Goal: Communication & Community: Answer question/provide support

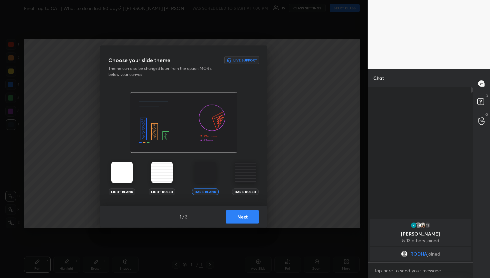
click at [197, 157] on div "Light Blank Light Ruled Dark Blank Dark Ruled" at bounding box center [183, 149] width 167 height 114
click at [248, 220] on button "Next" at bounding box center [242, 216] width 33 height 13
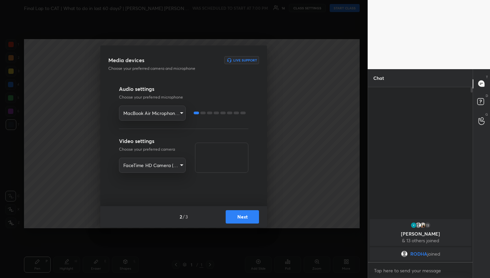
click at [248, 220] on button "Next" at bounding box center [242, 216] width 33 height 13
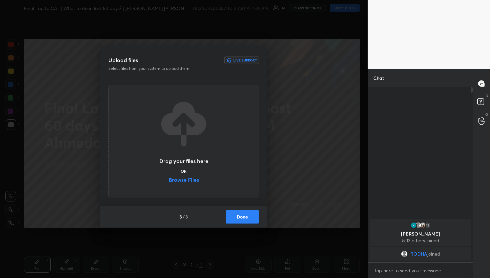
click at [248, 215] on button "Done" at bounding box center [242, 216] width 33 height 13
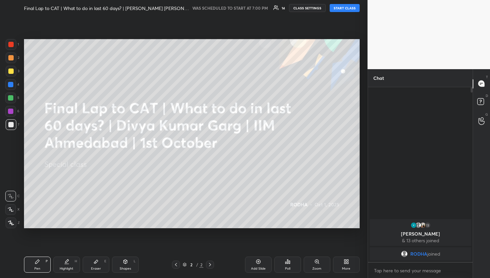
click at [19, 226] on div "Z" at bounding box center [13, 222] width 14 height 11
click at [6, 223] on div at bounding box center [11, 222] width 11 height 11
click at [343, 10] on button "START CLASS" at bounding box center [345, 8] width 30 height 8
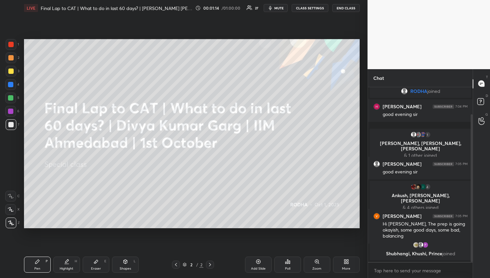
scroll to position [60, 0]
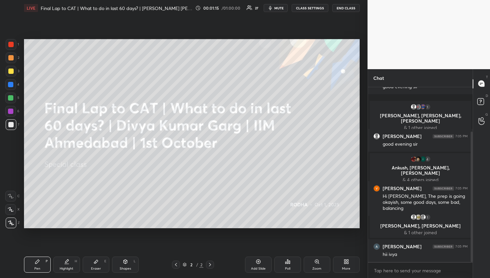
click at [352, 268] on div "More" at bounding box center [346, 264] width 27 height 16
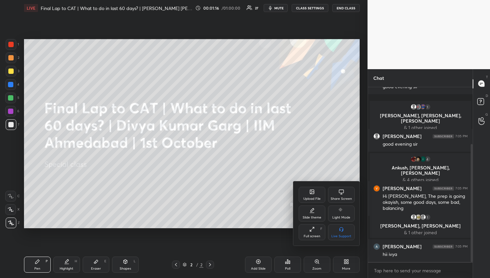
scroll to position [84, 0]
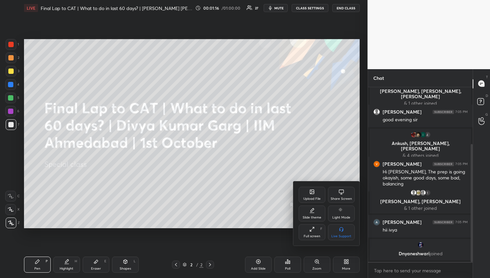
click at [317, 193] on div "Upload File" at bounding box center [312, 194] width 27 height 16
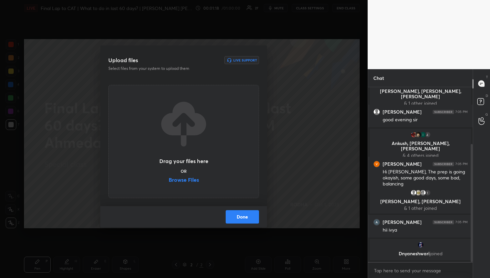
click at [190, 172] on div "Drag your files here OR Browse Files" at bounding box center [184, 141] width 50 height 85
click at [187, 180] on label "Browse Files" at bounding box center [184, 180] width 30 height 7
click at [169, 180] on input "Browse Files" at bounding box center [169, 180] width 0 height 7
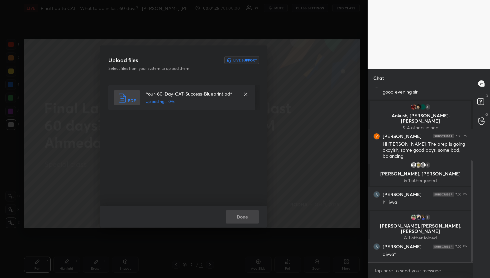
scroll to position [125, 0]
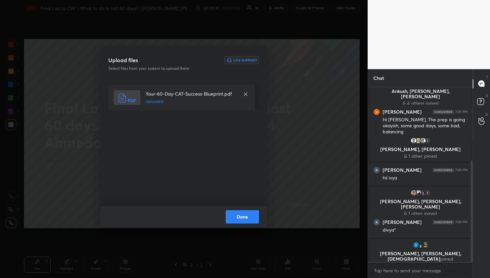
click at [243, 214] on button "Done" at bounding box center [242, 216] width 33 height 13
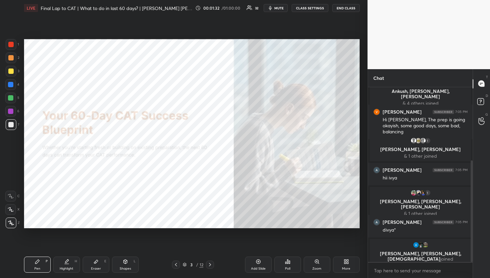
click at [179, 267] on div at bounding box center [176, 264] width 8 height 8
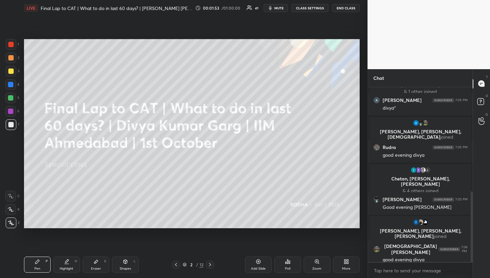
scroll to position [282, 0]
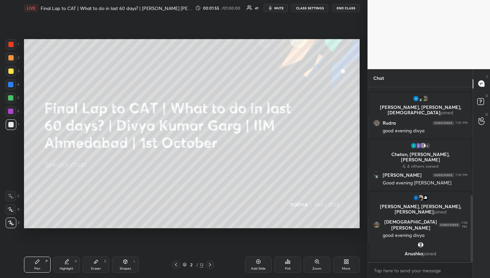
click at [13, 72] on div at bounding box center [10, 70] width 5 height 5
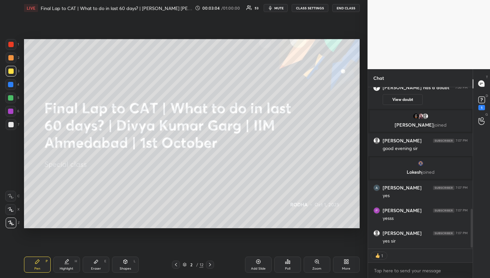
scroll to position [516, 0]
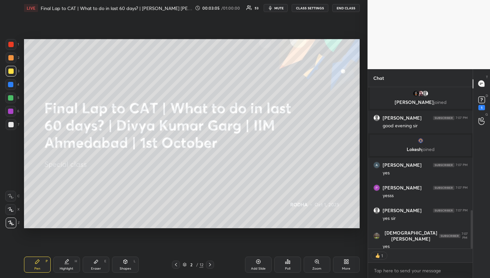
click at [209, 262] on icon at bounding box center [210, 264] width 5 height 5
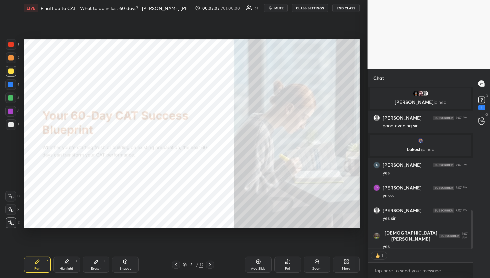
click at [209, 264] on icon at bounding box center [210, 264] width 5 height 5
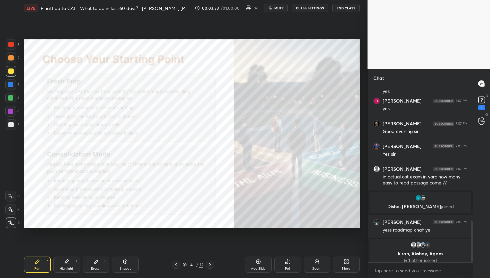
scroll to position [563, 0]
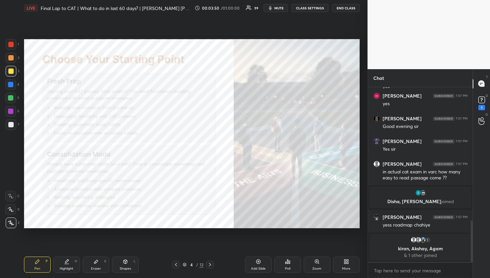
click at [9, 56] on div at bounding box center [10, 57] width 5 height 5
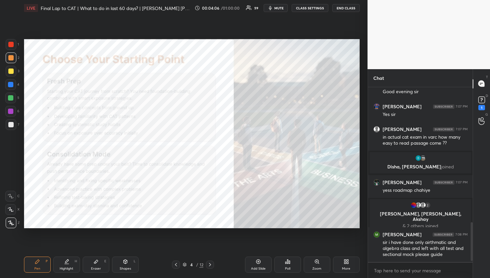
scroll to position [615, 0]
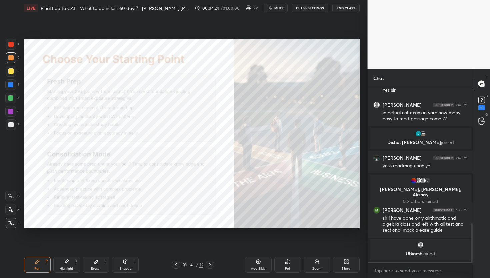
click at [262, 257] on div "Add Slide" at bounding box center [258, 264] width 27 height 16
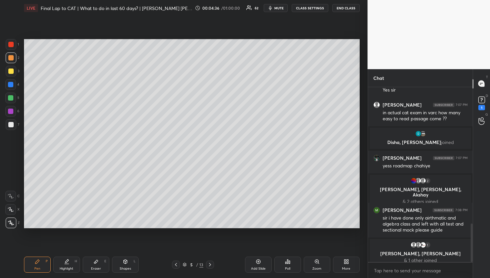
scroll to position [620, 0]
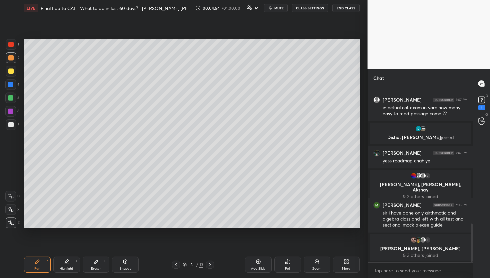
click at [15, 69] on div at bounding box center [11, 71] width 11 height 11
click at [180, 261] on div "5 / 13" at bounding box center [193, 264] width 42 height 8
click at [176, 262] on icon at bounding box center [175, 264] width 5 height 5
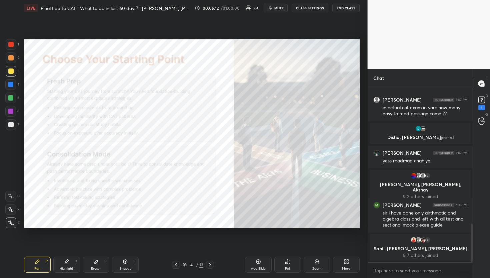
click at [10, 58] on div at bounding box center [10, 57] width 5 height 5
click at [250, 261] on div "Add Slide" at bounding box center [258, 264] width 27 height 16
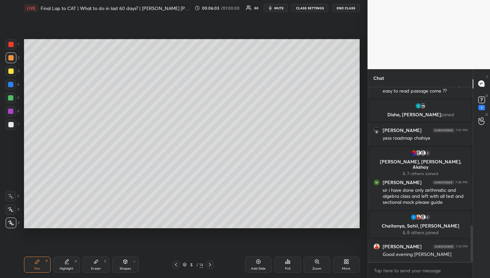
scroll to position [653, 0]
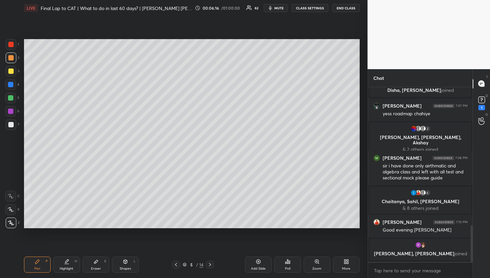
click at [176, 264] on icon at bounding box center [175, 264] width 5 height 5
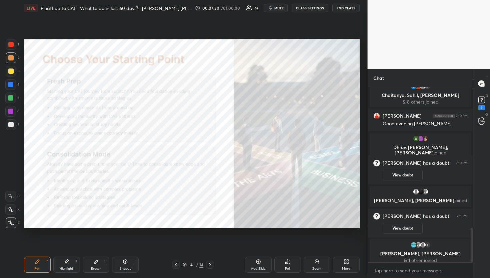
scroll to position [720, 0]
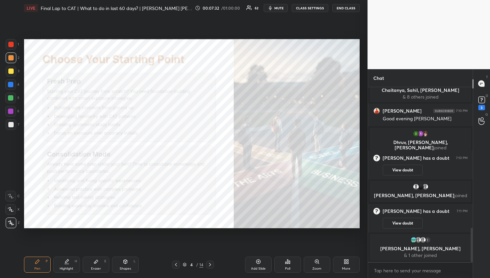
click at [212, 262] on icon at bounding box center [210, 264] width 5 height 5
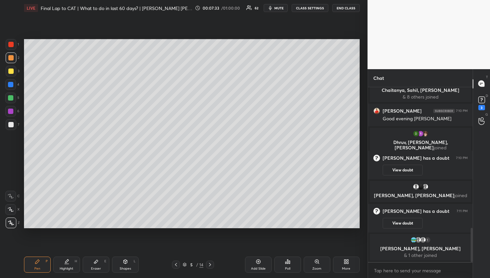
click at [212, 263] on icon at bounding box center [210, 264] width 5 height 5
click at [254, 263] on div "Add Slide" at bounding box center [258, 264] width 27 height 16
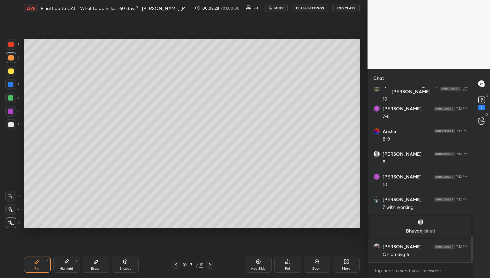
scroll to position [980, 0]
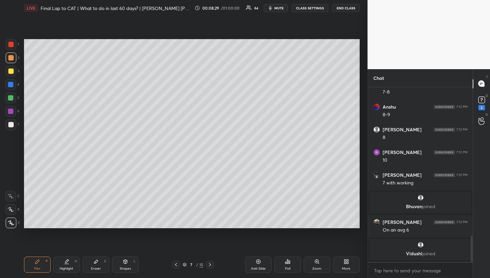
click at [13, 72] on div at bounding box center [10, 70] width 5 height 5
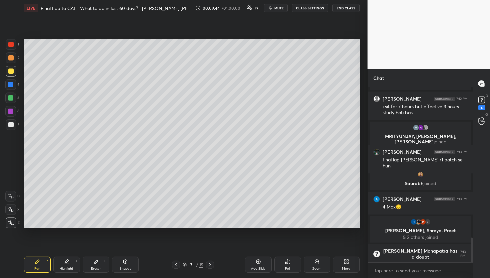
scroll to position [1071, 0]
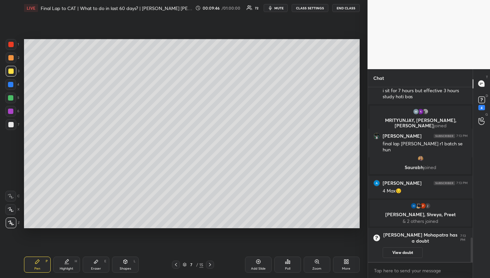
click at [12, 86] on div at bounding box center [10, 84] width 5 height 5
click at [12, 61] on div at bounding box center [11, 57] width 11 height 11
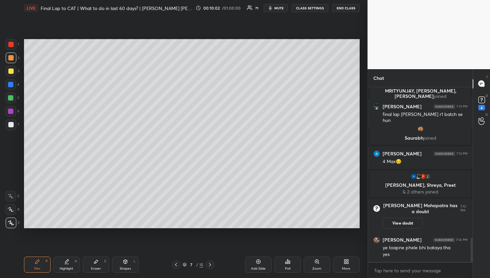
scroll to position [1125, 0]
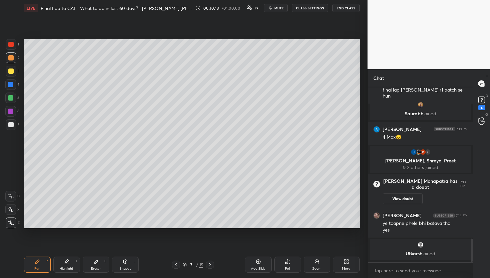
click at [11, 85] on div at bounding box center [10, 84] width 5 height 5
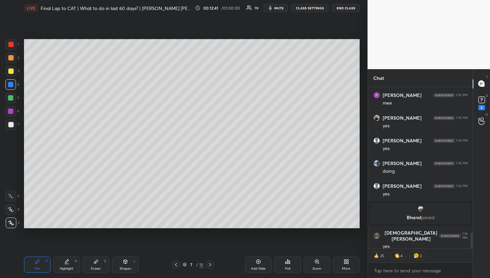
scroll to position [1512, 0]
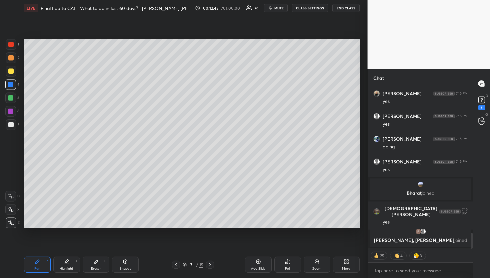
type textarea "x"
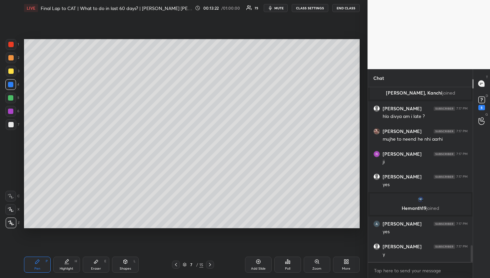
scroll to position [1666, 0]
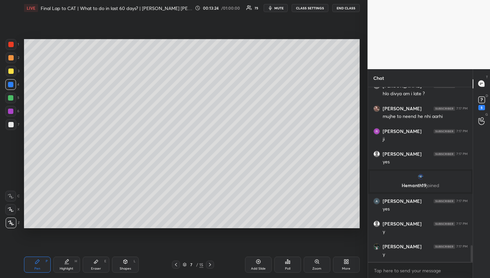
drag, startPoint x: 257, startPoint y: 265, endPoint x: 251, endPoint y: 256, distance: 10.8
click at [257, 265] on div "Add Slide" at bounding box center [258, 264] width 27 height 16
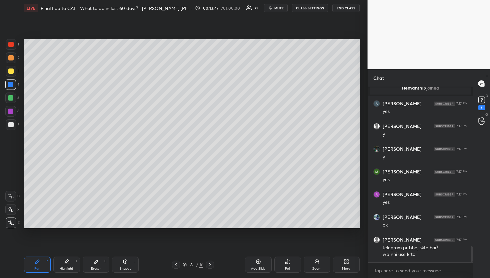
scroll to position [1809, 0]
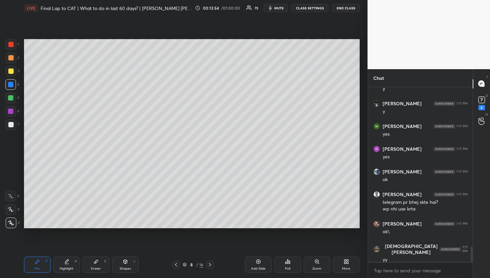
click at [191, 260] on div "Pen P Highlight H Eraser E Shapes L 8 / 16 Add Slide Poll Zoom More" at bounding box center [192, 264] width 336 height 27
click at [179, 263] on div at bounding box center [176, 264] width 8 height 8
click at [178, 263] on icon at bounding box center [175, 264] width 5 height 5
click at [177, 263] on icon at bounding box center [175, 264] width 5 height 5
click at [176, 264] on icon at bounding box center [175, 264] width 5 height 5
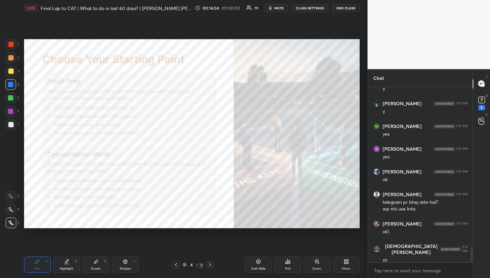
click at [194, 263] on div "4" at bounding box center [191, 264] width 7 height 4
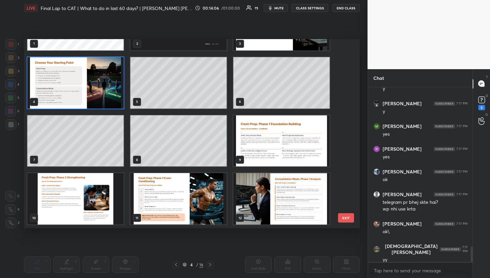
scroll to position [46, 0]
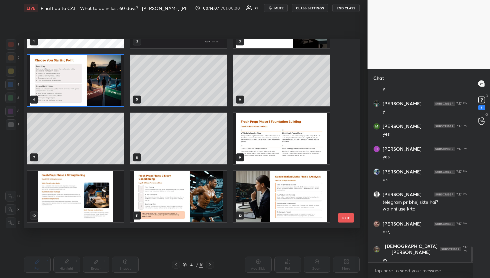
click at [243, 135] on img "grid" at bounding box center [282, 137] width 96 height 51
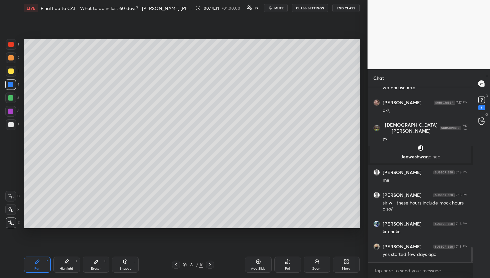
scroll to position [1892, 0]
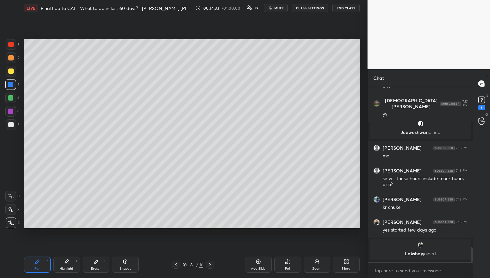
drag, startPoint x: 260, startPoint y: 263, endPoint x: 258, endPoint y: 260, distance: 3.4
click at [260, 263] on icon at bounding box center [258, 261] width 5 height 5
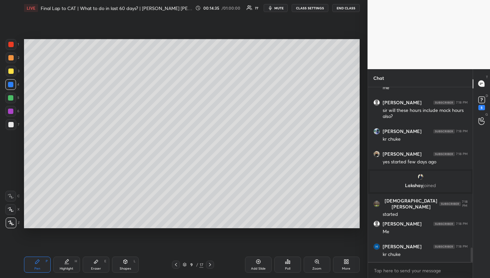
scroll to position [1950, 0]
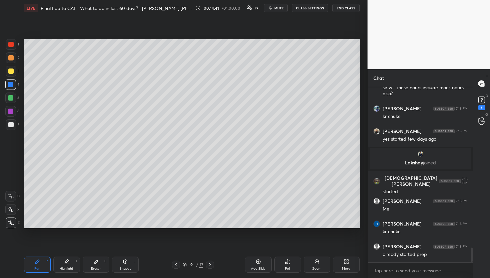
click at [11, 97] on div at bounding box center [10, 97] width 5 height 5
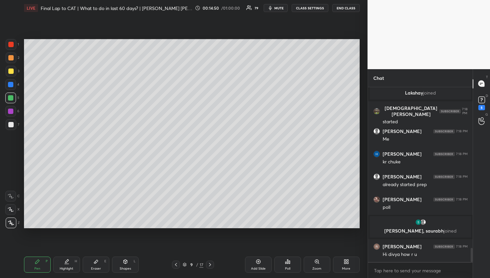
scroll to position [2010, 0]
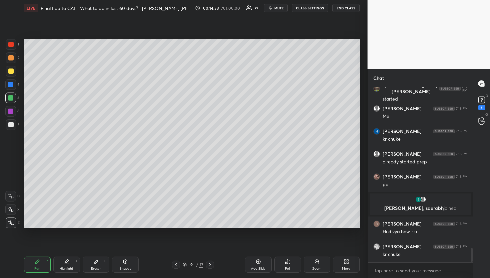
click at [282, 260] on div "Poll" at bounding box center [288, 264] width 27 height 16
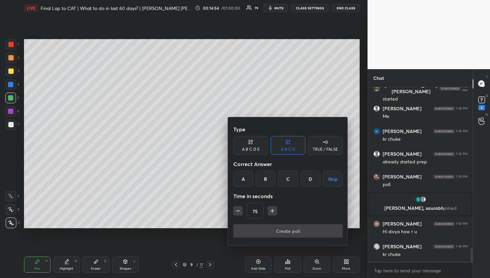
drag, startPoint x: 317, startPoint y: 140, endPoint x: 312, endPoint y: 154, distance: 14.5
click at [318, 142] on div "TRUE / FALSE" at bounding box center [325, 145] width 35 height 19
click at [258, 175] on div "True" at bounding box center [251, 178] width 35 height 16
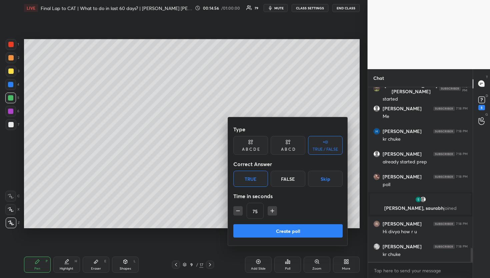
click at [239, 213] on icon "button" at bounding box center [238, 210] width 7 height 7
click at [238, 213] on icon "button" at bounding box center [238, 210] width 7 height 7
drag, startPoint x: 237, startPoint y: 213, endPoint x: 240, endPoint y: 217, distance: 4.9
click at [237, 213] on icon "button" at bounding box center [238, 210] width 7 height 7
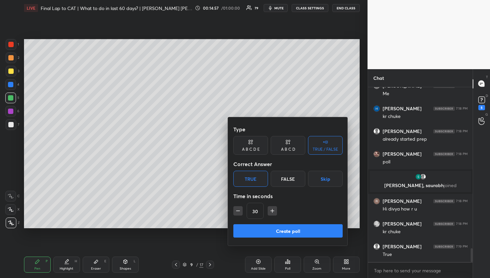
drag, startPoint x: 236, startPoint y: 209, endPoint x: 236, endPoint y: 213, distance: 3.7
click at [237, 210] on icon "button" at bounding box center [238, 210] width 7 height 7
type input "15"
click at [250, 231] on button "Create poll" at bounding box center [288, 230] width 109 height 13
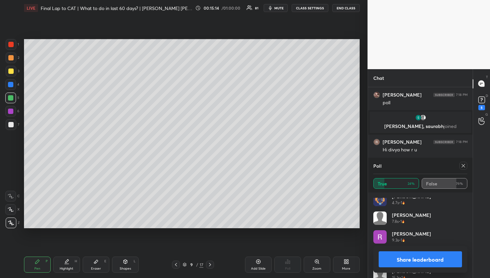
scroll to position [181, 0]
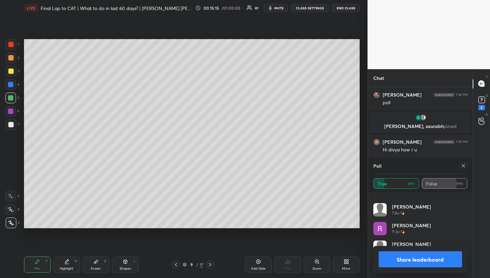
click at [461, 168] on div at bounding box center [464, 165] width 8 height 8
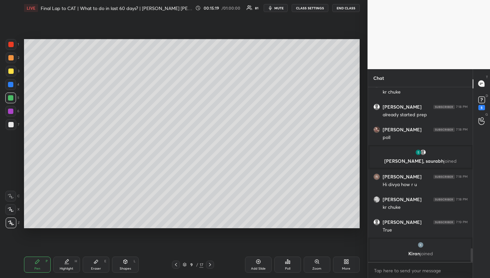
click at [445, 55] on div "1 2 3 4 5 6 7 R O A L C X Z Erase all C X Z LIVE Final Lap to CAT | What to do …" at bounding box center [245, 139] width 490 height 278
click at [198, 262] on div "9 / 17" at bounding box center [193, 264] width 21 height 6
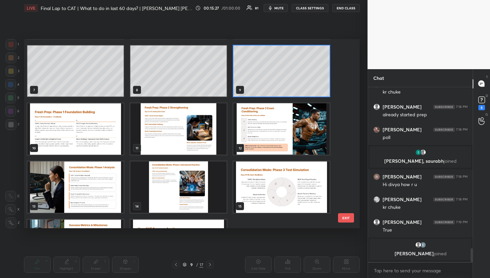
click at [112, 187] on img "grid" at bounding box center [75, 186] width 96 height 51
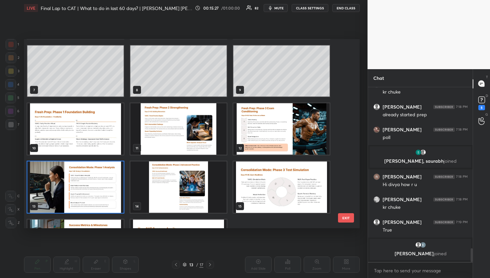
click at [112, 187] on img "grid" at bounding box center [75, 186] width 96 height 51
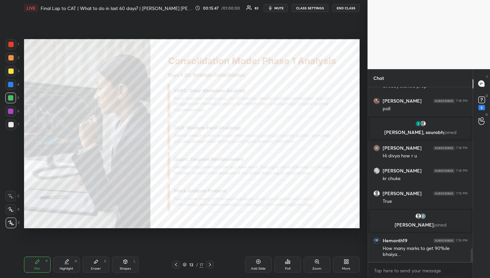
click at [14, 58] on div at bounding box center [11, 57] width 11 height 11
click at [265, 261] on div "Add Slide" at bounding box center [258, 264] width 27 height 16
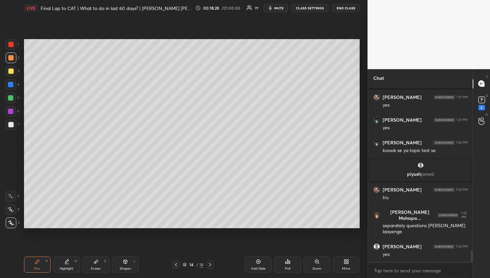
scroll to position [2402, 0]
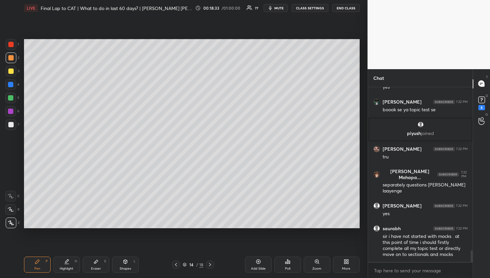
click at [362, 122] on div "1 2 3 4 5 6 7 R O A L C X Z Erase all C X Z LIVE Final Lap to CAT | What to do …" at bounding box center [184, 139] width 368 height 278
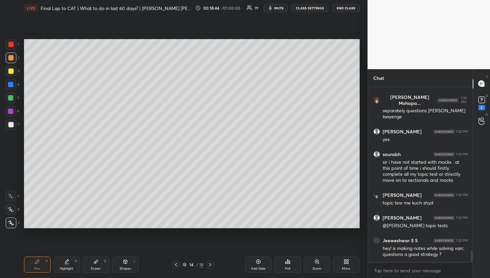
scroll to position [2499, 0]
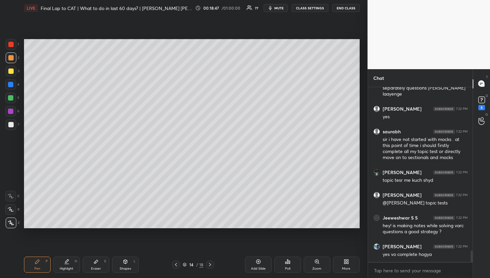
click at [178, 263] on icon at bounding box center [175, 264] width 5 height 5
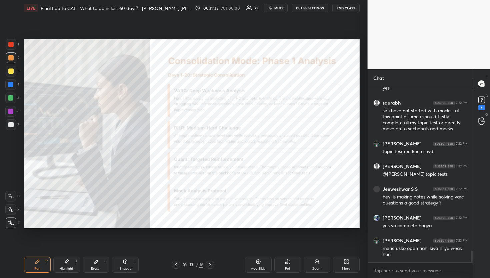
scroll to position [2550, 0]
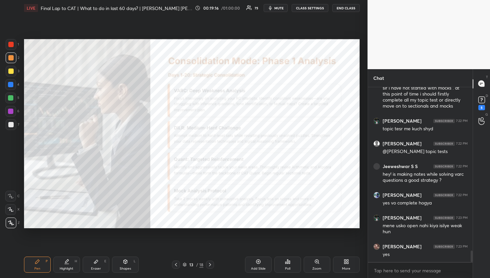
drag, startPoint x: 212, startPoint y: 263, endPoint x: 216, endPoint y: 264, distance: 3.4
click at [212, 263] on icon at bounding box center [210, 264] width 5 height 5
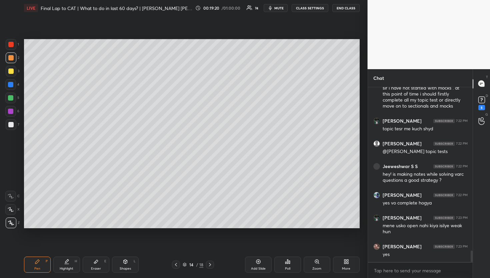
click at [198, 266] on div "/" at bounding box center [197, 264] width 2 height 4
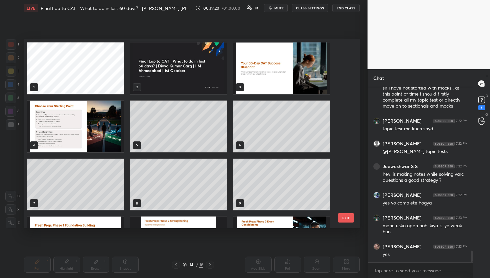
scroll to position [187, 333]
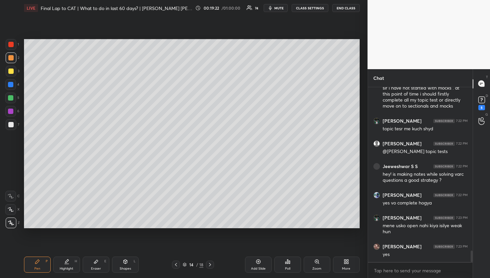
drag, startPoint x: 257, startPoint y: 261, endPoint x: 255, endPoint y: 257, distance: 3.9
click at [257, 261] on icon at bounding box center [258, 261] width 4 height 4
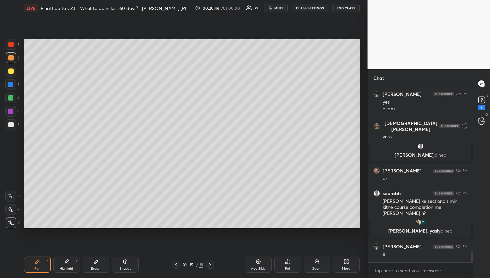
scroll to position [2762, 0]
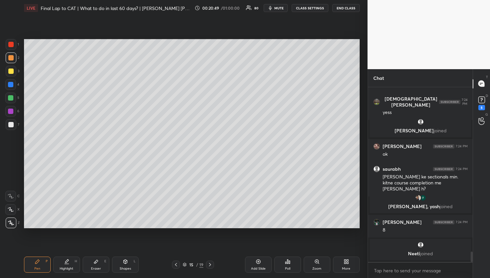
click at [261, 264] on icon at bounding box center [258, 261] width 5 height 5
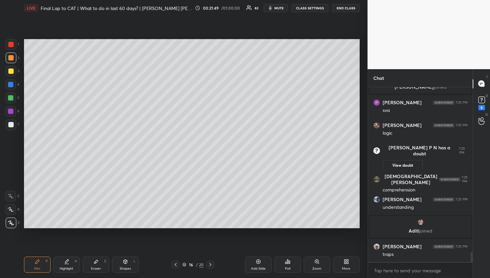
scroll to position [2939, 0]
click at [255, 260] on div "Add Slide" at bounding box center [258, 264] width 27 height 16
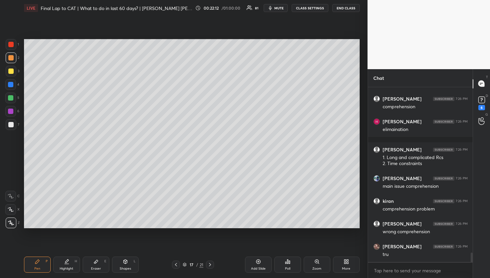
scroll to position [3111, 0]
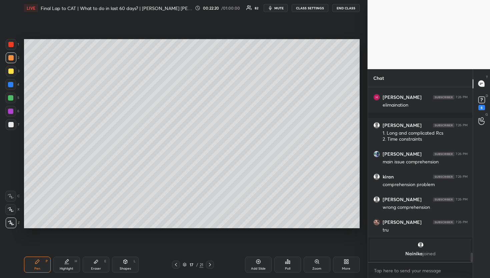
click at [9, 74] on div at bounding box center [11, 71] width 11 height 11
click at [13, 45] on div at bounding box center [10, 44] width 5 height 5
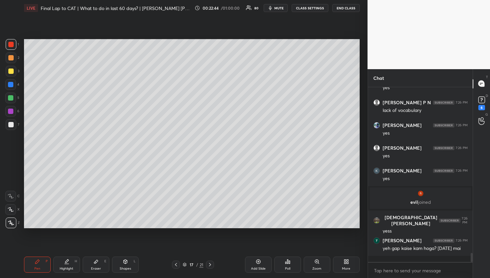
scroll to position [3251, 0]
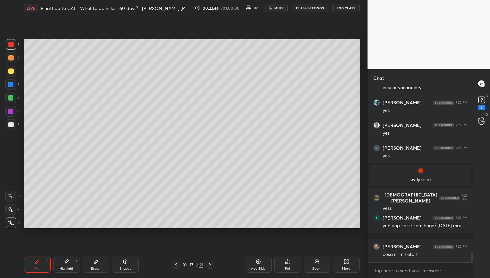
click at [10, 80] on div at bounding box center [10, 84] width 11 height 11
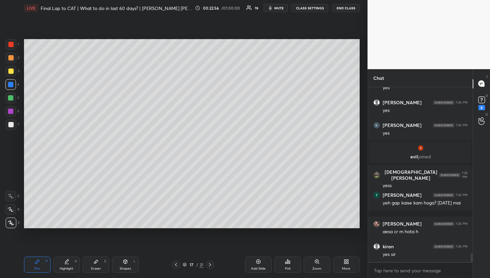
scroll to position [3298, 0]
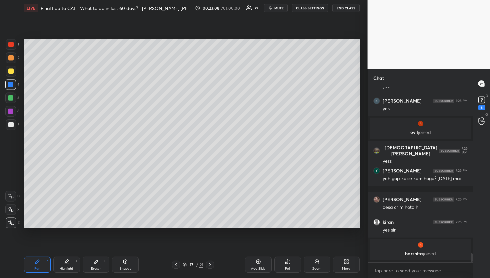
click at [180, 259] on div "Pen P Highlight H Eraser E Shapes L 17 / 21 Add Slide Poll Zoom More" at bounding box center [192, 264] width 336 height 27
click at [176, 262] on icon at bounding box center [175, 264] width 5 height 5
click at [175, 265] on icon at bounding box center [175, 264] width 5 height 5
click at [207, 265] on div at bounding box center [210, 264] width 8 height 8
click at [12, 55] on div at bounding box center [10, 57] width 5 height 5
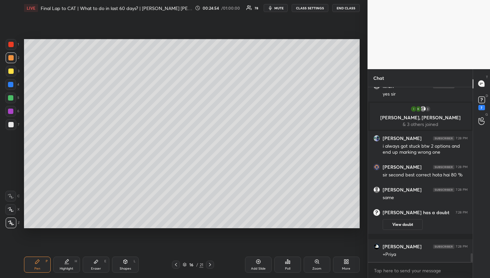
scroll to position [3367, 0]
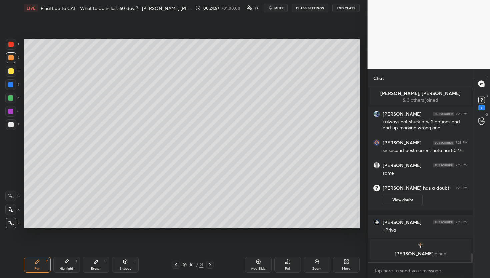
drag, startPoint x: 15, startPoint y: 72, endPoint x: 13, endPoint y: 79, distance: 7.1
click at [15, 72] on div at bounding box center [11, 71] width 11 height 11
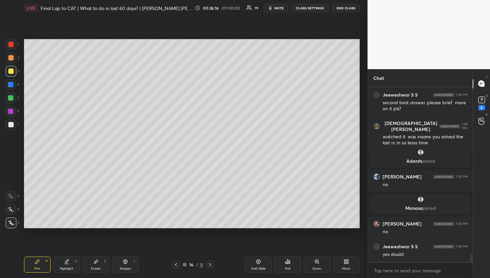
scroll to position [3602, 0]
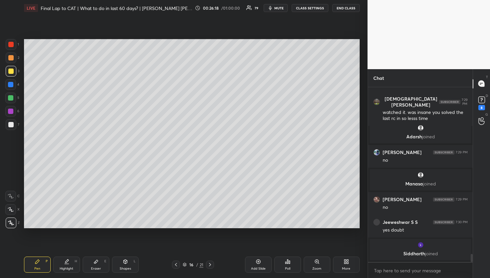
click at [175, 266] on icon at bounding box center [175, 264] width 5 height 5
click at [175, 264] on icon at bounding box center [175, 264] width 5 height 5
click at [175, 263] on icon at bounding box center [175, 264] width 5 height 5
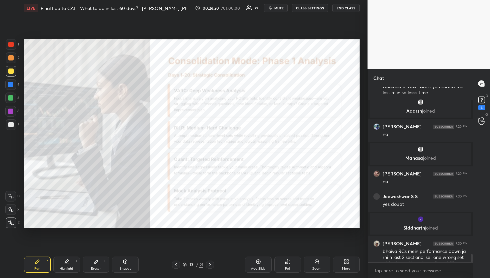
scroll to position [3611, 0]
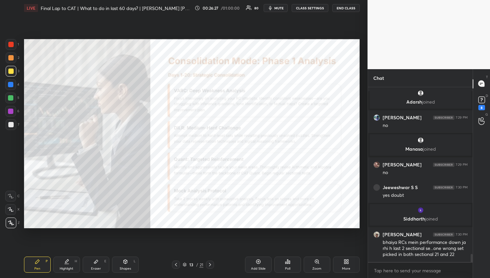
click at [209, 259] on div "Pen P Highlight H Eraser E Shapes L 13 / 21 Add Slide Poll Zoom More" at bounding box center [192, 264] width 336 height 27
click at [211, 262] on icon at bounding box center [210, 264] width 5 height 5
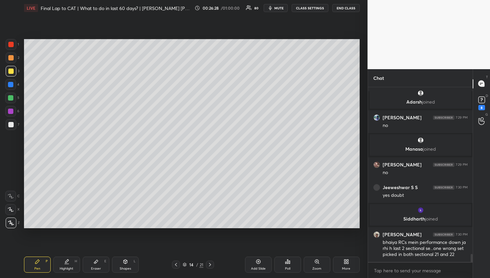
click at [211, 261] on div at bounding box center [210, 264] width 8 height 8
click at [213, 259] on div "Pen P Highlight H Eraser E Shapes L 15 / 21 Add Slide Poll Zoom More" at bounding box center [192, 264] width 336 height 27
click at [211, 263] on icon at bounding box center [210, 264] width 5 height 5
click at [210, 268] on div "Pen P Highlight H Eraser E Shapes L 16 / 21 Add Slide Poll Zoom More" at bounding box center [192, 264] width 336 height 27
click at [211, 263] on icon at bounding box center [210, 264] width 5 height 5
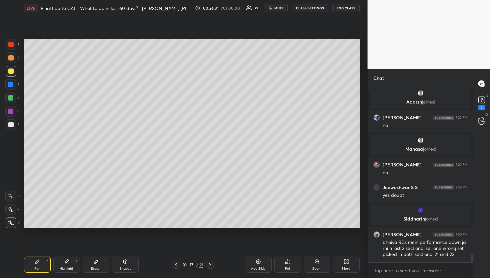
click at [210, 262] on icon at bounding box center [210, 264] width 5 height 5
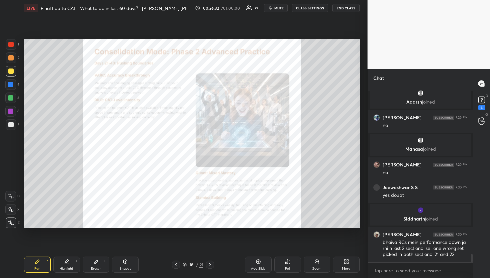
click at [179, 265] on div at bounding box center [176, 264] width 8 height 8
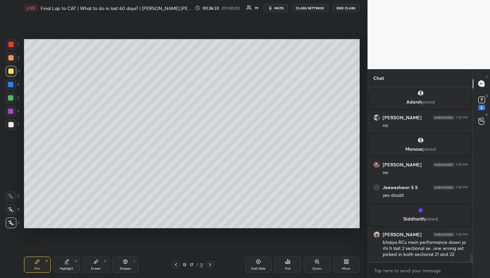
click at [210, 265] on icon at bounding box center [210, 264] width 5 height 5
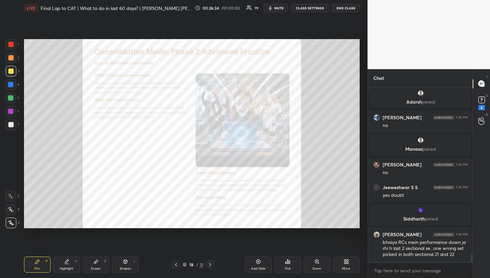
click at [175, 261] on div at bounding box center [176, 264] width 8 height 8
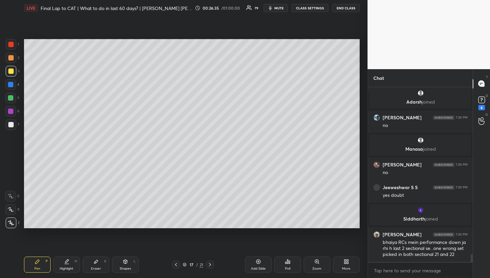
click at [259, 260] on icon at bounding box center [258, 261] width 5 height 5
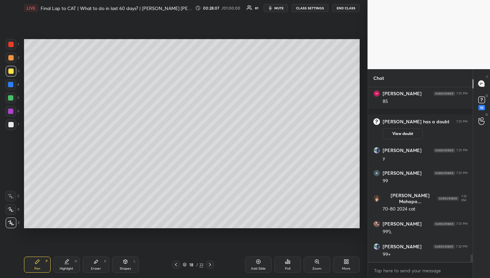
scroll to position [4003, 0]
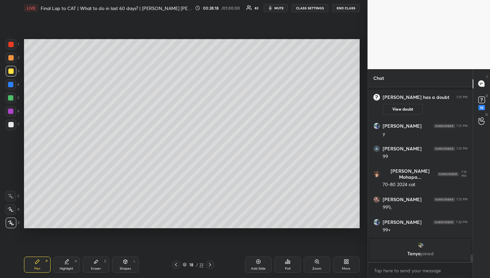
click at [259, 259] on icon at bounding box center [258, 261] width 5 height 5
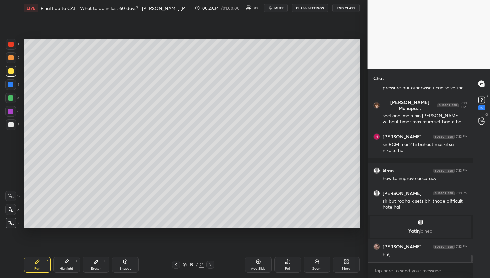
scroll to position [4258, 0]
drag, startPoint x: 11, startPoint y: 59, endPoint x: 10, endPoint y: 70, distance: 11.4
click at [12, 59] on div at bounding box center [10, 57] width 5 height 5
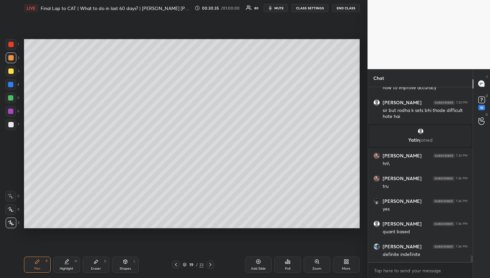
scroll to position [4373, 0]
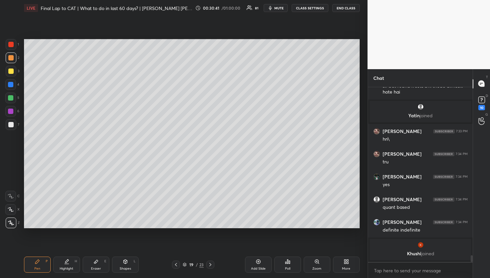
click at [12, 82] on div at bounding box center [10, 84] width 5 height 5
click at [179, 262] on div at bounding box center [176, 264] width 8 height 8
click at [210, 263] on icon at bounding box center [211, 264] width 2 height 3
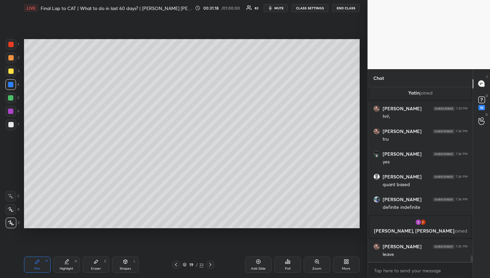
scroll to position [4386, 0]
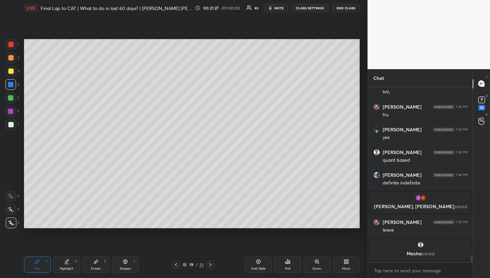
click at [260, 258] on div "Add Slide" at bounding box center [258, 264] width 27 height 16
click at [11, 74] on div at bounding box center [11, 71] width 11 height 11
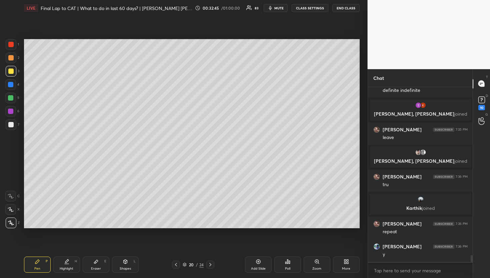
scroll to position [4483, 0]
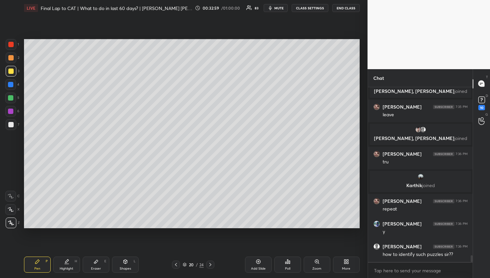
click at [258, 259] on icon at bounding box center [258, 261] width 4 height 4
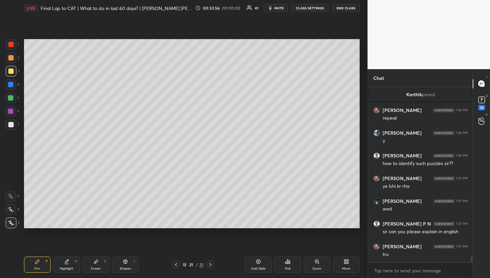
scroll to position [4597, 0]
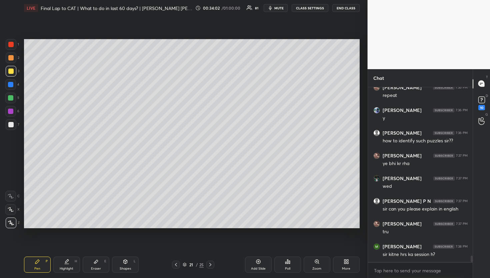
click at [13, 47] on div at bounding box center [11, 44] width 11 height 11
click at [9, 70] on div at bounding box center [10, 70] width 5 height 5
click at [252, 265] on div "Add Slide" at bounding box center [258, 264] width 27 height 16
drag, startPoint x: 175, startPoint y: 263, endPoint x: 174, endPoint y: 259, distance: 4.0
click at [175, 262] on icon at bounding box center [175, 264] width 5 height 5
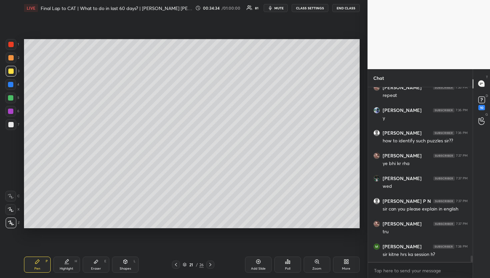
click at [215, 264] on div "21 / 26" at bounding box center [193, 264] width 52 height 8
click at [208, 264] on div at bounding box center [211, 264] width 8 height 8
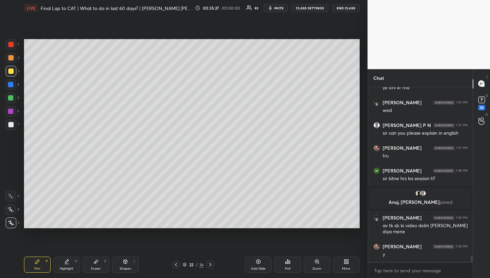
scroll to position [4593, 0]
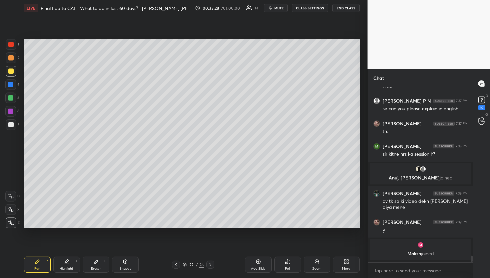
click at [13, 88] on div at bounding box center [10, 84] width 11 height 11
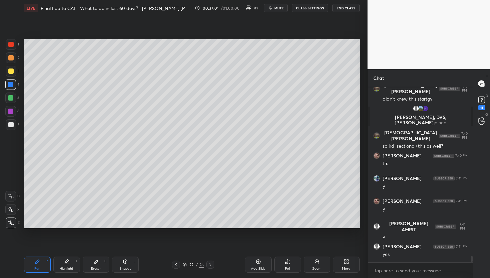
scroll to position [4869, 0]
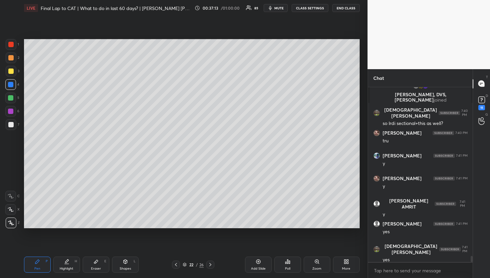
click at [360, 137] on div "Setting up your live class Poll for secs No correct answer Start poll" at bounding box center [191, 133] width 341 height 235
click at [362, 187] on div "1 2 3 4 5 6 7 R O A L C X Z Erase all C X Z LIVE Final Lap to CAT | What to do …" at bounding box center [184, 139] width 368 height 278
drag, startPoint x: 197, startPoint y: 266, endPoint x: 196, endPoint y: 271, distance: 5.2
click at [196, 268] on div "22 / 26" at bounding box center [193, 264] width 42 height 8
click at [194, 264] on div "22" at bounding box center [191, 264] width 7 height 4
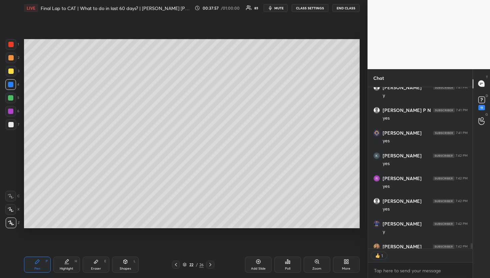
scroll to position [2, 2]
click at [213, 263] on icon at bounding box center [210, 264] width 5 height 5
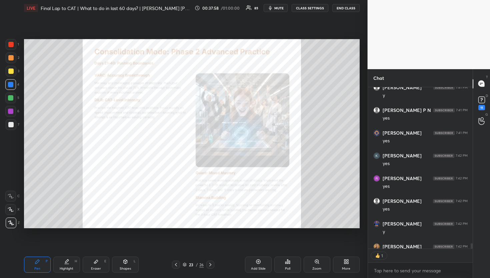
click at [181, 265] on div "23 / 26" at bounding box center [193, 264] width 42 height 8
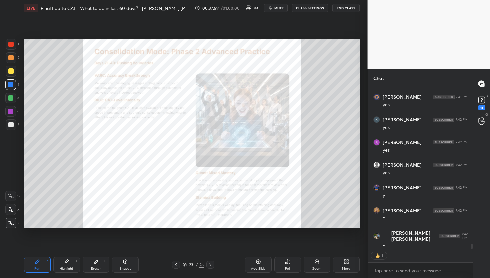
click at [175, 261] on div at bounding box center [176, 264] width 8 height 8
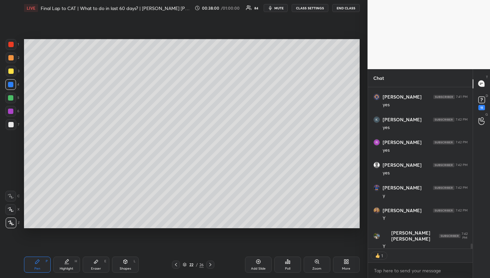
scroll to position [5134, 0]
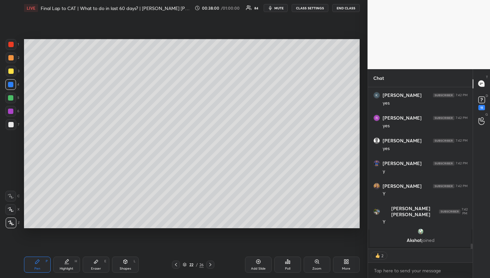
click at [258, 265] on div "Add Slide" at bounding box center [258, 264] width 27 height 16
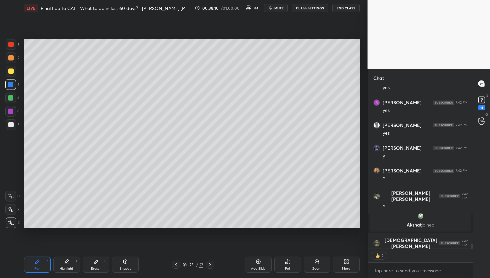
scroll to position [172, 103]
click at [12, 71] on div at bounding box center [10, 70] width 5 height 5
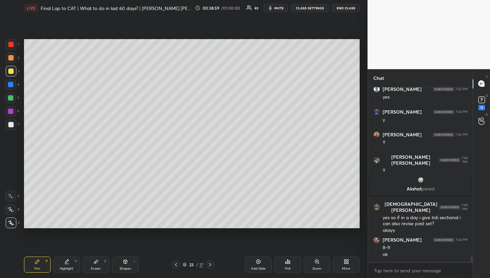
scroll to position [5077, 0]
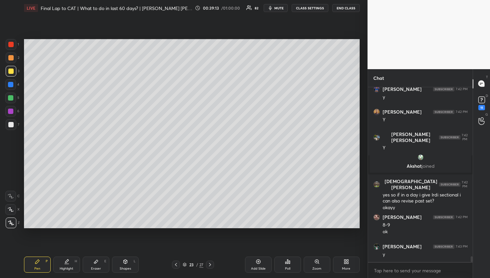
click at [250, 263] on div "Add Slide" at bounding box center [258, 264] width 27 height 16
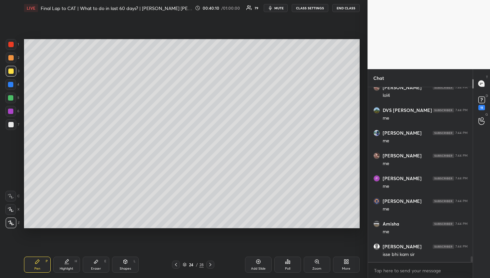
scroll to position [5281, 0]
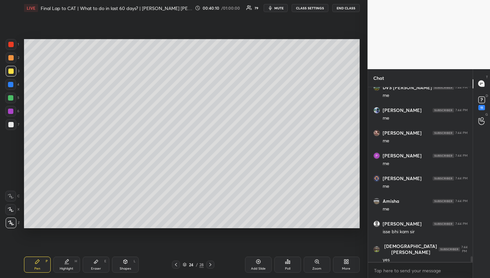
click at [250, 264] on div "Add Slide" at bounding box center [258, 264] width 27 height 16
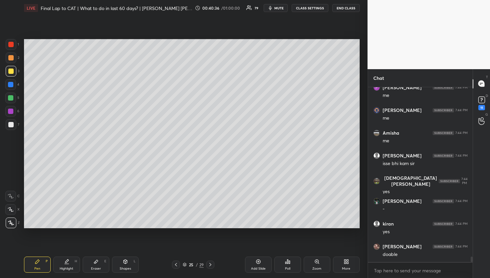
scroll to position [5373, 0]
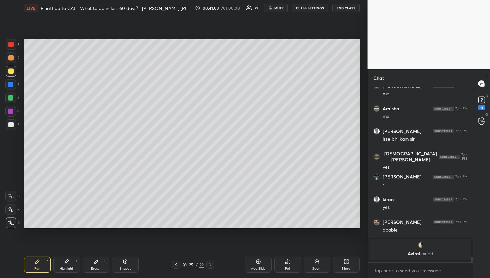
click at [1, 78] on div "1 2 3 4 5 6 7 R O A L C X Z Erase all C X Z" at bounding box center [10, 133] width 21 height 189
click at [13, 86] on div at bounding box center [10, 84] width 5 height 5
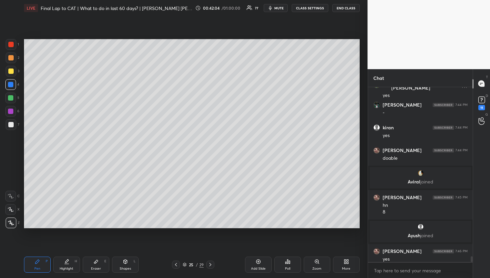
scroll to position [5354, 0]
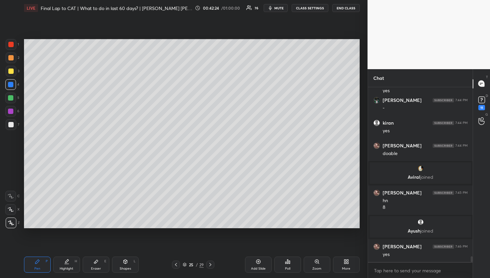
click at [257, 262] on icon at bounding box center [258, 261] width 5 height 5
click at [9, 70] on div at bounding box center [10, 70] width 5 height 5
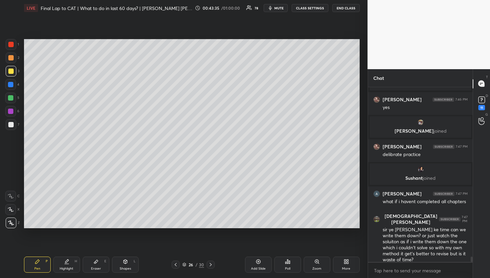
scroll to position [5474, 0]
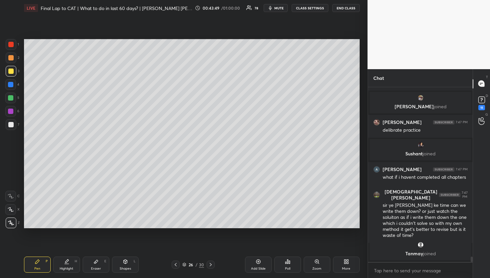
click at [201, 258] on div "Pen P Highlight H Eraser E Shapes L 26 / 30 Add Slide Poll Zoom More" at bounding box center [192, 264] width 336 height 27
click at [200, 260] on div "Pen P Highlight H Eraser E Shapes L 26 / 30 Add Slide Poll Zoom More" at bounding box center [192, 264] width 336 height 27
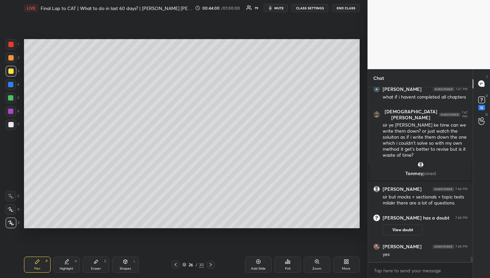
scroll to position [5525, 0]
click at [252, 264] on div "Add Slide" at bounding box center [258, 264] width 27 height 16
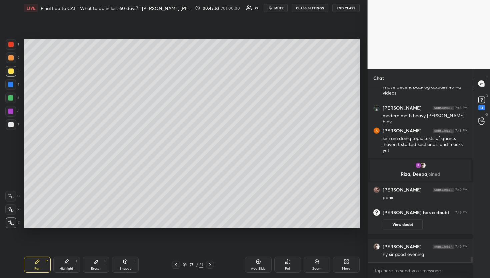
scroll to position [5725, 0]
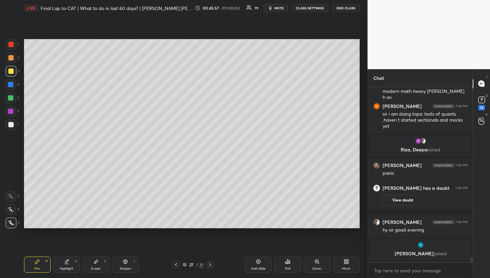
click at [203, 262] on div "31" at bounding box center [201, 264] width 4 height 6
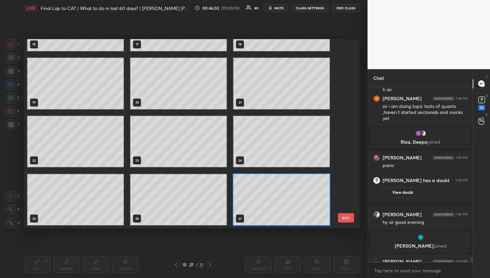
scroll to position [5740, 0]
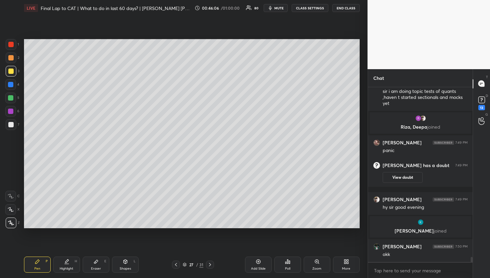
click at [198, 268] on div "27 / 31" at bounding box center [193, 264] width 42 height 8
click at [255, 264] on div "Add Slide" at bounding box center [258, 264] width 27 height 16
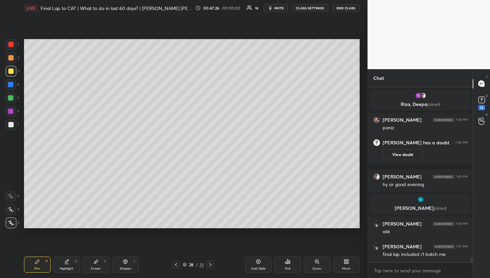
scroll to position [5788, 0]
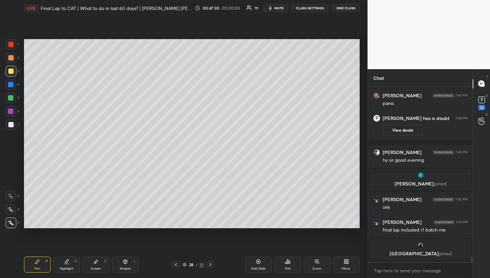
drag, startPoint x: 254, startPoint y: 260, endPoint x: 248, endPoint y: 231, distance: 30.0
click at [254, 259] on div "Add Slide" at bounding box center [258, 264] width 27 height 16
click at [177, 262] on icon at bounding box center [175, 264] width 5 height 5
click at [210, 266] on icon at bounding box center [210, 264] width 5 height 5
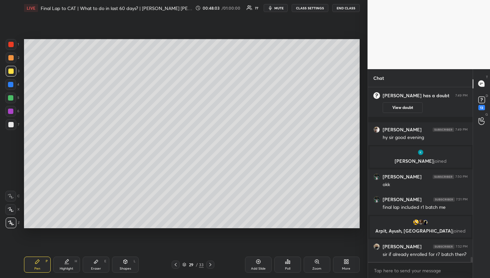
click at [175, 263] on icon at bounding box center [175, 264] width 5 height 5
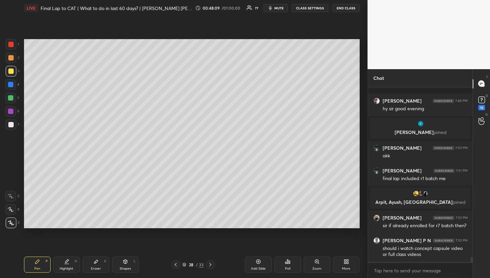
click at [211, 266] on icon at bounding box center [210, 264] width 5 height 5
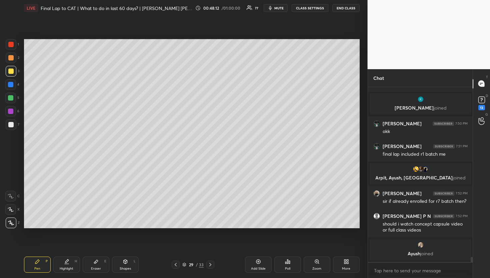
drag, startPoint x: 178, startPoint y: 262, endPoint x: 183, endPoint y: 247, distance: 15.9
click at [178, 262] on icon at bounding box center [175, 264] width 5 height 5
click at [210, 266] on icon at bounding box center [210, 264] width 5 height 5
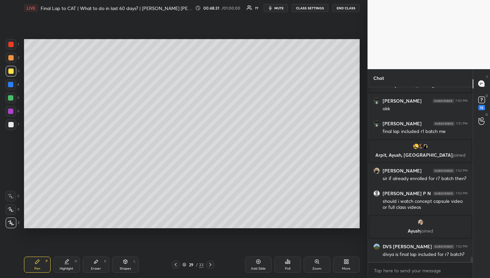
drag, startPoint x: 176, startPoint y: 258, endPoint x: 176, endPoint y: 261, distance: 3.7
click at [176, 258] on div "Pen P Highlight H Eraser E Shapes L 29 / 33 Add Slide Poll Zoom More" at bounding box center [192, 264] width 336 height 27
click at [173, 263] on icon at bounding box center [175, 264] width 5 height 5
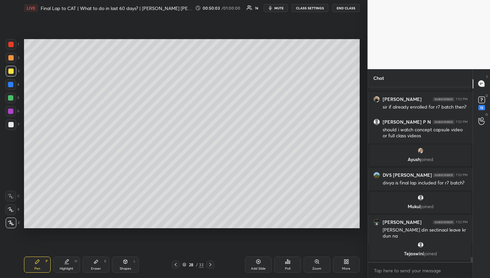
scroll to position [5871, 0]
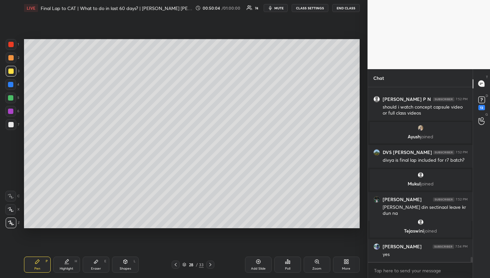
click at [194, 266] on div "28" at bounding box center [191, 264] width 7 height 4
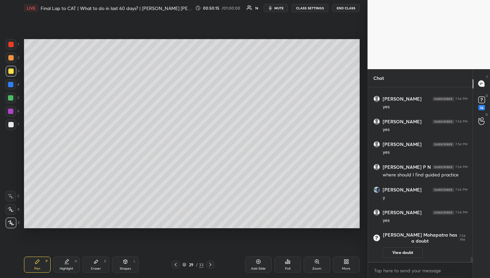
scroll to position [5982, 0]
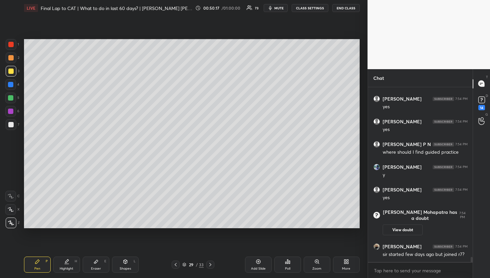
click at [268, 258] on div "Add Slide" at bounding box center [258, 264] width 27 height 16
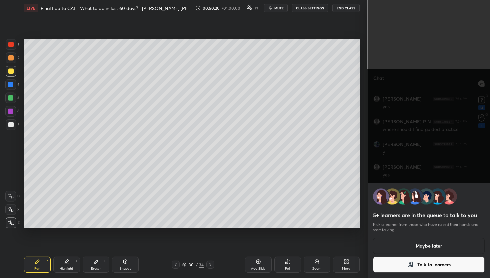
click at [427, 246] on button "Maybe later" at bounding box center [429, 246] width 112 height 16
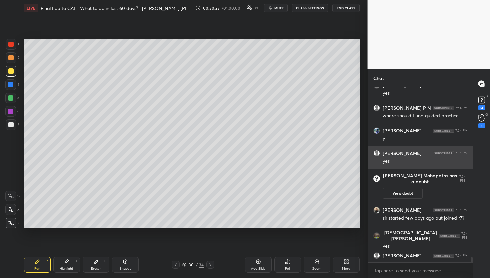
scroll to position [6020, 0]
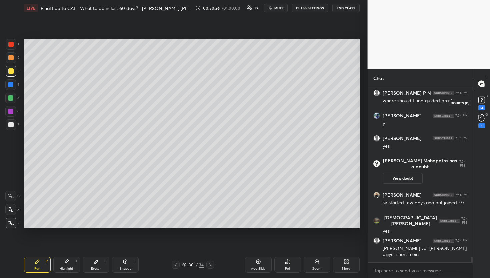
click at [483, 98] on rect at bounding box center [482, 99] width 6 height 6
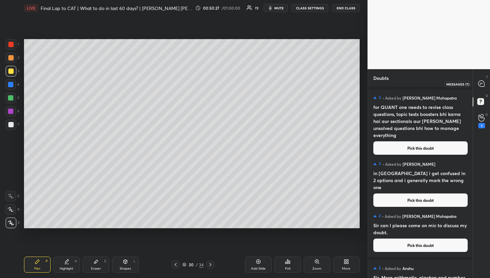
click at [481, 80] on icon at bounding box center [482, 83] width 6 height 6
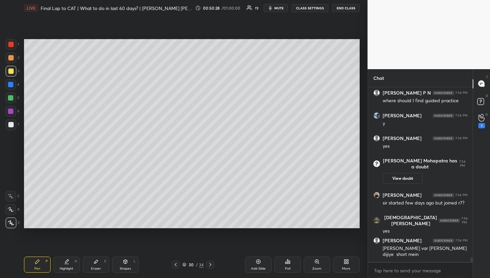
scroll to position [6139, 0]
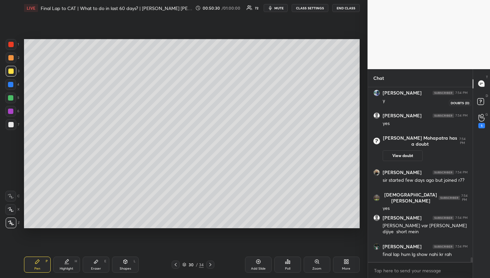
click at [476, 104] on icon at bounding box center [482, 102] width 12 height 12
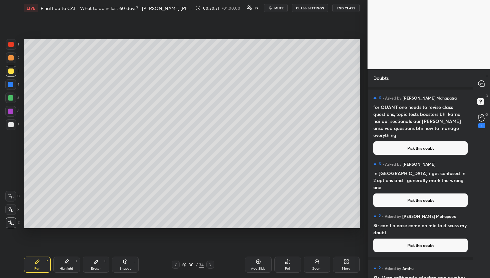
click at [410, 141] on button "Pick this doubt" at bounding box center [421, 147] width 94 height 13
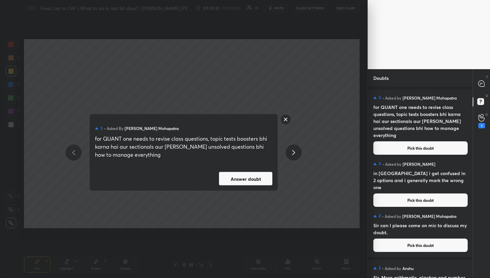
click at [266, 175] on button "Answer doubt" at bounding box center [245, 178] width 53 height 13
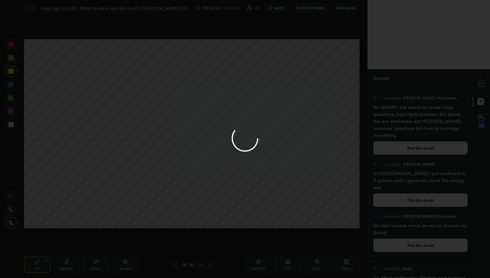
click at [484, 85] on div at bounding box center [245, 139] width 490 height 278
click at [484, 84] on div at bounding box center [245, 139] width 490 height 278
click at [484, 84] on icon at bounding box center [482, 83] width 6 height 6
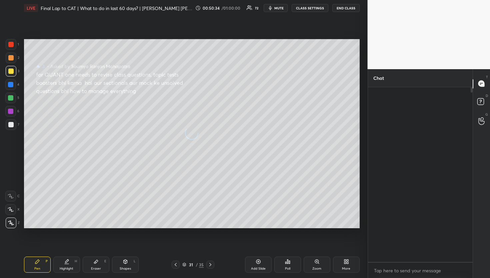
scroll to position [172, 103]
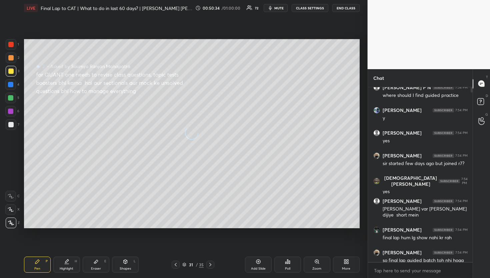
click at [484, 84] on icon at bounding box center [482, 83] width 6 height 6
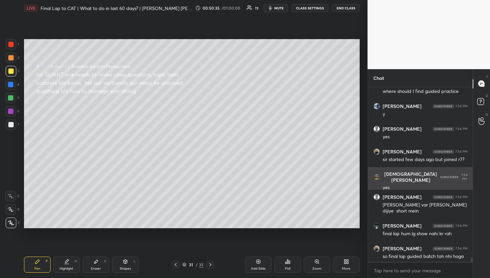
scroll to position [6128, 0]
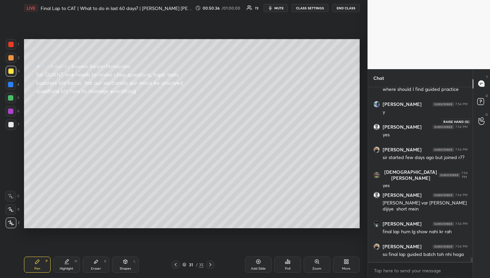
click at [478, 123] on div at bounding box center [481, 121] width 13 height 12
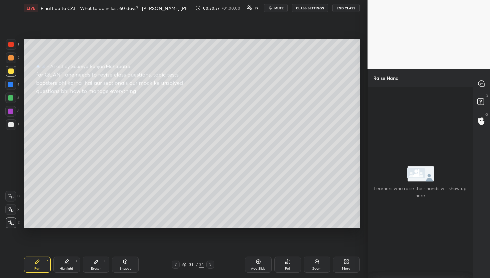
click at [472, 84] on div "Raise Hand" at bounding box center [420, 78] width 105 height 18
click at [478, 81] on div at bounding box center [481, 84] width 13 height 12
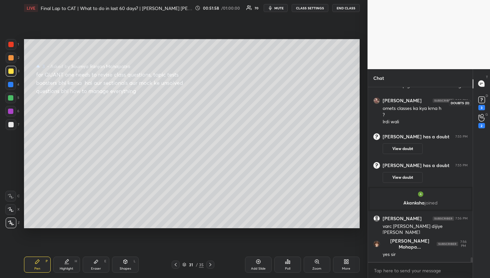
scroll to position [6169, 0]
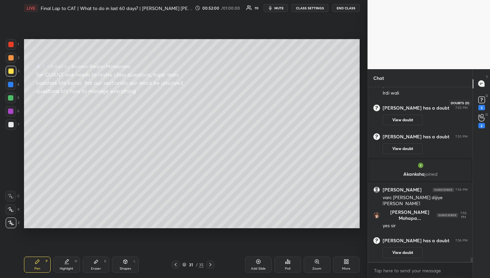
click at [480, 98] on rect at bounding box center [482, 99] width 6 height 6
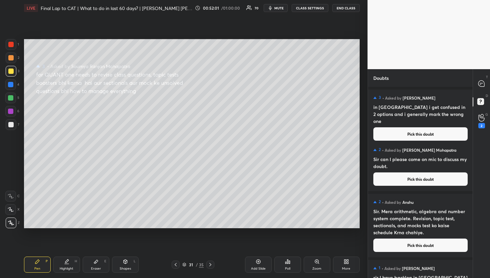
click at [449, 127] on button "Pick this doubt" at bounding box center [421, 133] width 94 height 13
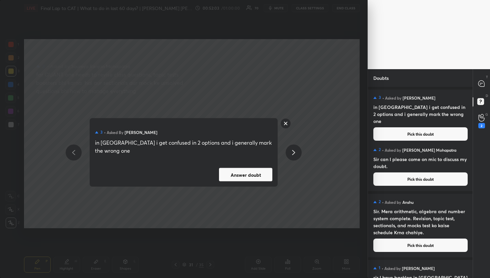
click at [237, 171] on button "Answer doubt" at bounding box center [245, 174] width 53 height 13
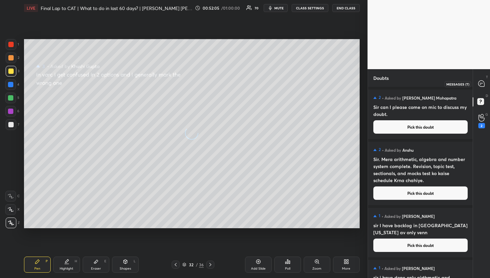
click at [484, 81] on icon at bounding box center [482, 83] width 6 height 6
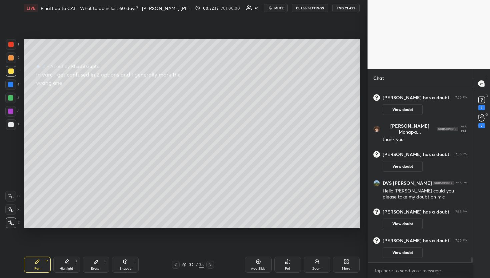
scroll to position [6252, 0]
click at [200, 262] on div "36" at bounding box center [201, 264] width 5 height 6
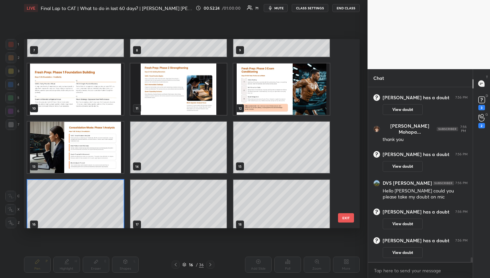
scroll to position [159, 0]
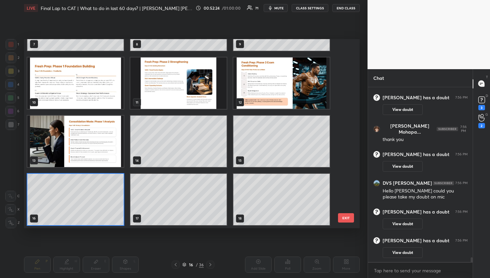
click at [89, 194] on div "7 8 9 10 11 12 13 14 15 16 17 18 19 20 21 22 23 24" at bounding box center [186, 133] width 324 height 189
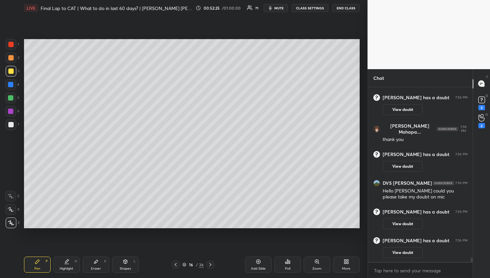
scroll to position [0, 0]
click at [193, 265] on div "16" at bounding box center [191, 264] width 7 height 4
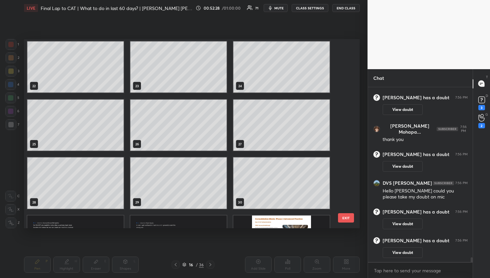
scroll to position [507, 0]
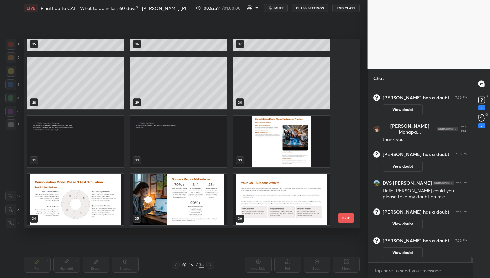
click at [187, 154] on img "grid" at bounding box center [178, 140] width 96 height 51
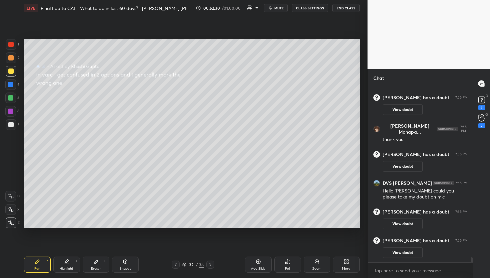
click at [187, 154] on img "grid" at bounding box center [178, 140] width 96 height 51
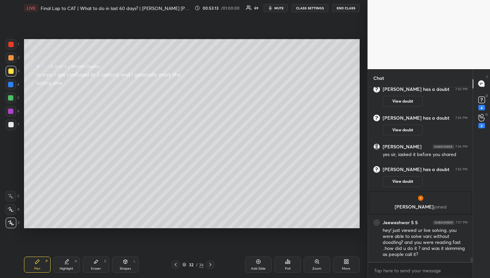
scroll to position [6379, 0]
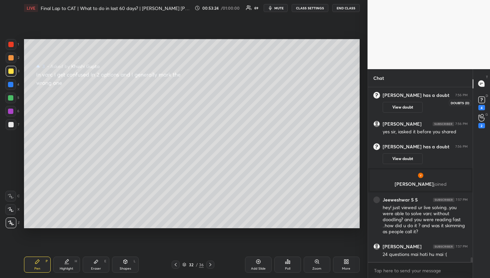
click at [485, 95] on icon at bounding box center [482, 100] width 10 height 10
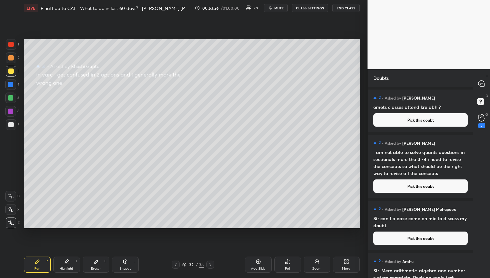
click at [444, 120] on button "Pick this doubt" at bounding box center [421, 119] width 94 height 13
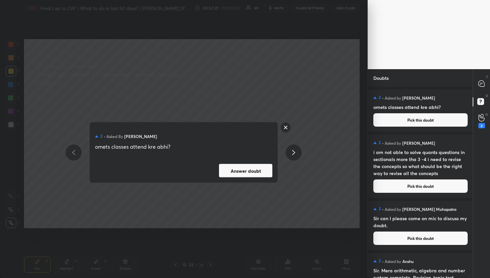
click at [236, 164] on button "Answer doubt" at bounding box center [245, 170] width 53 height 13
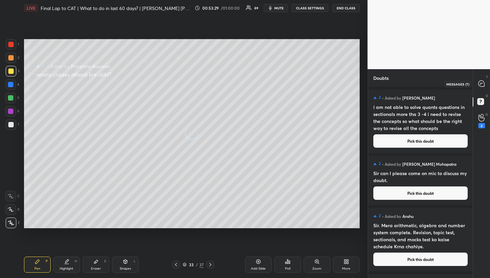
click at [477, 86] on div at bounding box center [481, 84] width 13 height 12
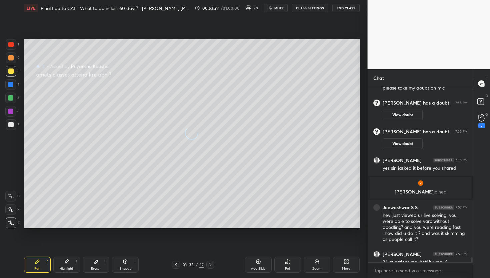
scroll to position [172, 103]
click at [477, 86] on div at bounding box center [481, 84] width 13 height 12
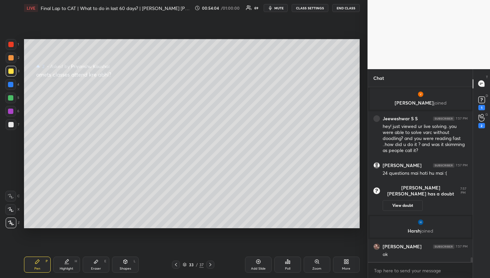
scroll to position [6442, 0]
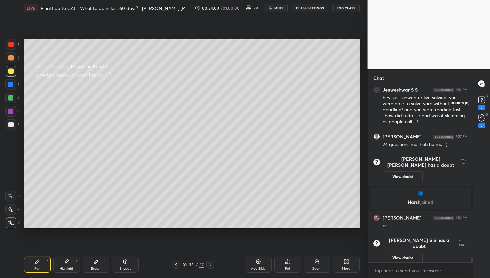
click at [486, 101] on icon at bounding box center [482, 100] width 10 height 10
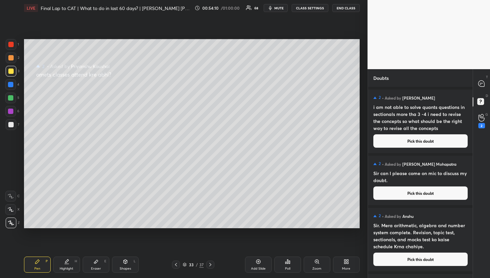
click at [448, 139] on button "Pick this doubt" at bounding box center [421, 140] width 94 height 13
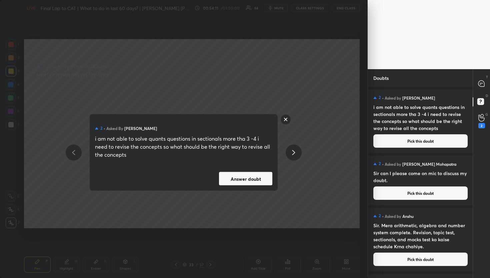
click at [257, 175] on button "Answer doubt" at bounding box center [245, 178] width 53 height 13
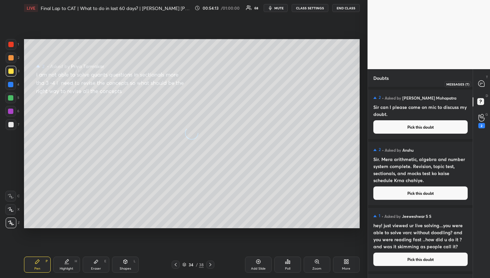
click at [486, 86] on div at bounding box center [481, 84] width 13 height 12
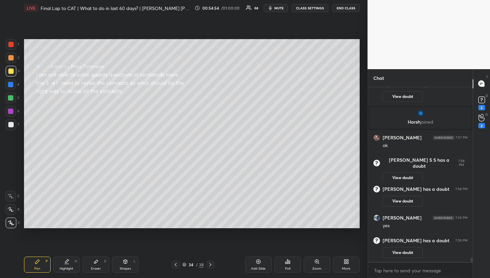
scroll to position [6461, 0]
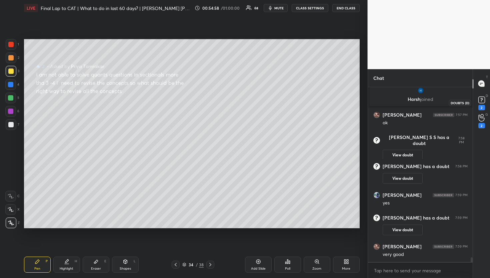
click at [479, 105] on div "2" at bounding box center [482, 107] width 7 height 5
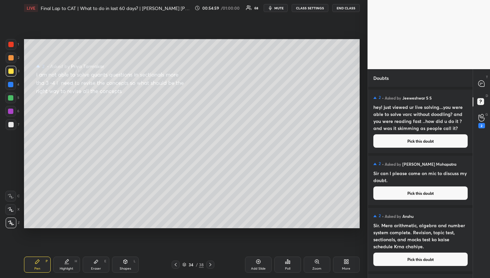
click at [421, 136] on button "Pick this doubt" at bounding box center [421, 140] width 94 height 13
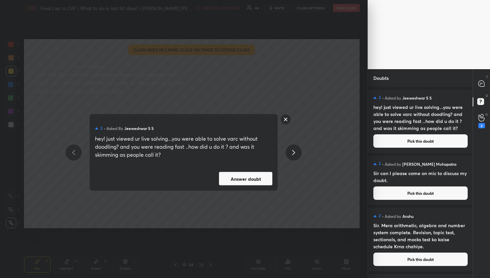
click at [223, 185] on div "2 • Asked by [PERSON_NAME] S S hey! just viewed ur live solving...you were able…" at bounding box center [184, 152] width 188 height 76
click at [231, 180] on button "Answer doubt" at bounding box center [245, 178] width 53 height 13
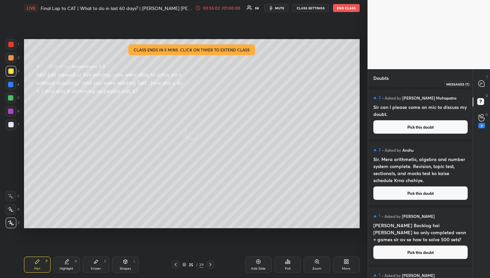
click at [485, 88] on div at bounding box center [481, 84] width 13 height 12
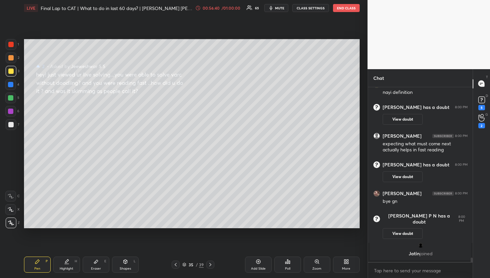
scroll to position [6749, 0]
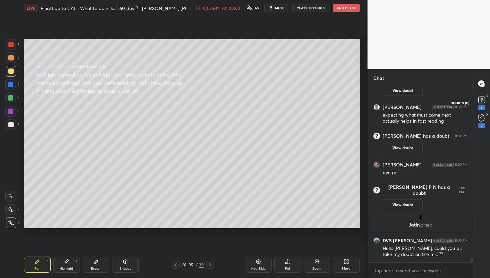
click at [487, 100] on div "5" at bounding box center [481, 102] width 13 height 12
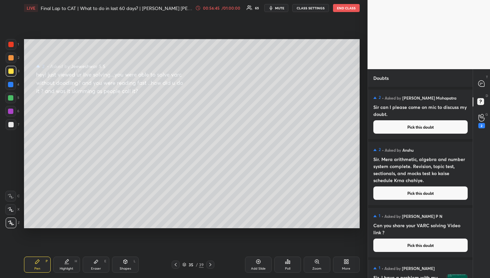
click at [484, 90] on div "T Messages (T)" at bounding box center [481, 83] width 17 height 19
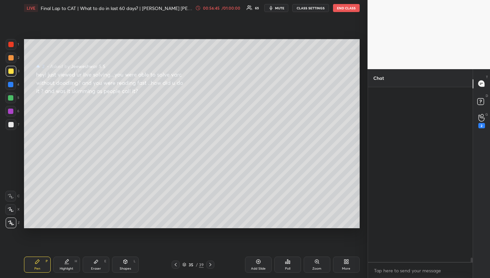
scroll to position [172, 103]
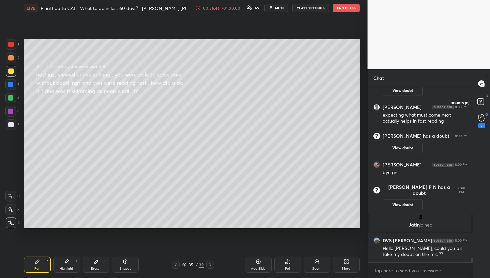
click at [482, 100] on rect at bounding box center [481, 101] width 6 height 6
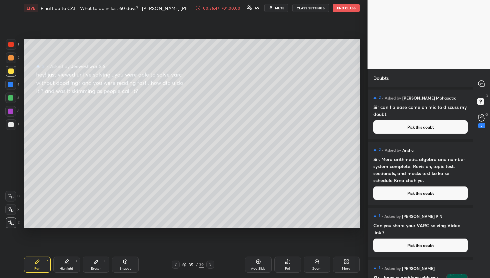
click at [431, 121] on button "Pick this doubt" at bounding box center [421, 126] width 94 height 13
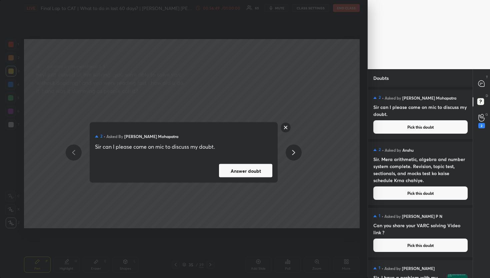
click at [248, 172] on button "Answer doubt" at bounding box center [245, 170] width 53 height 13
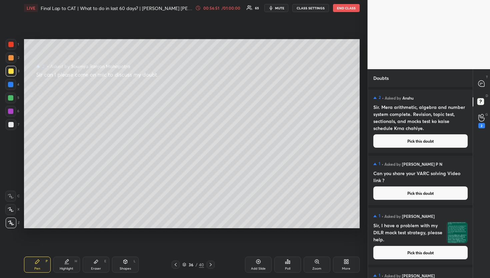
click at [484, 91] on div "T Messages (T)" at bounding box center [481, 83] width 17 height 19
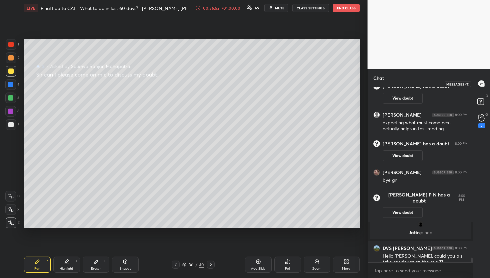
click at [482, 83] on icon at bounding box center [482, 83] width 6 height 6
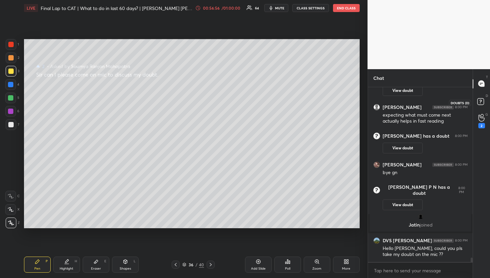
scroll to position [6935, 0]
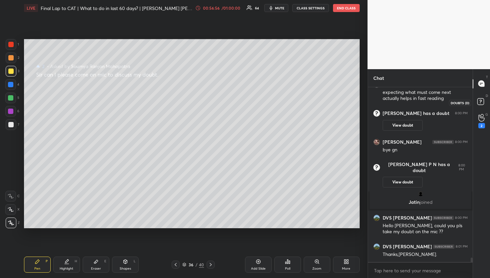
click at [481, 101] on rect at bounding box center [481, 101] width 6 height 6
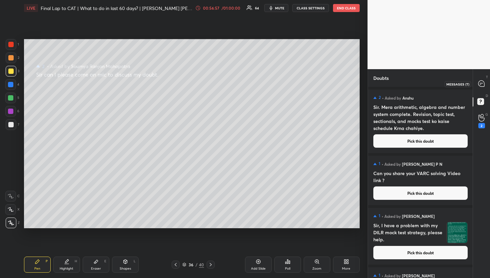
click at [476, 80] on div at bounding box center [481, 84] width 13 height 12
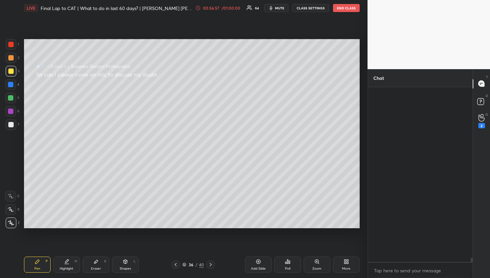
scroll to position [172, 103]
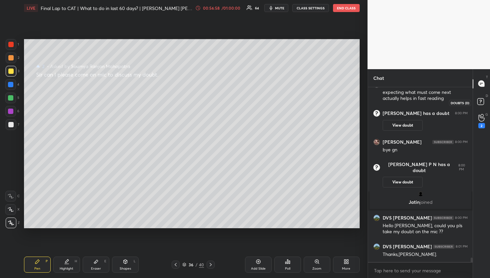
click at [479, 105] on icon at bounding box center [482, 102] width 12 height 12
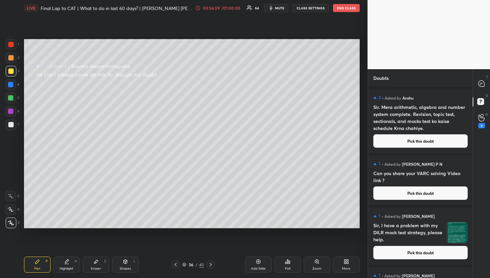
click at [424, 144] on button "Pick this doubt" at bounding box center [421, 140] width 94 height 13
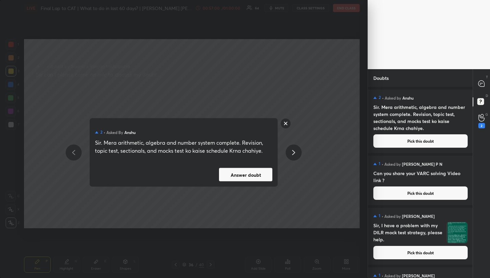
click at [252, 176] on button "Answer doubt" at bounding box center [245, 174] width 53 height 13
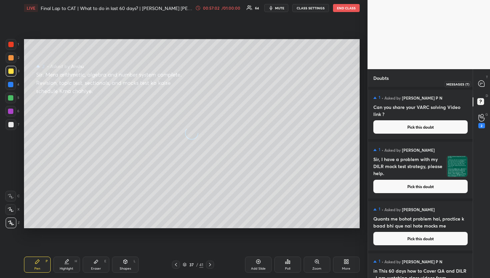
click at [480, 83] on icon at bounding box center [481, 83] width 3 height 0
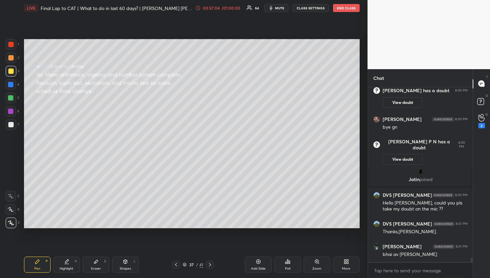
scroll to position [6953, 0]
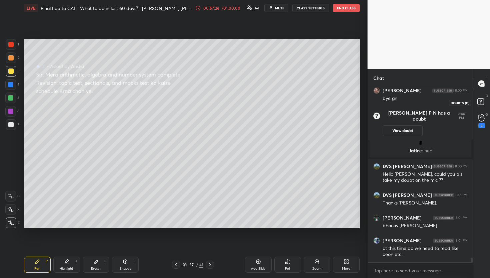
click at [480, 101] on rect at bounding box center [481, 101] width 6 height 6
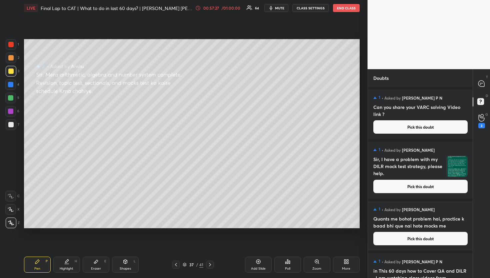
click at [436, 126] on button "Pick this doubt" at bounding box center [421, 126] width 94 height 13
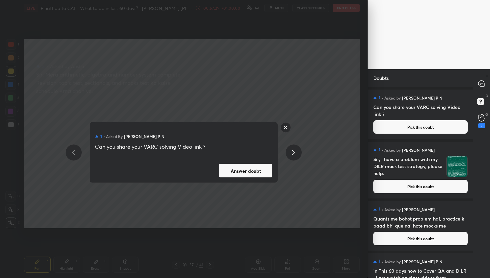
click at [251, 172] on button "Answer doubt" at bounding box center [245, 170] width 53 height 13
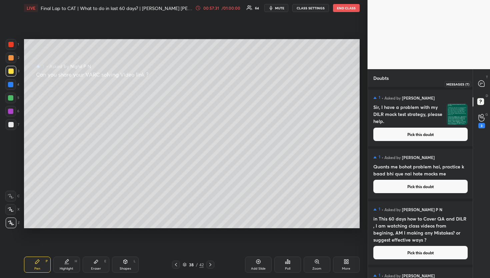
click at [485, 82] on icon at bounding box center [481, 83] width 7 height 7
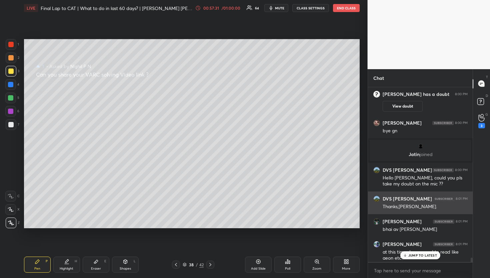
scroll to position [6924, 0]
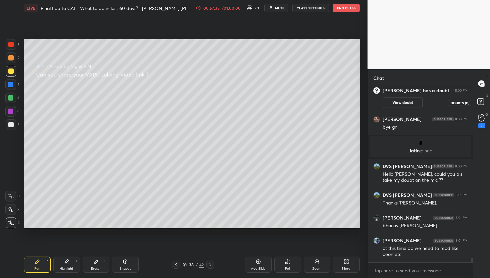
click at [477, 105] on icon at bounding box center [482, 102] width 12 height 12
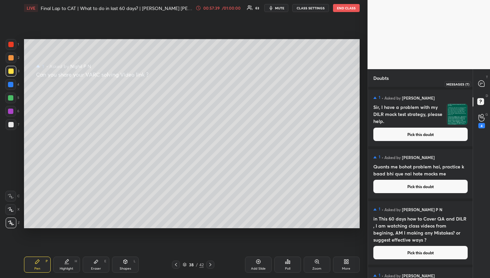
click at [484, 87] on div at bounding box center [481, 84] width 13 height 12
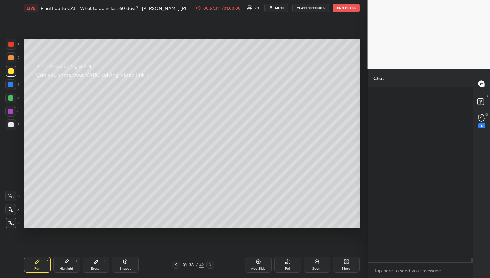
scroll to position [172, 103]
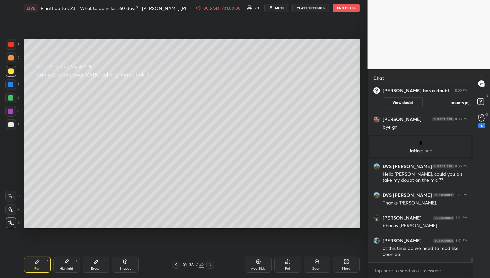
click at [483, 104] on rect at bounding box center [481, 101] width 6 height 6
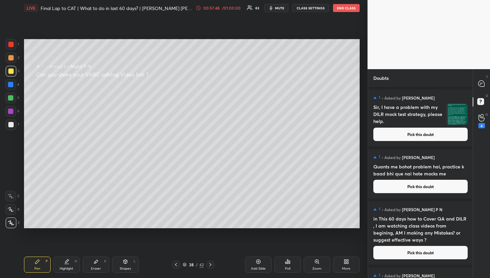
click at [431, 143] on div "1 • Asked by [PERSON_NAME] Sir, I have a problem with my DILR mock test strateg…" at bounding box center [420, 117] width 105 height 57
click at [421, 138] on button "Pick this doubt" at bounding box center [421, 133] width 94 height 13
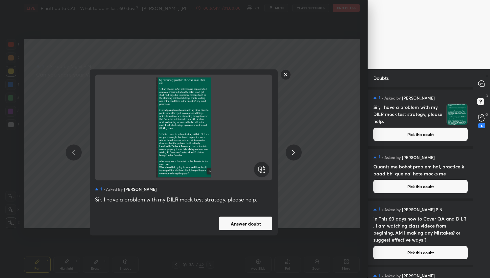
click at [248, 220] on button "Answer doubt" at bounding box center [245, 223] width 53 height 13
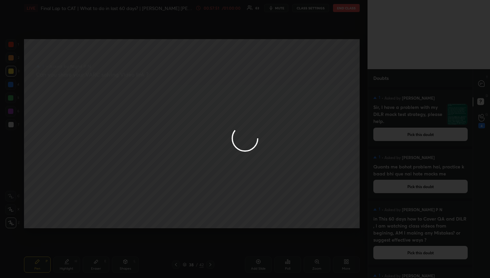
click at [482, 85] on div at bounding box center [245, 139] width 490 height 278
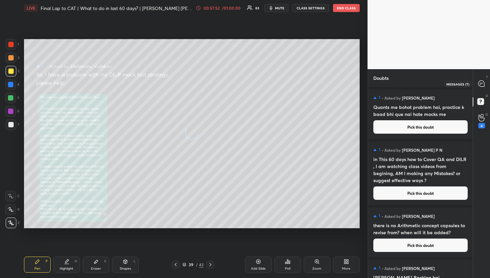
click at [482, 85] on icon at bounding box center [482, 83] width 6 height 6
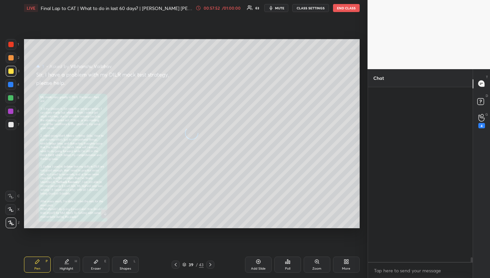
click at [482, 85] on icon at bounding box center [482, 83] width 6 height 6
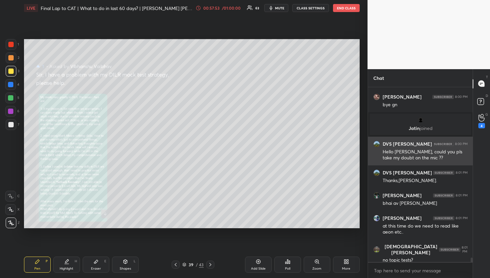
scroll to position [6918, 0]
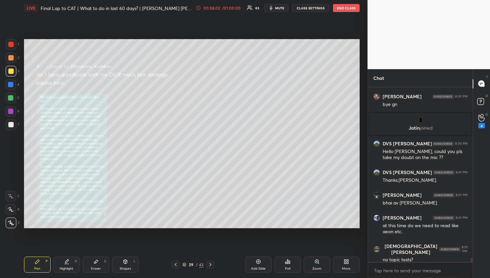
click at [328, 260] on div "Zoom" at bounding box center [317, 264] width 27 height 16
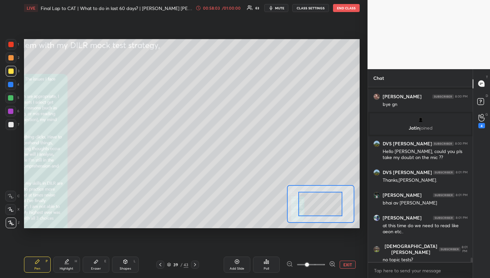
scroll to position [6947, 0]
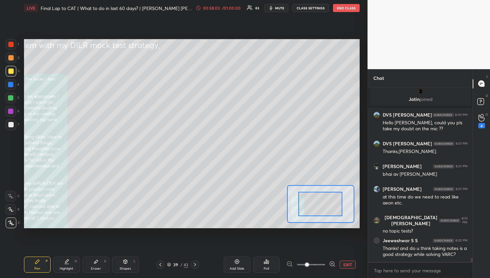
drag, startPoint x: 330, startPoint y: 203, endPoint x: 319, endPoint y: 205, distance: 11.5
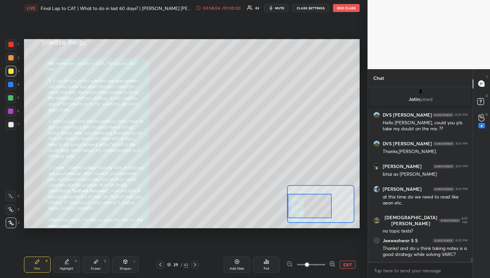
drag, startPoint x: 321, startPoint y: 203, endPoint x: 305, endPoint y: 205, distance: 16.8
click at [305, 205] on div at bounding box center [310, 205] width 44 height 24
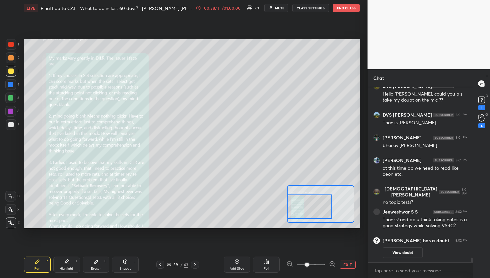
click at [303, 205] on div at bounding box center [310, 206] width 44 height 24
click at [335, 266] on icon at bounding box center [332, 263] width 7 height 7
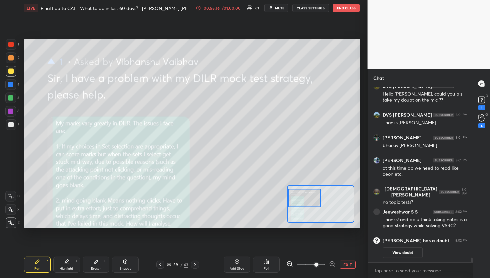
drag, startPoint x: 320, startPoint y: 214, endPoint x: 312, endPoint y: 205, distance: 12.0
click at [312, 205] on div at bounding box center [304, 197] width 33 height 18
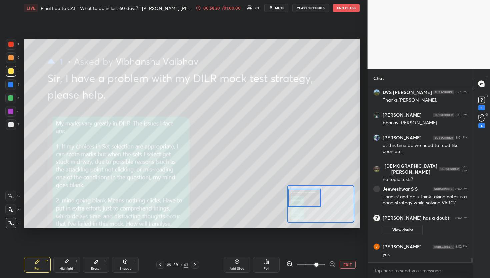
scroll to position [6799, 0]
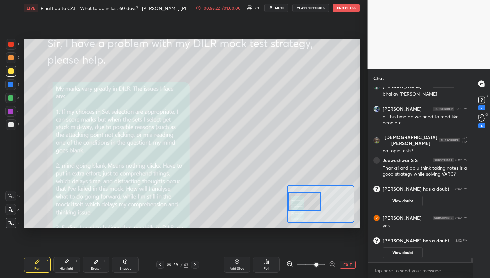
drag, startPoint x: 297, startPoint y: 199, endPoint x: 296, endPoint y: 204, distance: 4.9
click at [296, 204] on div at bounding box center [304, 201] width 33 height 18
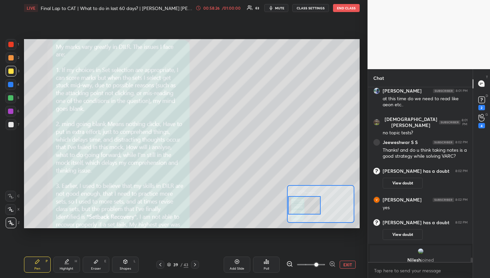
scroll to position [6806, 0]
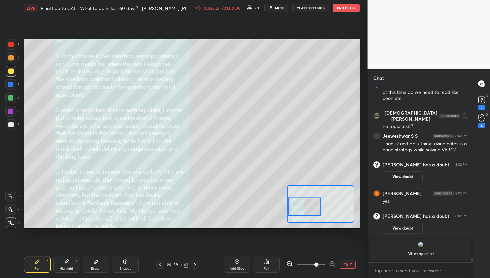
drag, startPoint x: 295, startPoint y: 210, endPoint x: 295, endPoint y: 214, distance: 4.0
click at [295, 214] on div at bounding box center [304, 206] width 33 height 18
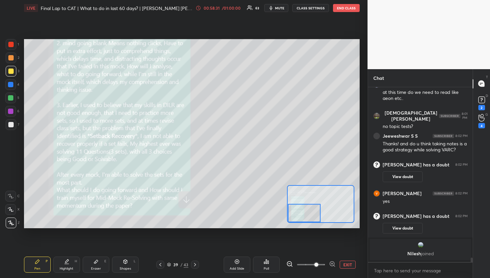
scroll to position [6828, 0]
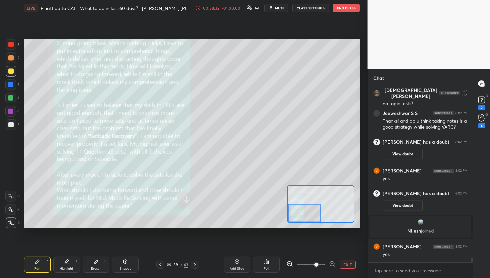
click at [346, 270] on div "Add Slide Poll EXIT" at bounding box center [281, 264] width 158 height 16
click at [346, 269] on div "Add Slide Poll EXIT" at bounding box center [281, 264] width 158 height 16
click at [346, 267] on button "EXIT" at bounding box center [348, 264] width 16 height 8
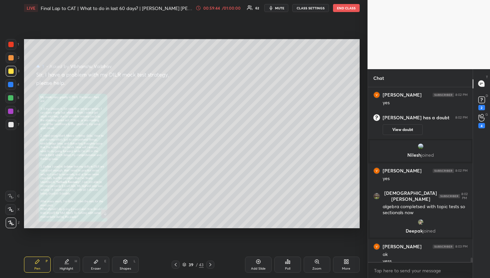
scroll to position [6881, 0]
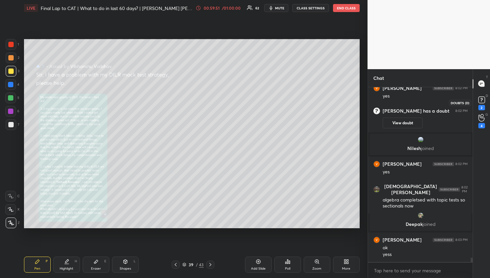
click at [488, 107] on div "2" at bounding box center [481, 102] width 13 height 12
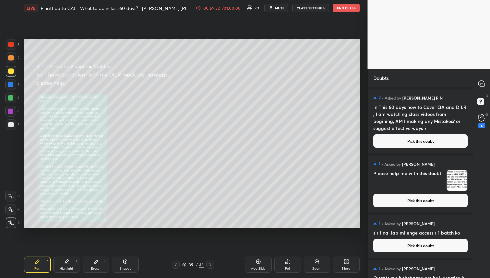
click at [422, 145] on button "Pick this doubt" at bounding box center [421, 140] width 94 height 13
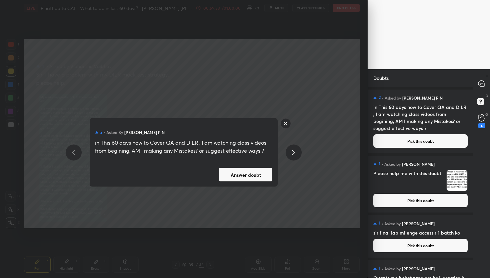
click at [259, 170] on button "Answer doubt" at bounding box center [245, 174] width 53 height 13
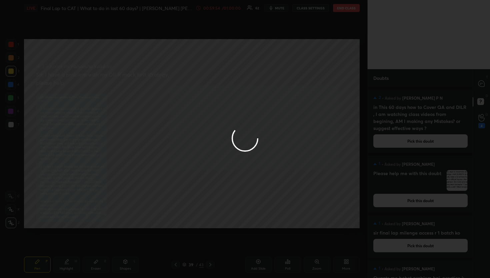
click at [486, 82] on div at bounding box center [245, 139] width 490 height 278
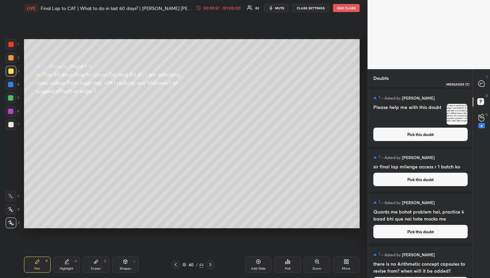
click at [485, 85] on div at bounding box center [481, 84] width 13 height 12
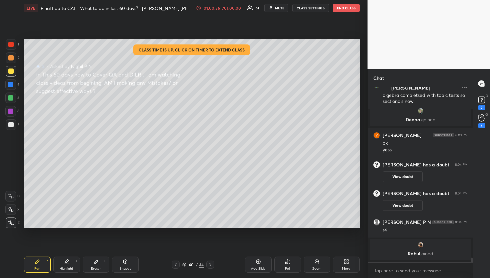
scroll to position [6941, 0]
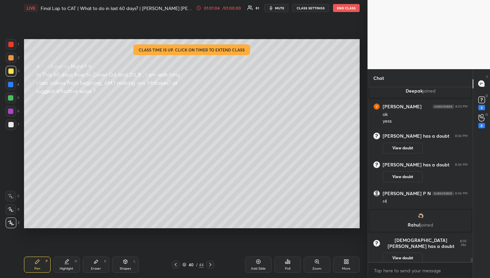
click at [485, 92] on div "T Messages (T)" at bounding box center [481, 83] width 17 height 19
click at [486, 107] on div "3" at bounding box center [482, 102] width 10 height 15
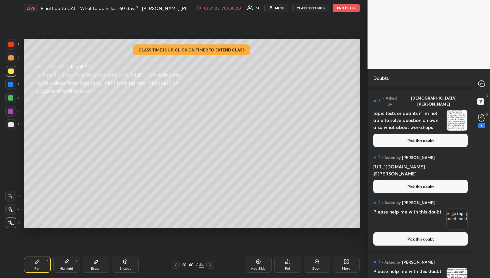
click at [417, 136] on button "Pick this doubt" at bounding box center [421, 139] width 94 height 13
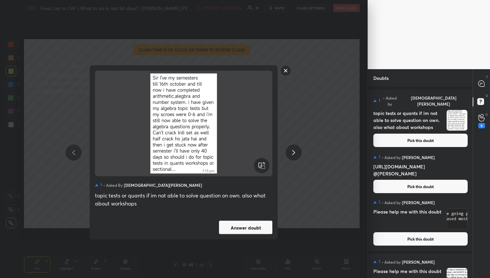
click at [260, 228] on button "Answer doubt" at bounding box center [245, 227] width 53 height 13
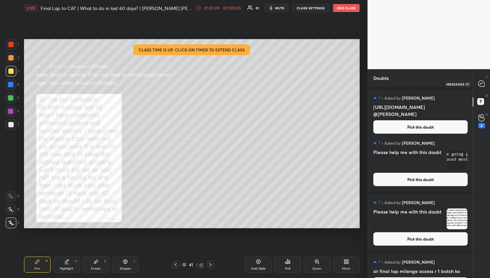
click at [485, 79] on div at bounding box center [481, 84] width 13 height 12
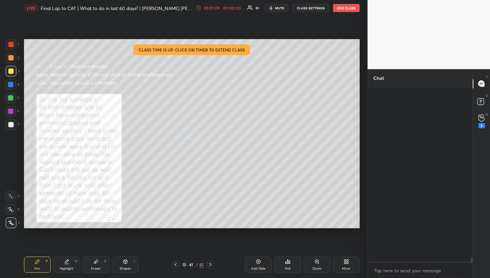
scroll to position [172, 103]
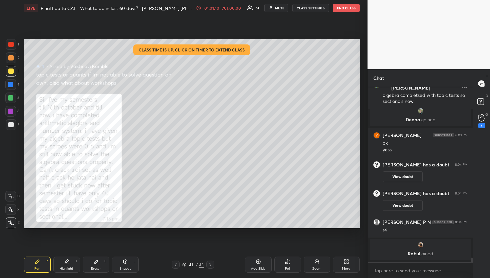
click at [485, 88] on div at bounding box center [481, 84] width 13 height 12
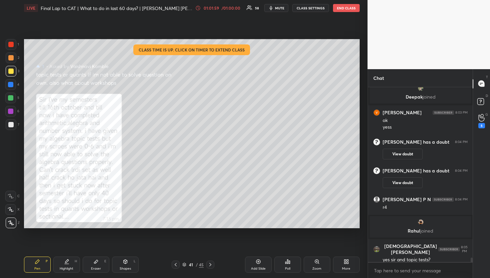
click at [485, 110] on div "D Doubts (D)" at bounding box center [481, 102] width 17 height 19
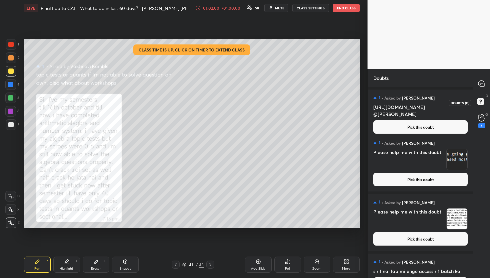
click at [478, 101] on rect at bounding box center [481, 101] width 6 height 6
click at [448, 120] on button "Pick this doubt" at bounding box center [421, 126] width 94 height 13
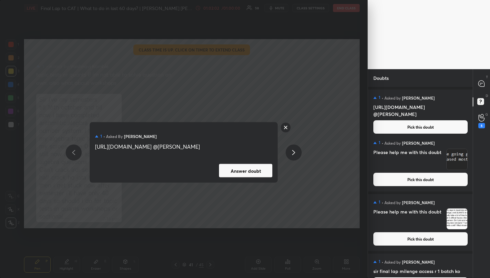
click at [249, 171] on button "Answer doubt" at bounding box center [245, 170] width 53 height 13
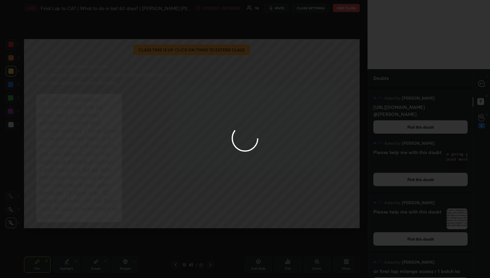
click at [478, 82] on div at bounding box center [245, 139] width 490 height 278
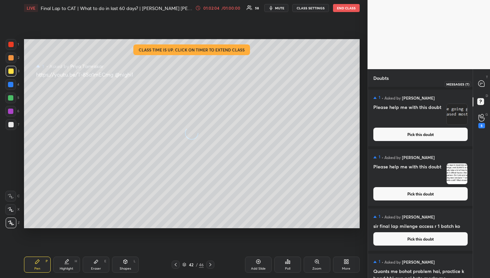
click at [478, 82] on div at bounding box center [481, 84] width 13 height 12
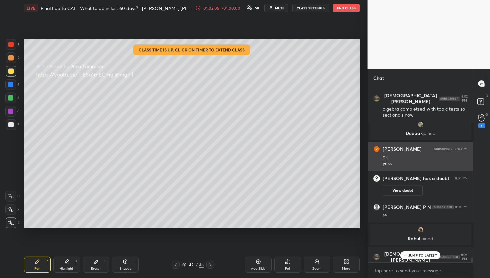
scroll to position [7094, 0]
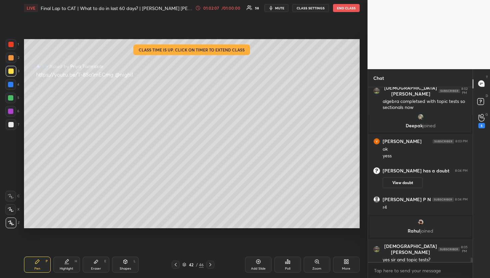
click at [481, 96] on div "D Doubts (D)" at bounding box center [481, 102] width 17 height 19
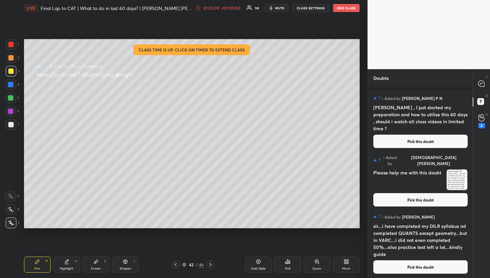
scroll to position [1191, 0]
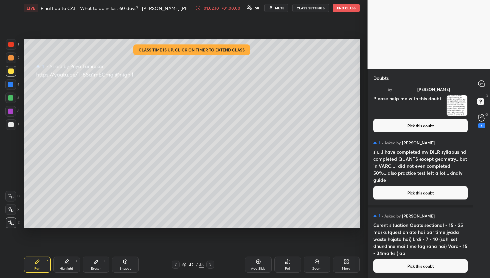
click at [404, 265] on button "Pick this doubt" at bounding box center [421, 265] width 94 height 13
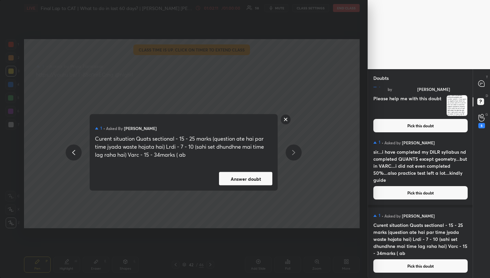
click at [253, 178] on button "Answer doubt" at bounding box center [245, 178] width 53 height 13
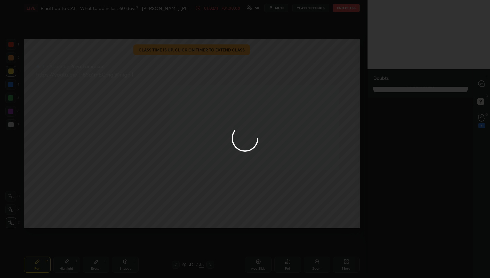
scroll to position [0, 0]
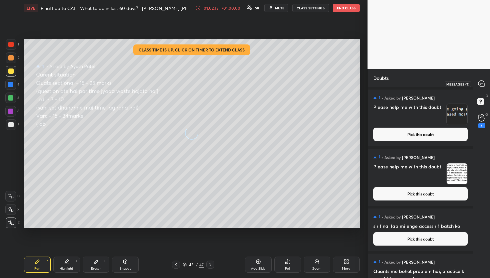
click at [483, 82] on icon at bounding box center [482, 83] width 6 height 6
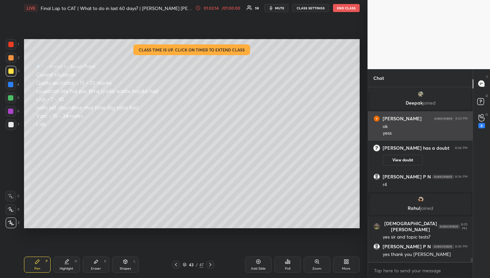
scroll to position [7086, 0]
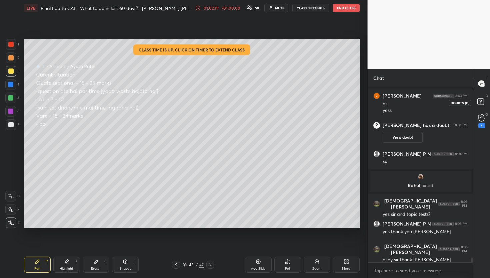
click at [481, 102] on rect at bounding box center [481, 101] width 6 height 6
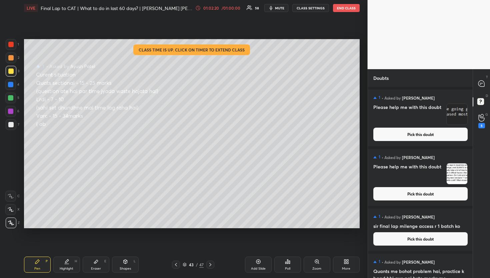
click at [410, 132] on button "Pick this doubt" at bounding box center [421, 133] width 94 height 13
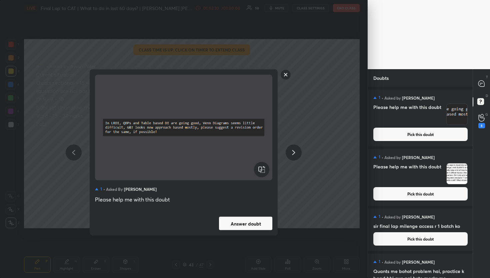
click at [268, 222] on button "Answer doubt" at bounding box center [245, 223] width 53 height 13
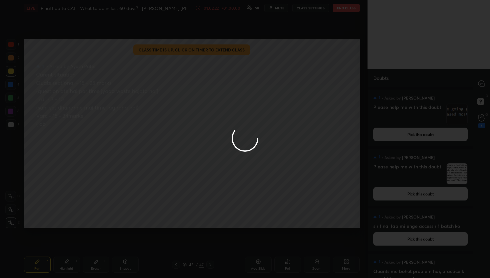
click at [477, 86] on div at bounding box center [245, 139] width 490 height 278
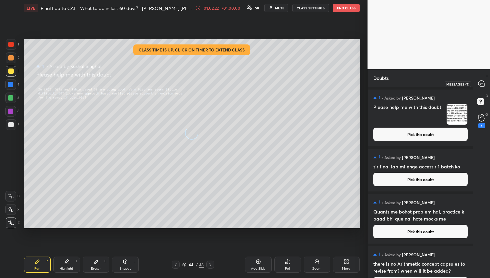
click at [477, 86] on div at bounding box center [481, 84] width 13 height 12
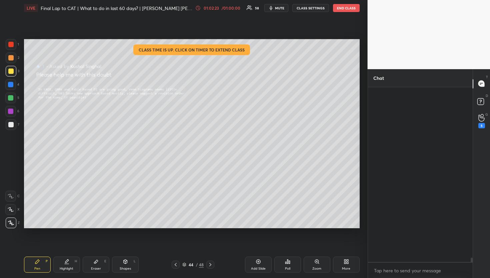
click at [477, 86] on div at bounding box center [481, 84] width 13 height 12
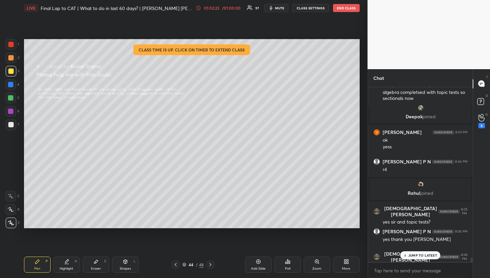
scroll to position [7058, 0]
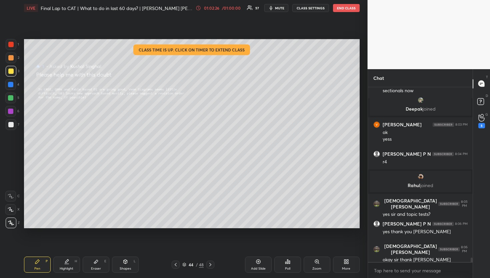
click at [328, 265] on div "Zoom" at bounding box center [317, 264] width 27 height 16
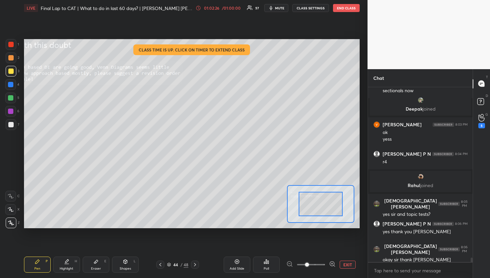
click at [341, 261] on button "EXIT" at bounding box center [348, 264] width 16 height 8
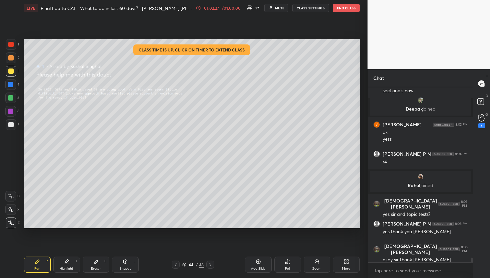
click at [333, 265] on div "Add Slide Poll Zoom More" at bounding box center [290, 264] width 140 height 16
click at [319, 265] on div "Zoom" at bounding box center [317, 264] width 27 height 16
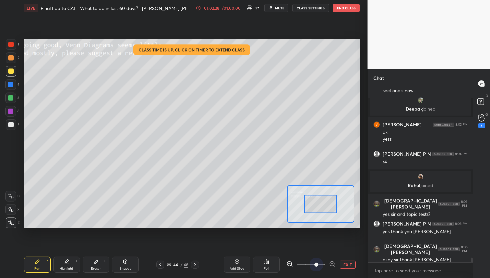
click at [319, 265] on span at bounding box center [311, 264] width 28 height 10
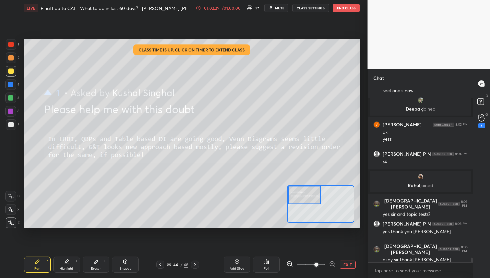
drag, startPoint x: 316, startPoint y: 199, endPoint x: 300, endPoint y: 186, distance: 20.2
click at [300, 186] on div at bounding box center [305, 194] width 33 height 18
click at [345, 261] on button "EXIT" at bounding box center [348, 264] width 16 height 8
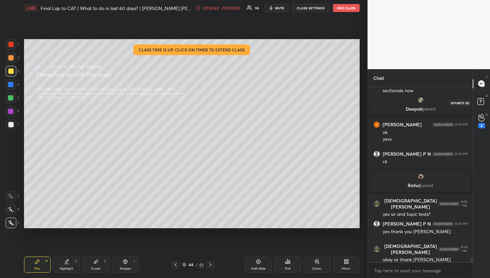
scroll to position [7086, 0]
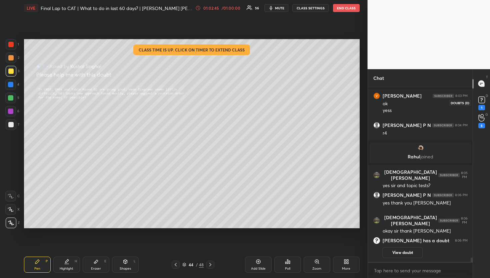
click at [481, 103] on icon at bounding box center [482, 100] width 10 height 10
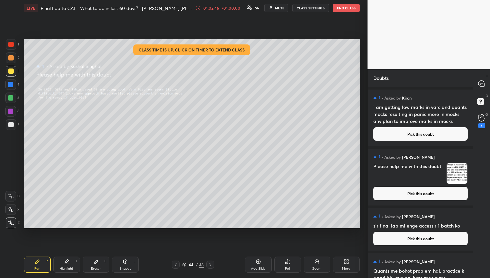
click at [402, 137] on button "Pick this doubt" at bounding box center [421, 133] width 94 height 13
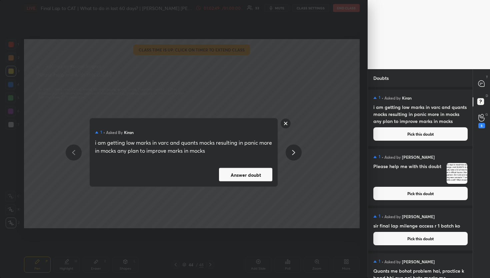
click at [257, 180] on button "Answer doubt" at bounding box center [245, 174] width 53 height 13
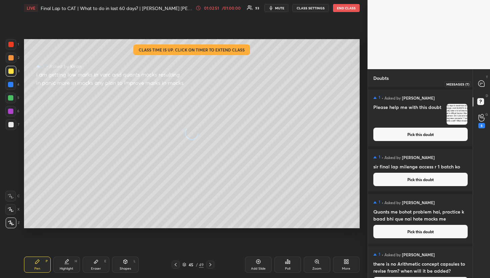
click at [479, 83] on icon at bounding box center [482, 83] width 6 height 6
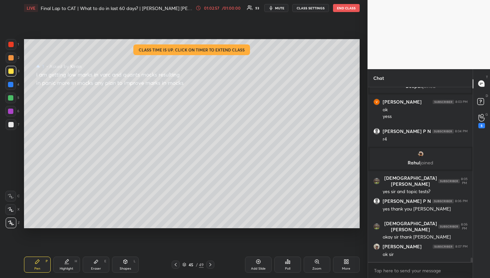
scroll to position [7013, 0]
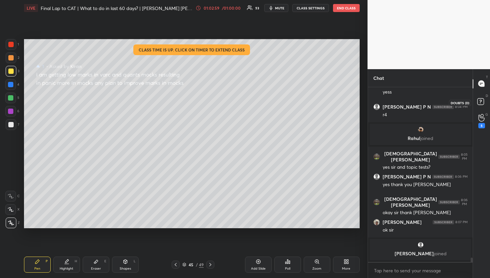
click at [476, 106] on icon at bounding box center [482, 102] width 12 height 12
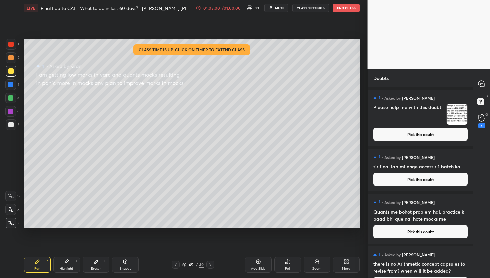
click at [393, 141] on div "1 • Asked by [PERSON_NAME] Please help me with this doubt Pick this doubt" at bounding box center [420, 117] width 105 height 57
click at [393, 139] on button "Pick this doubt" at bounding box center [421, 133] width 94 height 13
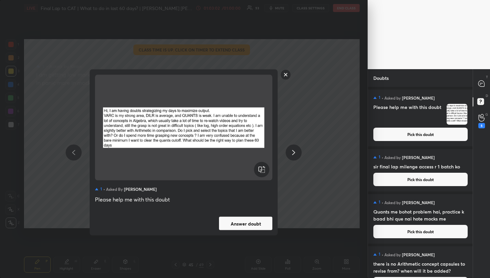
click at [257, 223] on button "Answer doubt" at bounding box center [245, 223] width 53 height 13
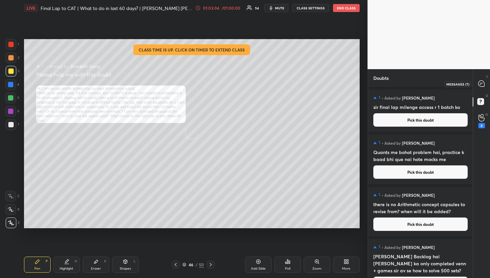
click at [475, 80] on div at bounding box center [481, 84] width 13 height 12
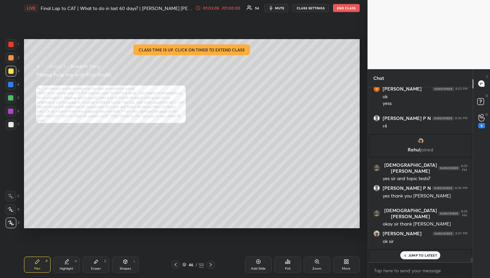
scroll to position [6990, 0]
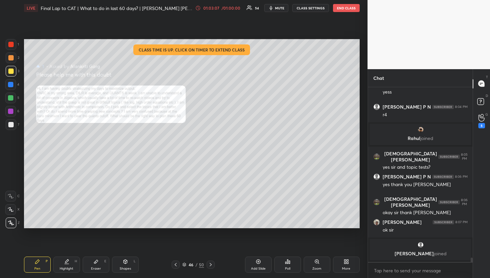
click at [307, 264] on div "Zoom" at bounding box center [317, 264] width 27 height 16
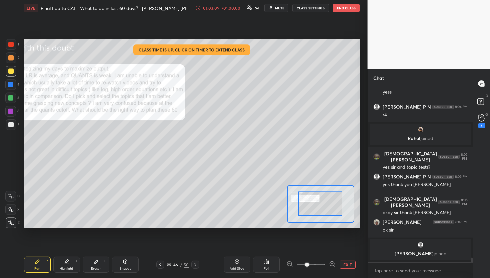
drag, startPoint x: 310, startPoint y: 206, endPoint x: 316, endPoint y: 192, distance: 14.8
click at [316, 192] on div at bounding box center [320, 204] width 67 height 38
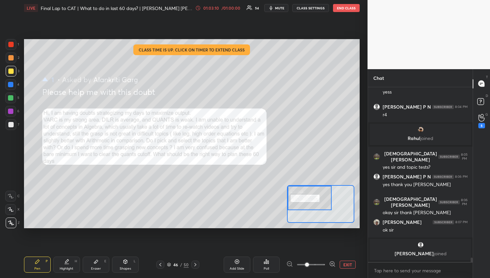
click at [274, 187] on div "Setting up your live class Class time is up. Click on timer to extend class Pol…" at bounding box center [192, 133] width 336 height 189
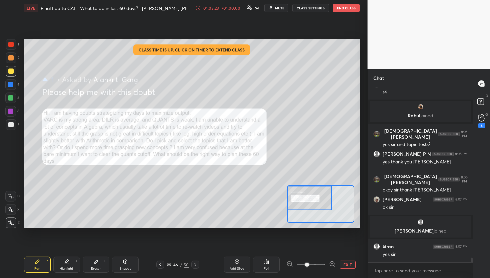
scroll to position [7037, 0]
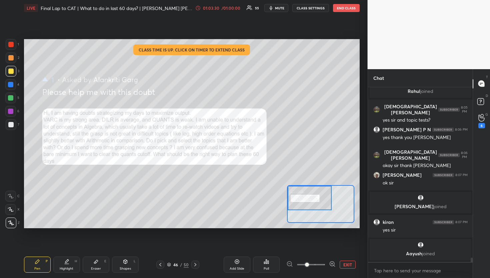
click at [344, 264] on button "EXIT" at bounding box center [348, 264] width 16 height 8
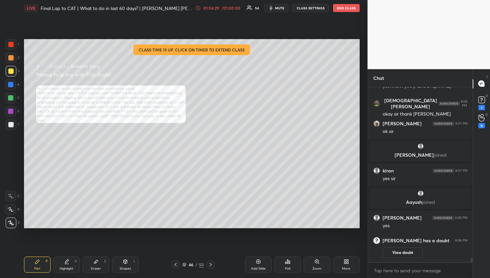
scroll to position [6986, 0]
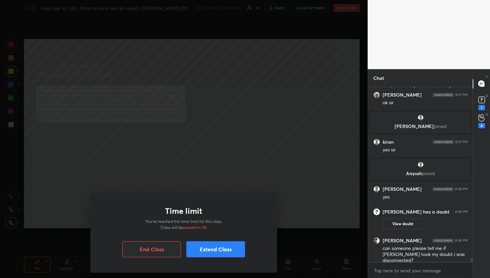
click at [238, 251] on button "Extend Class" at bounding box center [215, 249] width 59 height 16
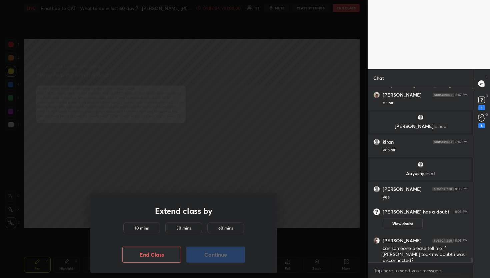
click at [150, 228] on div "10 mins" at bounding box center [141, 227] width 37 height 11
click at [203, 249] on button "Continue" at bounding box center [215, 254] width 59 height 16
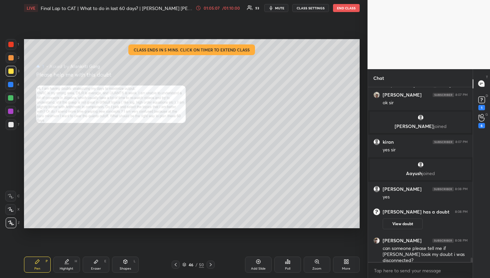
scroll to position [7010, 0]
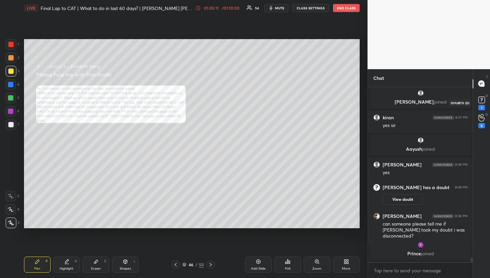
click at [483, 105] on div "1" at bounding box center [482, 107] width 7 height 5
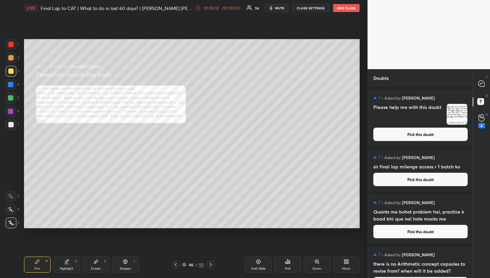
click at [486, 92] on div "T Messages (T)" at bounding box center [481, 83] width 17 height 19
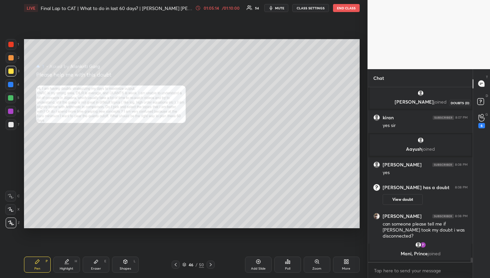
scroll to position [7112, 0]
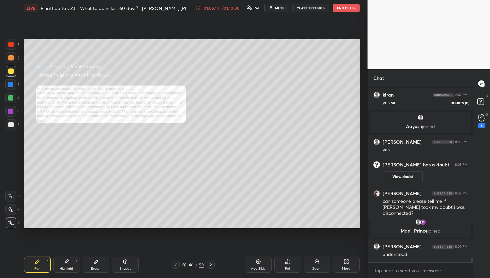
click at [484, 97] on icon at bounding box center [482, 102] width 12 height 12
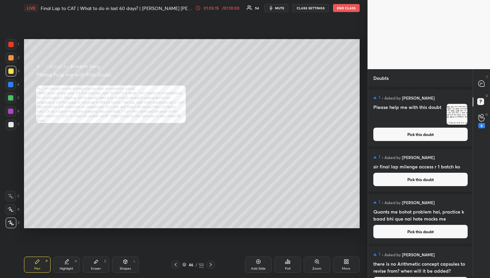
click at [445, 132] on button "Pick this doubt" at bounding box center [421, 133] width 94 height 13
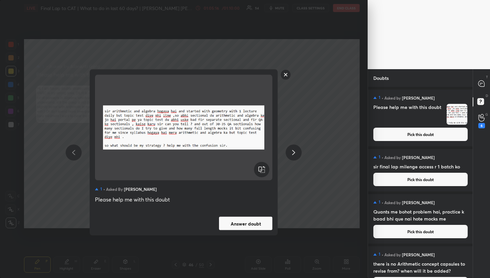
click at [246, 221] on button "Answer doubt" at bounding box center [245, 223] width 53 height 13
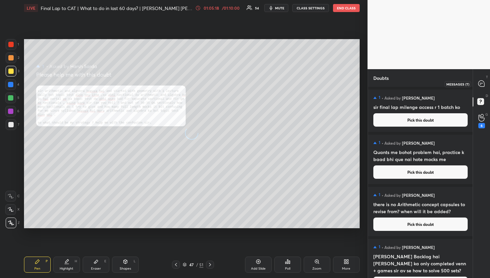
click at [485, 83] on icon at bounding box center [481, 83] width 7 height 7
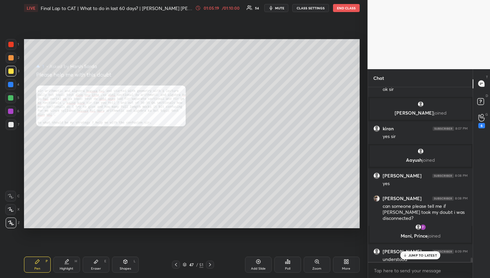
scroll to position [7090, 0]
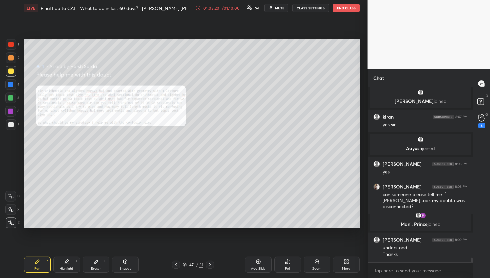
click at [310, 261] on div "Zoom" at bounding box center [317, 264] width 27 height 16
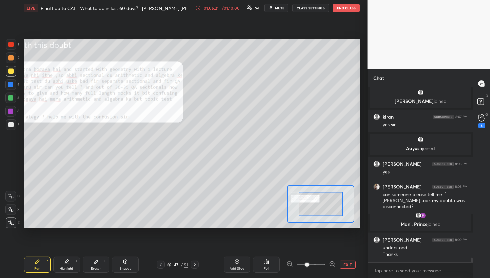
click at [320, 207] on div at bounding box center [321, 203] width 44 height 24
drag, startPoint x: 327, startPoint y: 201, endPoint x: 316, endPoint y: 201, distance: 11.0
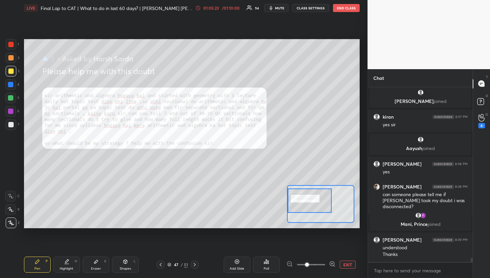
drag, startPoint x: 316, startPoint y: 201, endPoint x: 302, endPoint y: 198, distance: 14.7
click at [302, 198] on div at bounding box center [310, 200] width 44 height 24
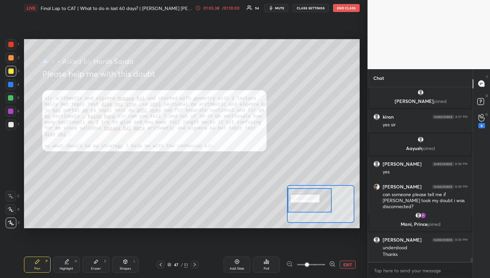
click at [329, 270] on div "Add Slide Poll EXIT" at bounding box center [281, 264] width 158 height 16
click at [349, 262] on button "EXIT" at bounding box center [348, 264] width 16 height 8
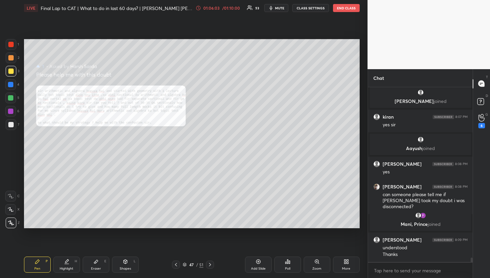
scroll to position [7119, 0]
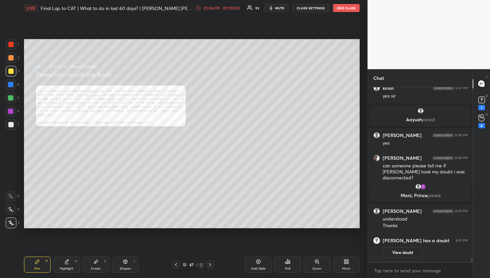
click at [474, 102] on div "D Doubts (D) 1" at bounding box center [481, 102] width 17 height 19
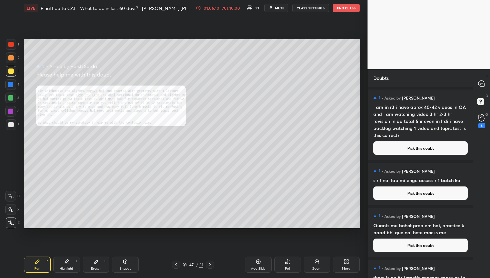
click at [425, 143] on button "Pick this doubt" at bounding box center [421, 147] width 94 height 13
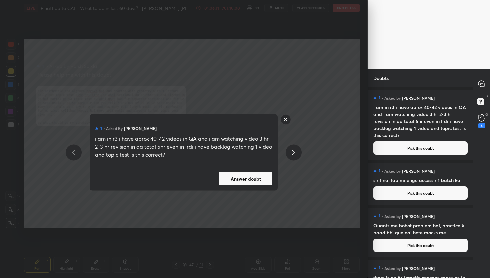
click at [265, 172] on button "Answer doubt" at bounding box center [245, 178] width 53 height 13
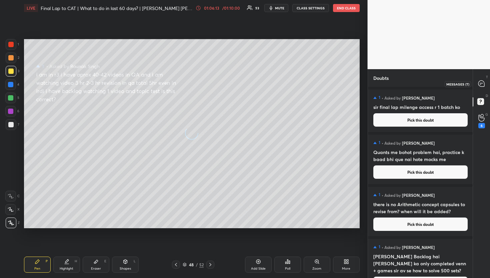
click at [482, 82] on icon at bounding box center [482, 83] width 6 height 6
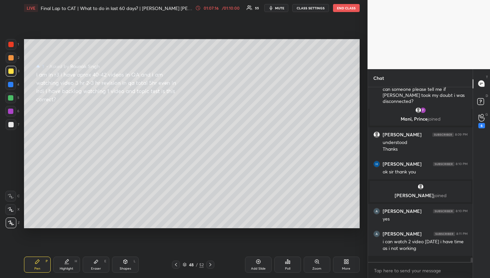
scroll to position [7104, 0]
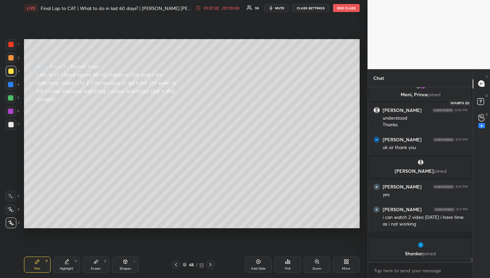
click at [486, 99] on icon at bounding box center [482, 102] width 12 height 12
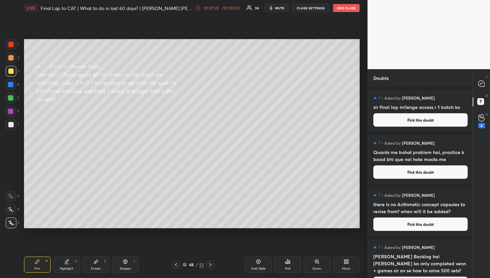
click at [434, 121] on button "Pick this doubt" at bounding box center [421, 119] width 94 height 13
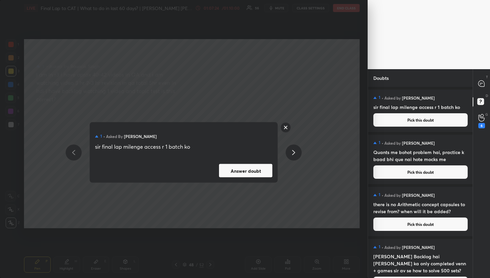
click at [239, 175] on button "Answer doubt" at bounding box center [245, 170] width 53 height 13
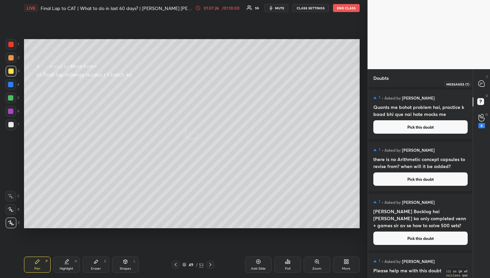
click at [482, 83] on icon at bounding box center [481, 83] width 3 height 0
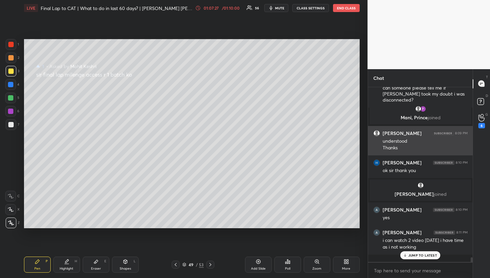
scroll to position [7164, 0]
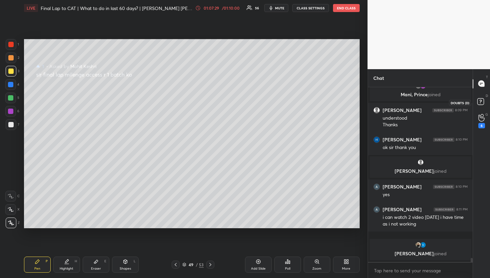
click at [476, 98] on icon at bounding box center [482, 102] width 12 height 12
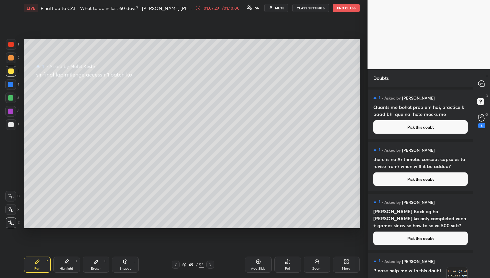
click at [449, 117] on h4 "Quants me bohot problem hai, practice k baad bhi que nai hote mocks me" at bounding box center [421, 110] width 94 height 14
click at [437, 127] on button "Pick this doubt" at bounding box center [421, 126] width 94 height 13
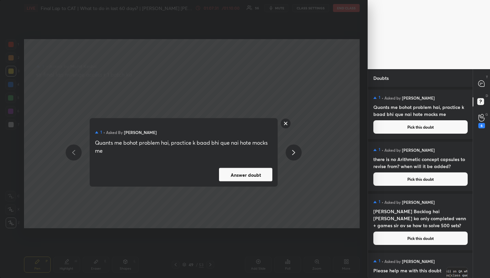
click at [243, 169] on button "Answer doubt" at bounding box center [245, 174] width 53 height 13
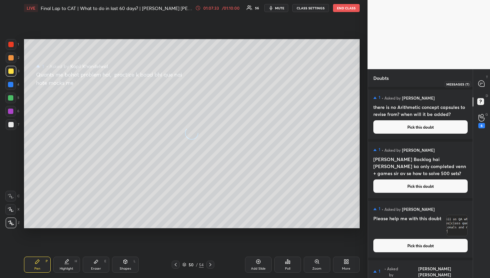
click at [487, 85] on div at bounding box center [481, 84] width 13 height 12
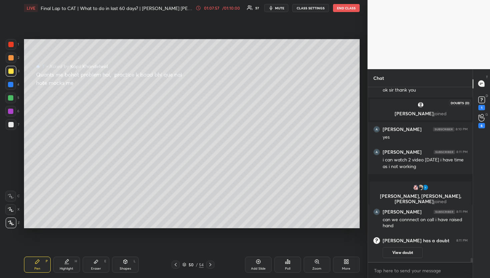
scroll to position [7097, 0]
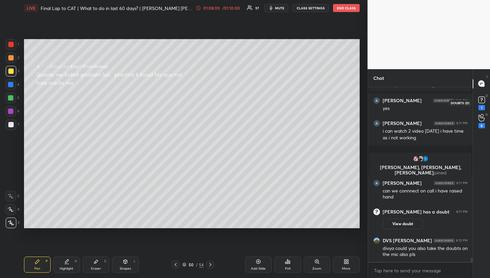
click at [481, 103] on rect at bounding box center [482, 99] width 6 height 6
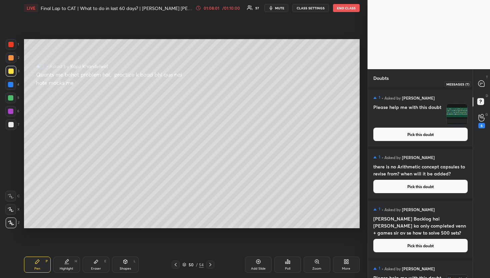
click at [481, 88] on div at bounding box center [481, 84] width 13 height 12
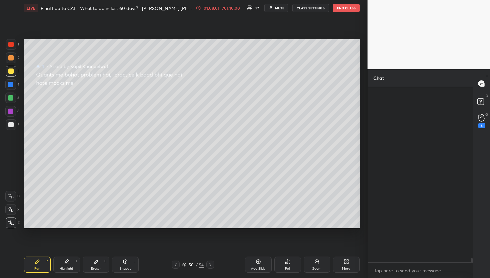
scroll to position [172, 103]
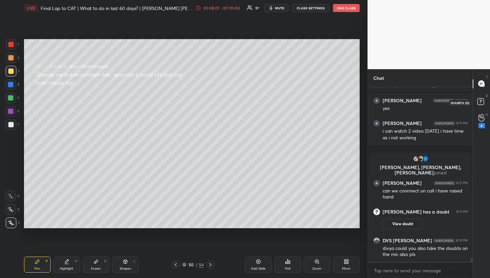
click at [477, 104] on icon at bounding box center [482, 102] width 12 height 12
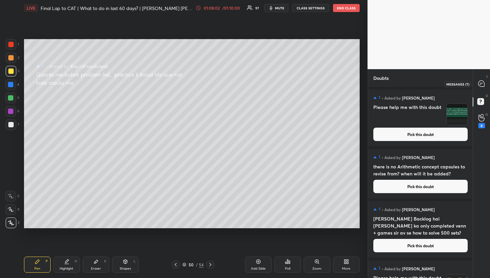
click at [479, 88] on div at bounding box center [481, 84] width 13 height 12
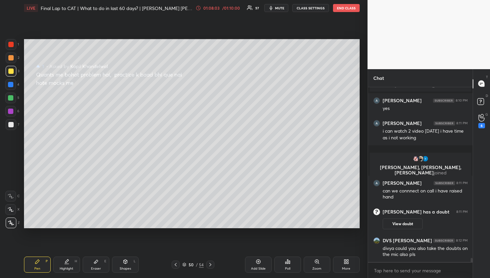
click at [471, 118] on div at bounding box center [471, 174] width 4 height 174
click at [482, 98] on icon at bounding box center [482, 102] width 12 height 12
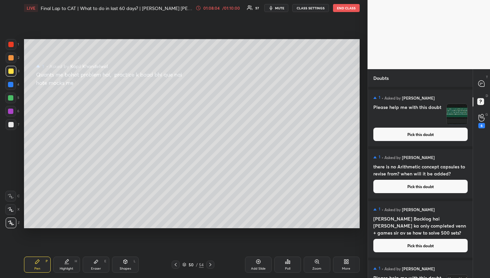
click at [438, 142] on div "1 • Asked by [PERSON_NAME] Please help me with this doubt Pick this doubt" at bounding box center [420, 117] width 105 height 57
click at [435, 135] on button "Pick this doubt" at bounding box center [421, 133] width 94 height 13
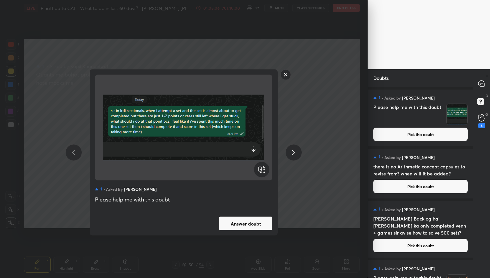
click at [248, 229] on button "Answer doubt" at bounding box center [245, 223] width 53 height 13
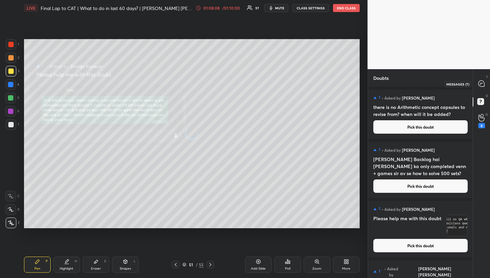
click at [482, 82] on icon at bounding box center [482, 83] width 6 height 6
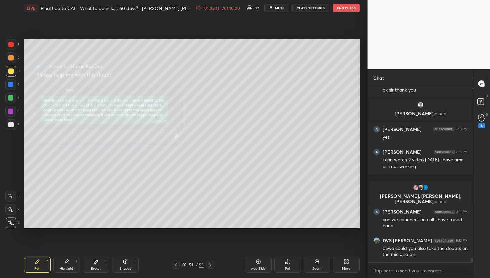
click at [314, 263] on div "Zoom" at bounding box center [317, 264] width 27 height 16
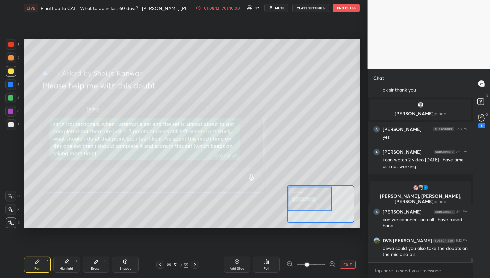
click at [325, 198] on div at bounding box center [310, 198] width 44 height 24
click at [325, 197] on div at bounding box center [310, 197] width 44 height 24
click at [328, 262] on div at bounding box center [311, 264] width 49 height 8
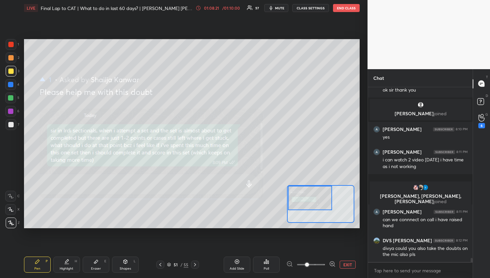
click at [345, 263] on button "EXIT" at bounding box center [348, 264] width 16 height 8
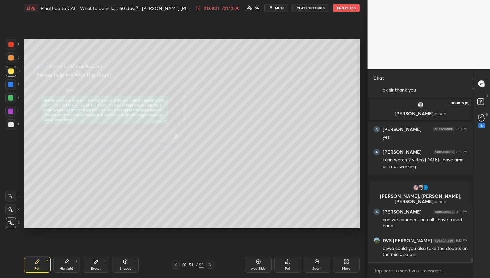
scroll to position [0, 0]
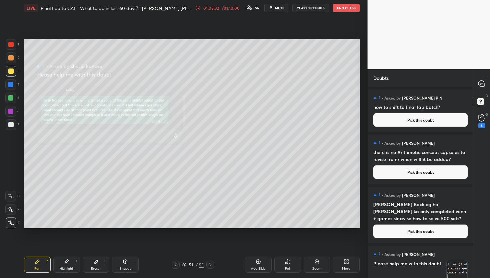
click at [437, 130] on div "1 • Asked by [PERSON_NAME] P N how to shift to final lap batch? Pick this doubt" at bounding box center [420, 110] width 105 height 42
click at [427, 122] on button "Pick this doubt" at bounding box center [421, 119] width 94 height 13
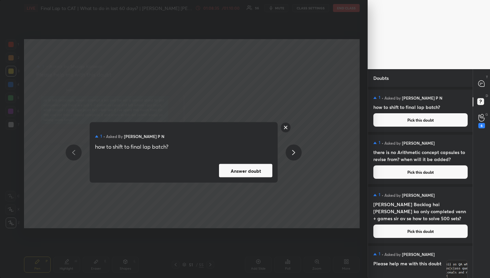
click at [287, 130] on rect at bounding box center [286, 127] width 10 height 10
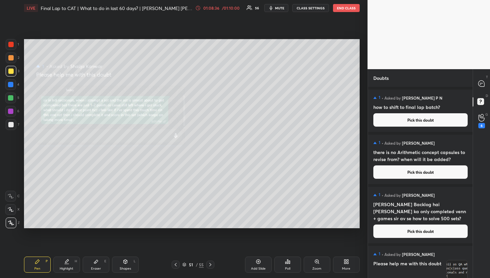
click at [378, 113] on button "Pick this doubt" at bounding box center [421, 119] width 94 height 13
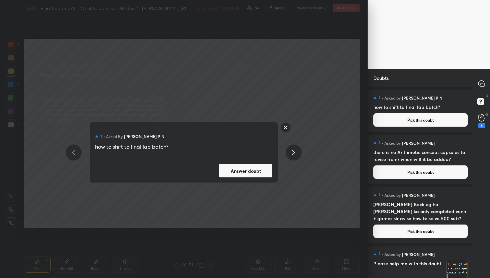
click at [267, 171] on button "Answer doubt" at bounding box center [245, 170] width 53 height 13
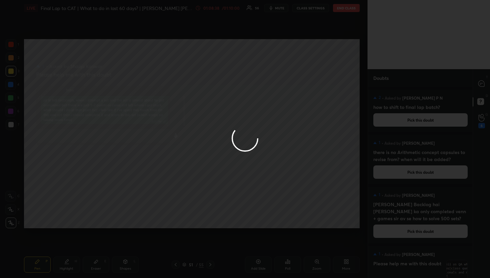
click at [481, 86] on div at bounding box center [245, 139] width 490 height 278
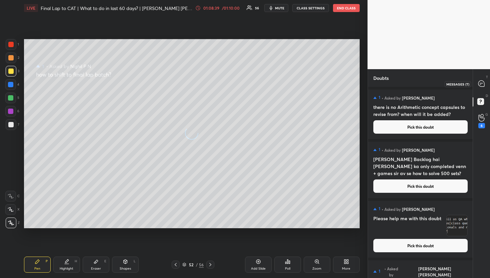
click at [481, 86] on icon at bounding box center [482, 83] width 6 height 6
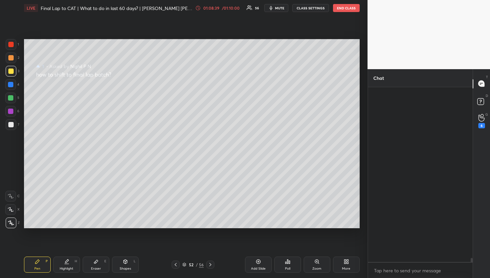
scroll to position [172, 103]
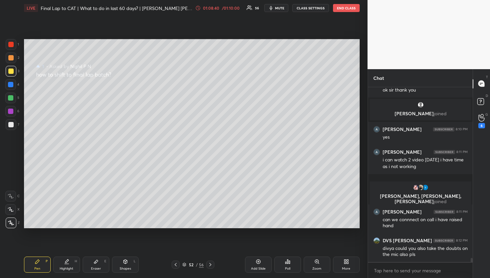
click at [483, 94] on div "D Doubts (D)" at bounding box center [481, 102] width 17 height 19
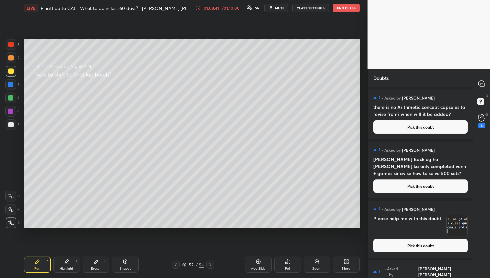
click at [429, 132] on button "Pick this doubt" at bounding box center [421, 126] width 94 height 13
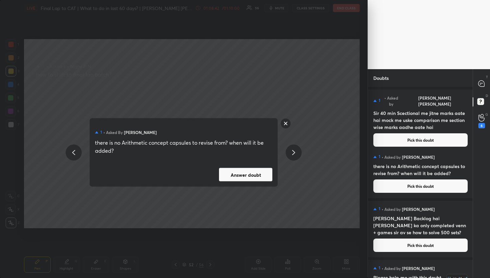
click at [247, 186] on div "1 • Asked by [PERSON_NAME] there is no Arithmetic concept capsules to revise fr…" at bounding box center [184, 152] width 188 height 68
click at [255, 171] on button "Answer doubt" at bounding box center [245, 174] width 53 height 13
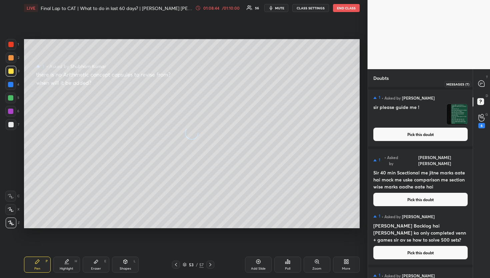
click at [484, 84] on icon at bounding box center [482, 83] width 6 height 6
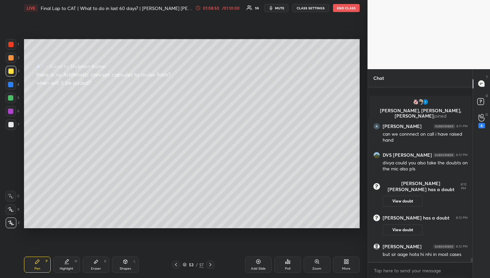
click at [313, 267] on div "Zoom" at bounding box center [317, 268] width 9 height 3
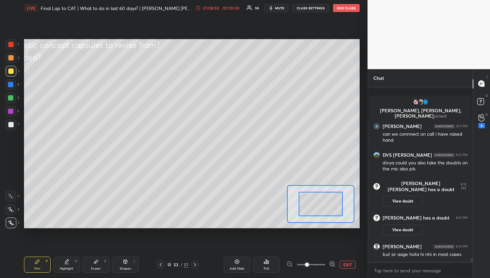
click at [327, 213] on div at bounding box center [321, 203] width 44 height 24
drag, startPoint x: 327, startPoint y: 213, endPoint x: 320, endPoint y: 210, distance: 8.1
click at [309, 201] on div at bounding box center [321, 203] width 44 height 24
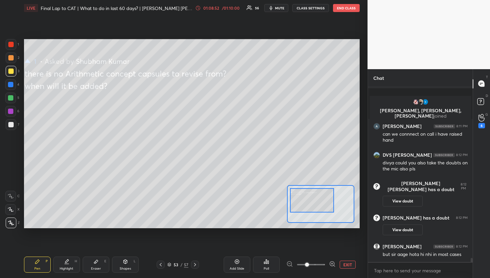
drag, startPoint x: 317, startPoint y: 200, endPoint x: 308, endPoint y: 195, distance: 10.0
click at [309, 196] on div at bounding box center [312, 200] width 44 height 24
drag, startPoint x: 308, startPoint y: 193, endPoint x: 304, endPoint y: 190, distance: 4.7
click at [304, 190] on div at bounding box center [310, 197] width 44 height 24
click at [351, 260] on button "EXIT" at bounding box center [348, 264] width 16 height 8
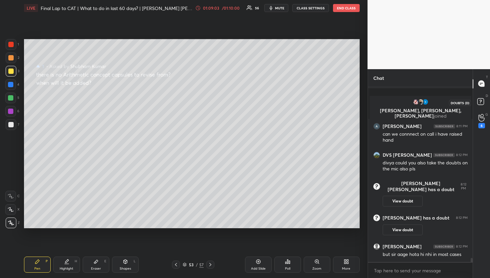
click at [481, 106] on icon at bounding box center [482, 102] width 12 height 12
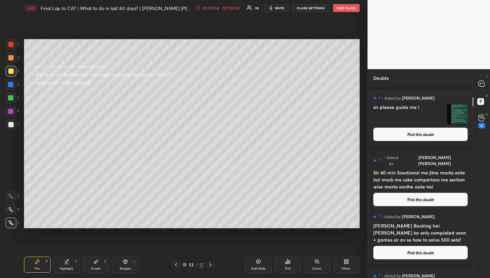
click at [435, 127] on button "Pick this doubt" at bounding box center [421, 133] width 94 height 13
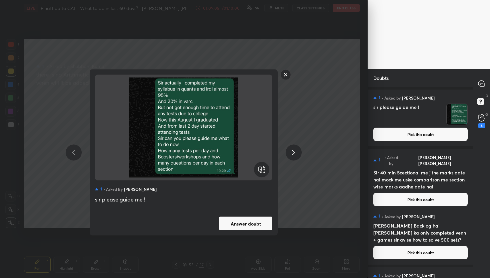
click at [249, 223] on button "Answer doubt" at bounding box center [245, 223] width 53 height 13
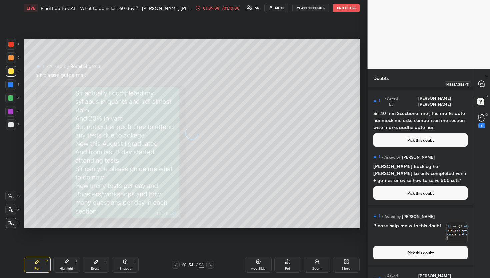
click at [475, 83] on div at bounding box center [481, 84] width 13 height 12
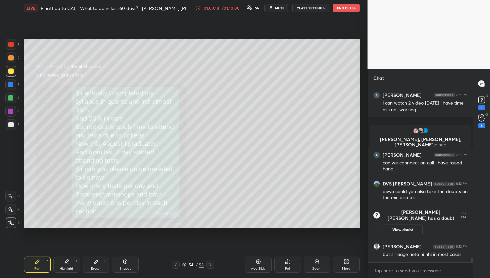
scroll to position [7247, 0]
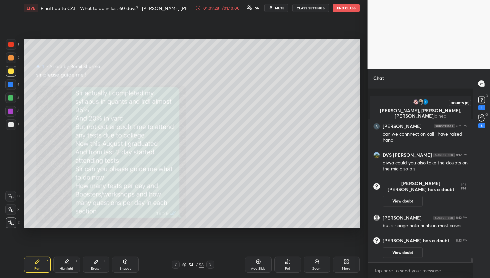
click at [482, 100] on rect at bounding box center [482, 99] width 6 height 6
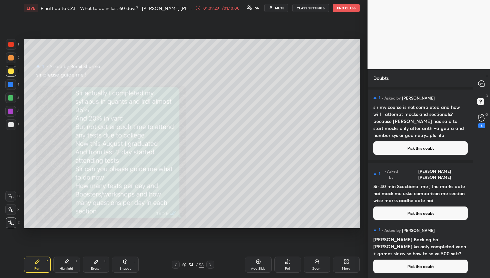
click at [406, 157] on div "1 • Asked by [PERSON_NAME] sir my course is not completed and how will i attemp…" at bounding box center [420, 124] width 105 height 70
click at [405, 152] on button "Pick this doubt" at bounding box center [421, 147] width 94 height 13
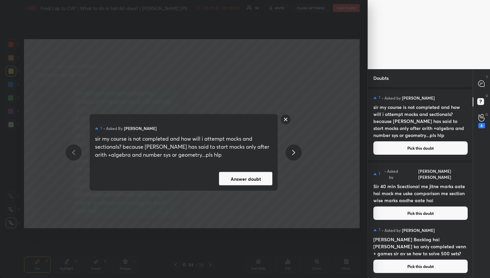
click at [258, 184] on button "Answer doubt" at bounding box center [245, 178] width 53 height 13
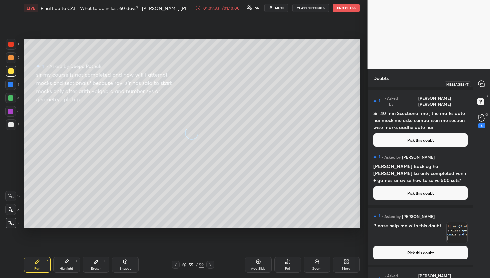
click at [479, 82] on icon at bounding box center [482, 83] width 6 height 6
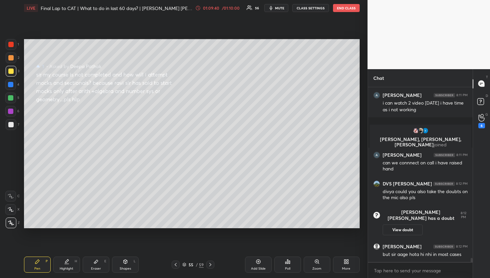
scroll to position [7223, 0]
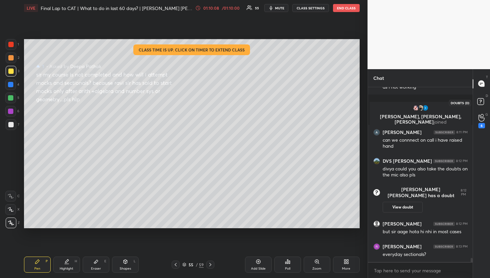
click at [476, 99] on icon at bounding box center [482, 102] width 12 height 12
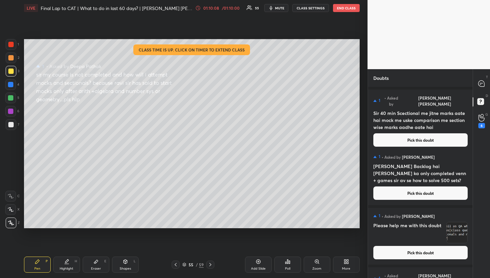
click at [445, 133] on button "Pick this doubt" at bounding box center [421, 139] width 94 height 13
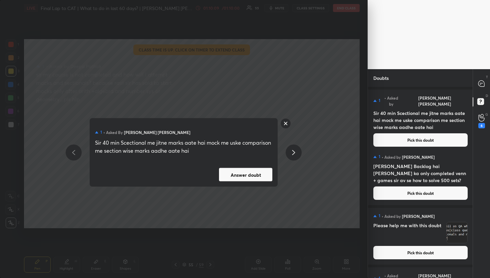
click at [253, 167] on div "1 • Asked by [PERSON_NAME] [PERSON_NAME] Sir 40 min Scectional me jitne marks a…" at bounding box center [184, 152] width 188 height 68
click at [258, 171] on button "Answer doubt" at bounding box center [245, 174] width 53 height 13
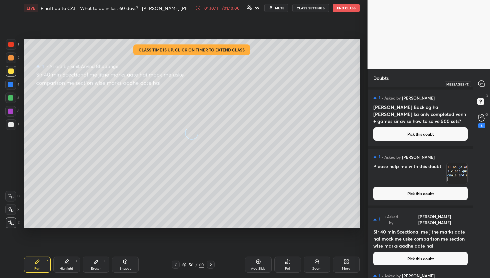
click at [480, 84] on icon at bounding box center [480, 84] width 1 height 0
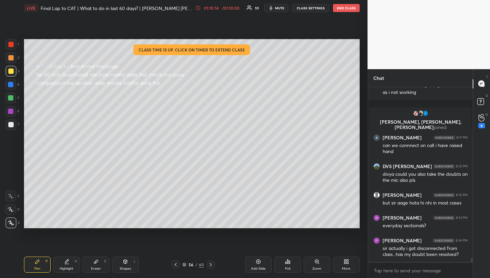
scroll to position [7240, 0]
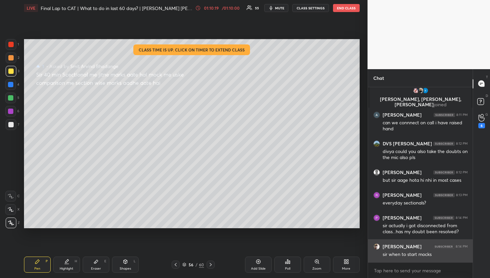
click at [379, 250] on div "[PERSON_NAME] 8:14 PM sir when to start mocks" at bounding box center [420, 250] width 105 height 23
click at [379, 248] on img "grid" at bounding box center [377, 246] width 6 height 6
click at [368, 247] on div "[PERSON_NAME] 8:14 PM sir when to start mocks" at bounding box center [420, 250] width 105 height 23
click at [379, 246] on img "grid" at bounding box center [377, 246] width 6 height 6
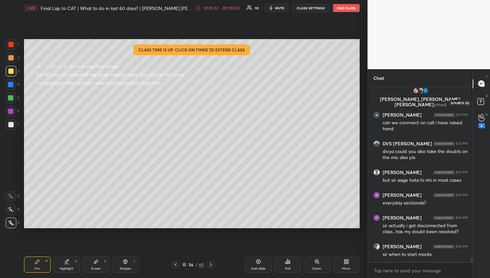
click at [481, 104] on rect at bounding box center [481, 101] width 6 height 6
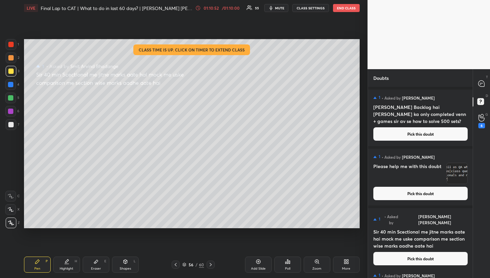
click at [398, 130] on button "Pick this doubt" at bounding box center [421, 133] width 94 height 13
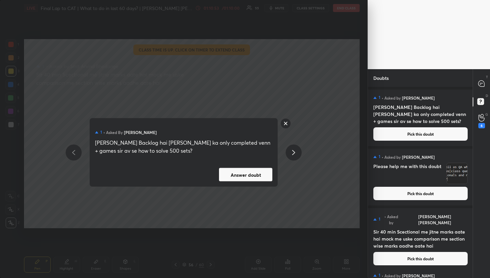
click at [272, 175] on button "Answer doubt" at bounding box center [245, 174] width 53 height 13
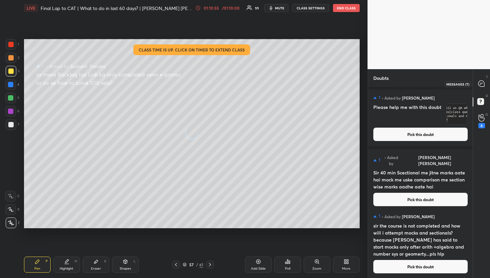
click at [484, 88] on div at bounding box center [481, 84] width 13 height 12
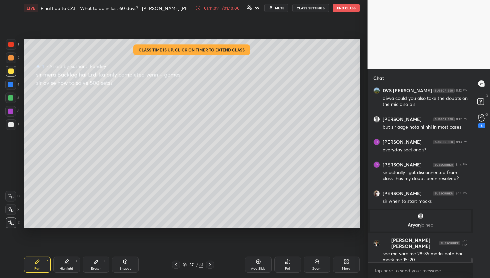
scroll to position [7161, 0]
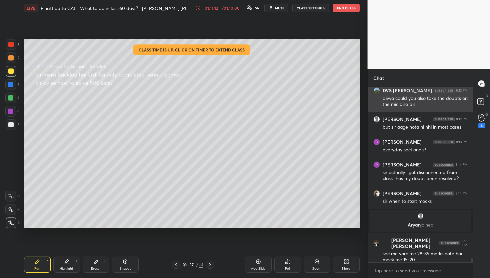
click at [467, 111] on div "DVS [PERSON_NAME] 8:12 PM divya could you also take the doubts on the mic also …" at bounding box center [420, 97] width 105 height 29
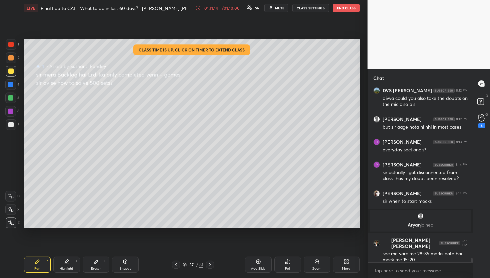
click at [474, 106] on div "D Doubts (D)" at bounding box center [481, 102] width 17 height 19
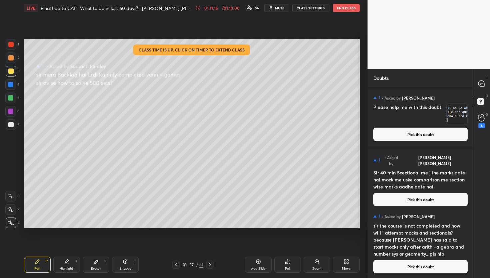
click at [425, 123] on h4 "Please help me with this doubt" at bounding box center [409, 113] width 70 height 21
click at [418, 132] on button "Pick this doubt" at bounding box center [421, 133] width 94 height 13
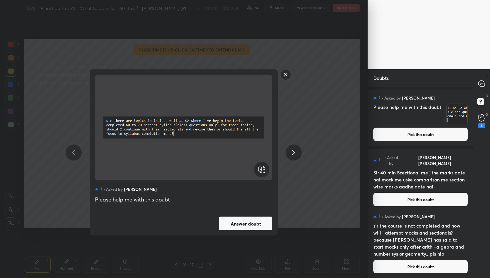
click at [271, 219] on button "Answer doubt" at bounding box center [245, 223] width 53 height 13
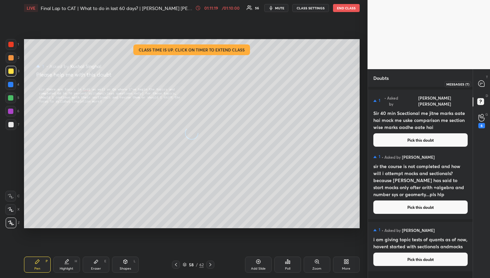
click at [483, 82] on icon at bounding box center [482, 83] width 6 height 6
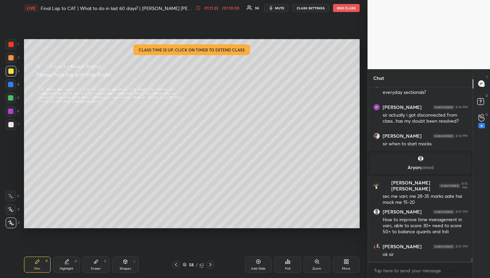
scroll to position [7369, 0]
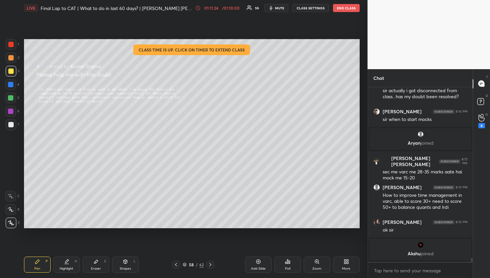
click at [318, 265] on div "Zoom" at bounding box center [317, 264] width 27 height 16
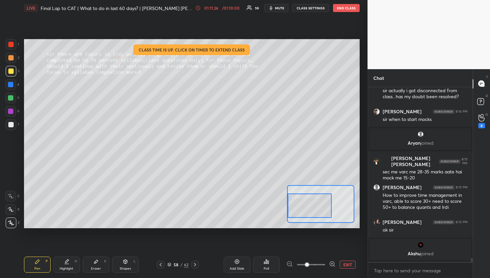
drag, startPoint x: 328, startPoint y: 198, endPoint x: 297, endPoint y: 203, distance: 31.2
click at [297, 203] on div at bounding box center [310, 205] width 44 height 24
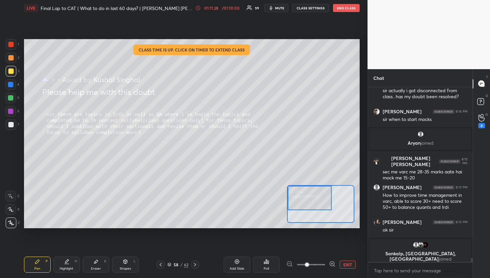
drag, startPoint x: 297, startPoint y: 203, endPoint x: 297, endPoint y: 190, distance: 12.7
click at [297, 190] on div at bounding box center [310, 197] width 44 height 24
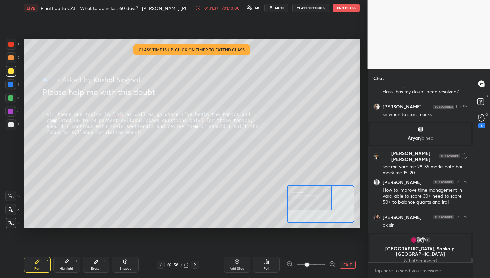
click at [343, 262] on button "EXIT" at bounding box center [348, 264] width 16 height 8
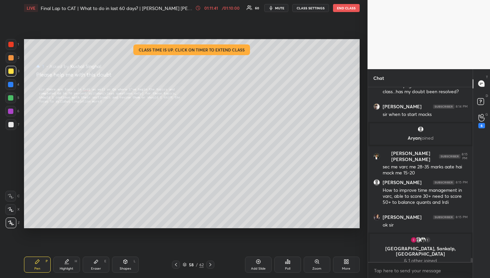
click at [487, 96] on p "D" at bounding box center [487, 95] width 2 height 5
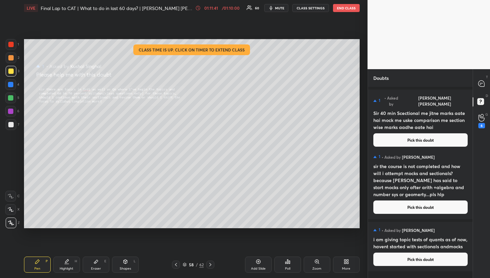
click at [433, 123] on h4 "Sir 40 min Scectional me jitne marks aate hai mock me uske comparison me sectio…" at bounding box center [421, 119] width 94 height 21
click at [432, 133] on button "Pick this doubt" at bounding box center [421, 139] width 94 height 13
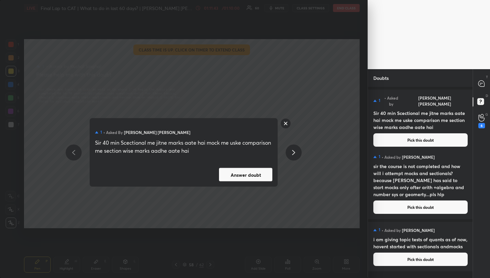
click at [252, 170] on button "Answer doubt" at bounding box center [245, 174] width 53 height 13
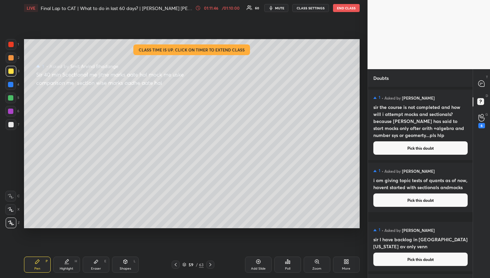
click at [388, 147] on button "Pick this doubt" at bounding box center [421, 147] width 94 height 13
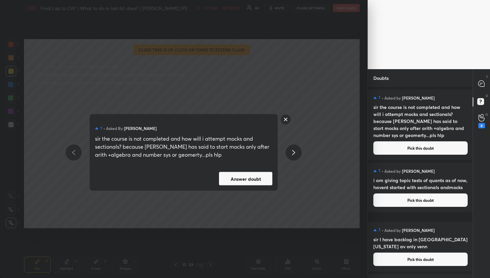
click at [268, 172] on button "Answer doubt" at bounding box center [245, 178] width 53 height 13
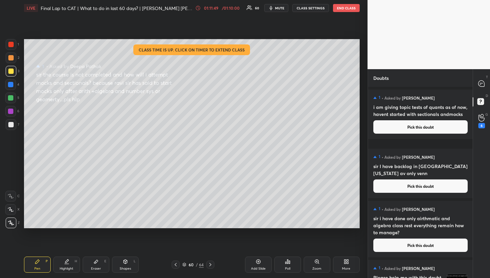
click at [406, 139] on div "1 • Asked by [PERSON_NAME] i am giving topic tests of quants as of now, havent …" at bounding box center [420, 113] width 105 height 49
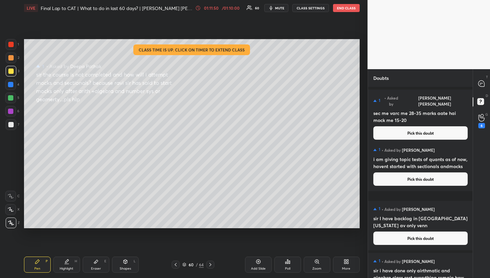
click at [386, 131] on button "Pick this doubt" at bounding box center [421, 132] width 94 height 13
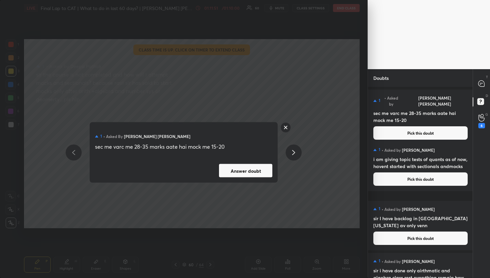
click at [274, 169] on div "1 • Asked by [PERSON_NAME] [PERSON_NAME] sec me varc me 28-35 marks aate hai mo…" at bounding box center [184, 152] width 188 height 60
click at [250, 173] on button "Answer doubt" at bounding box center [245, 170] width 53 height 13
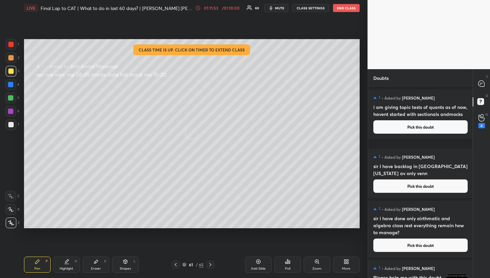
click at [485, 82] on div at bounding box center [481, 84] width 13 height 12
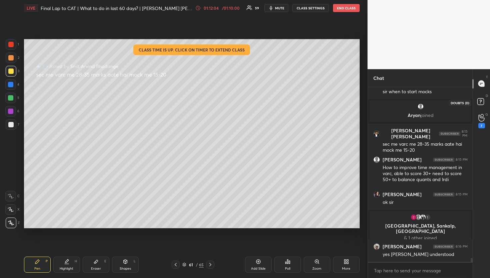
scroll to position [7290, 0]
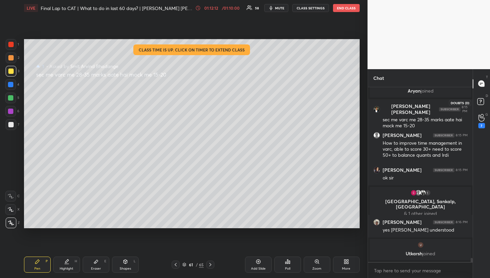
click at [482, 98] on icon at bounding box center [482, 102] width 12 height 12
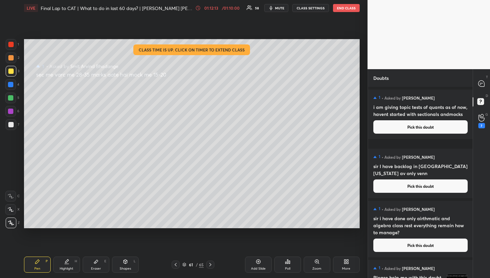
click at [434, 125] on div "1 • Asked by [PERSON_NAME] i am giving topic tests of quants as of now, havent …" at bounding box center [420, 113] width 105 height 49
click at [431, 131] on button "Pick this doubt" at bounding box center [421, 126] width 94 height 13
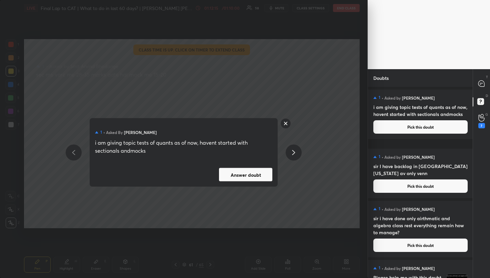
click at [264, 177] on button "Answer doubt" at bounding box center [245, 174] width 53 height 13
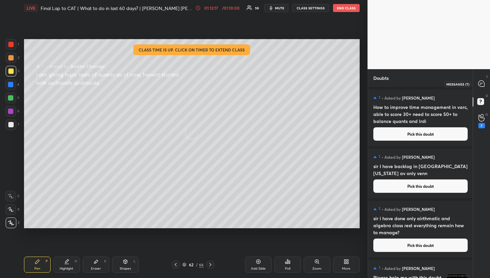
click at [484, 80] on div at bounding box center [481, 84] width 13 height 12
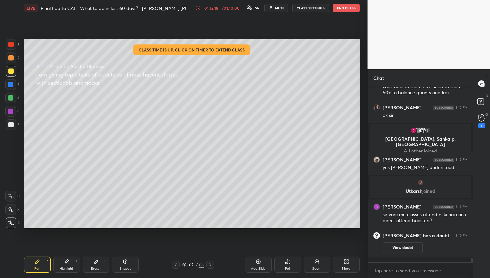
scroll to position [7330, 0]
click at [476, 96] on div "D Doubts (D)" at bounding box center [481, 102] width 17 height 19
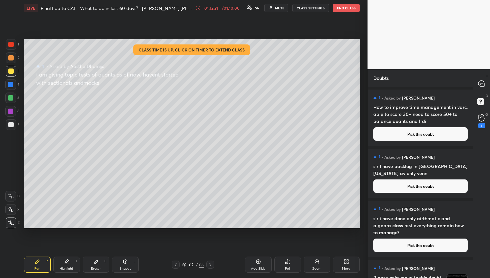
click at [436, 128] on button "Pick this doubt" at bounding box center [421, 133] width 94 height 13
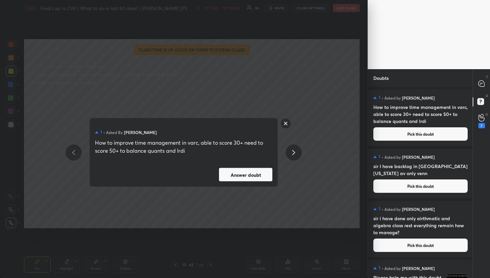
click at [256, 179] on button "Answer doubt" at bounding box center [245, 174] width 53 height 13
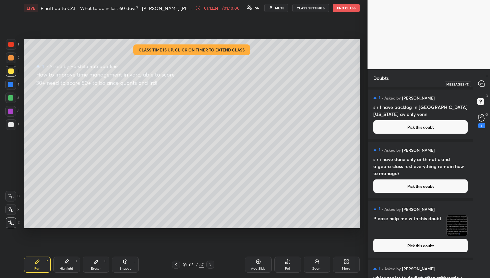
click at [479, 88] on div at bounding box center [481, 84] width 13 height 12
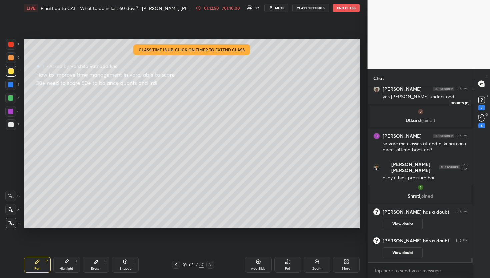
scroll to position [7312, 0]
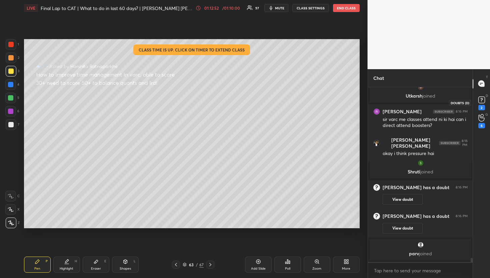
click at [480, 109] on div "2" at bounding box center [482, 107] width 7 height 5
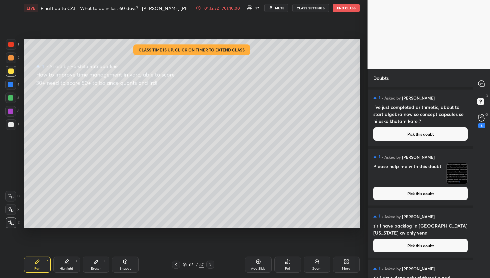
click at [420, 139] on button "Pick this doubt" at bounding box center [421, 133] width 94 height 13
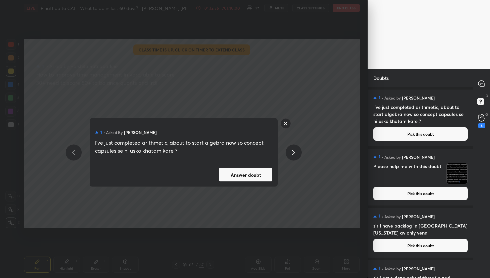
click at [252, 172] on button "Answer doubt" at bounding box center [245, 174] width 53 height 13
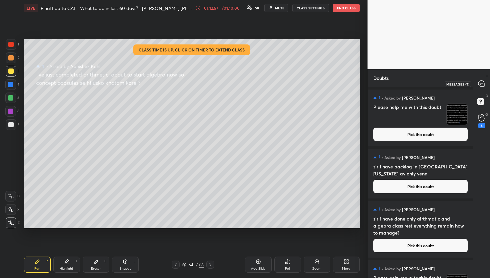
click at [481, 89] on div at bounding box center [481, 84] width 13 height 12
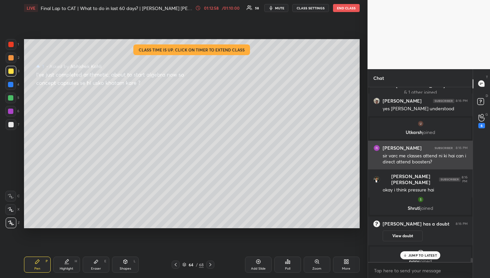
scroll to position [7465, 0]
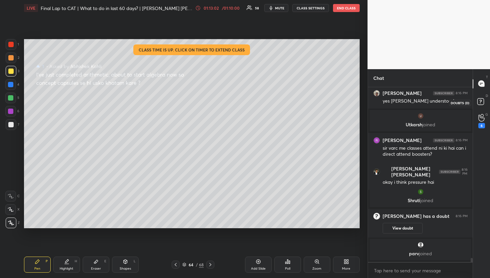
click at [479, 104] on rect at bounding box center [481, 101] width 6 height 6
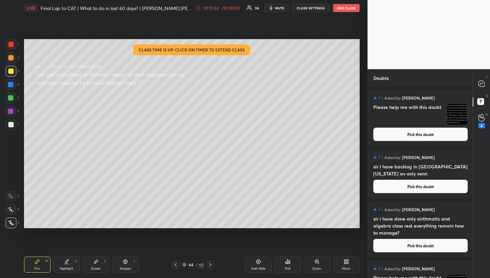
click at [437, 136] on button "Pick this doubt" at bounding box center [421, 133] width 94 height 13
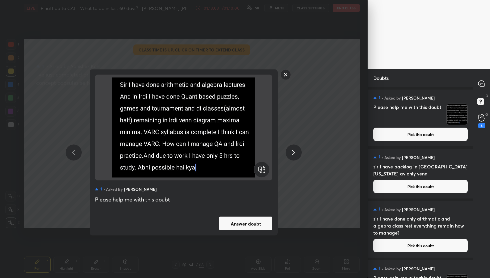
click at [252, 216] on div "1 • Asked by [PERSON_NAME] Please help me with this doubt Answer doubt" at bounding box center [184, 152] width 188 height 166
click at [254, 217] on button "Answer doubt" at bounding box center [245, 223] width 53 height 13
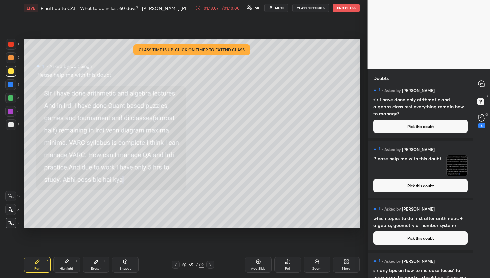
scroll to position [0, 0]
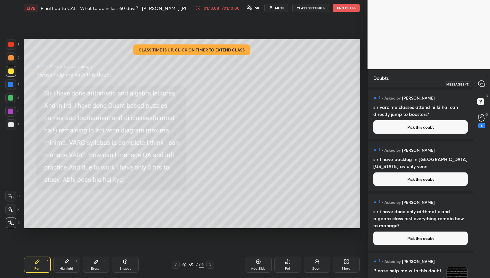
click at [482, 83] on icon at bounding box center [481, 83] width 3 height 0
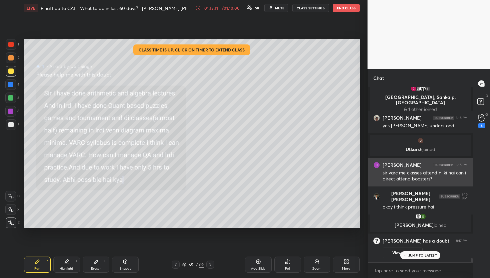
scroll to position [7440, 0]
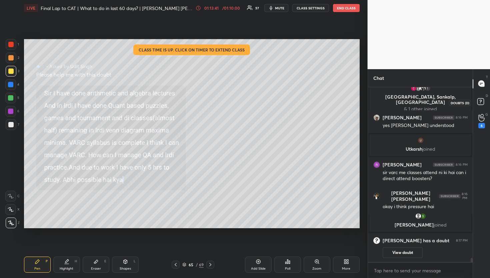
click at [479, 100] on rect at bounding box center [481, 101] width 6 height 6
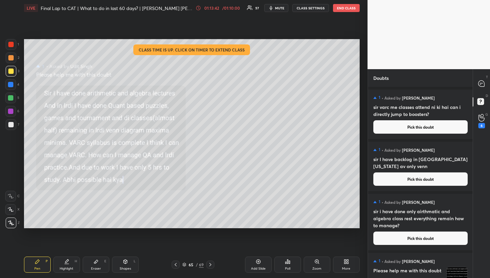
click at [425, 136] on div "1 • Asked by [PERSON_NAME] sir varc me classes attend ni ki hai can i directly …" at bounding box center [420, 113] width 105 height 49
click at [425, 122] on button "Pick this doubt" at bounding box center [421, 126] width 94 height 13
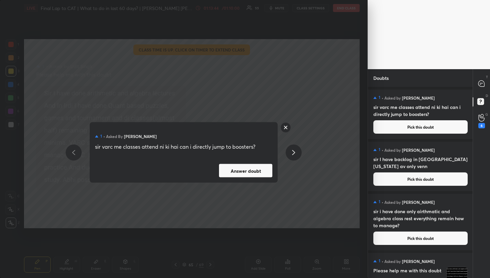
click at [237, 176] on button "Answer doubt" at bounding box center [245, 170] width 53 height 13
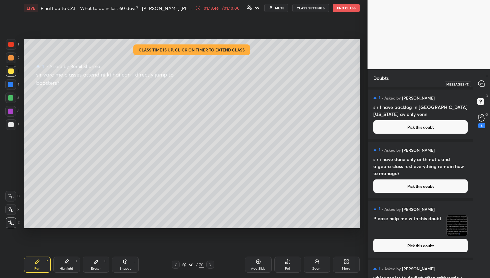
click at [487, 84] on div at bounding box center [481, 84] width 13 height 12
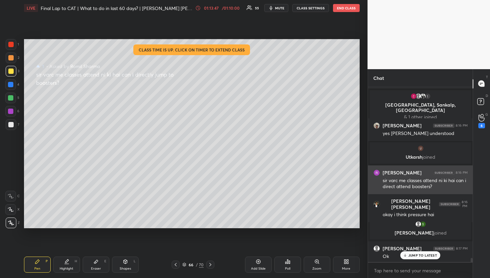
scroll to position [7434, 0]
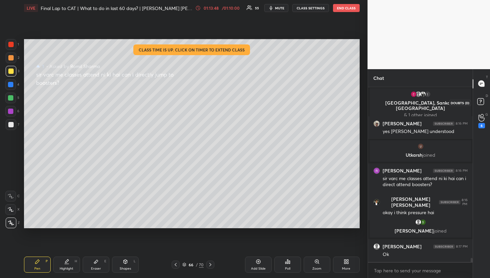
click at [478, 101] on rect at bounding box center [481, 101] width 6 height 6
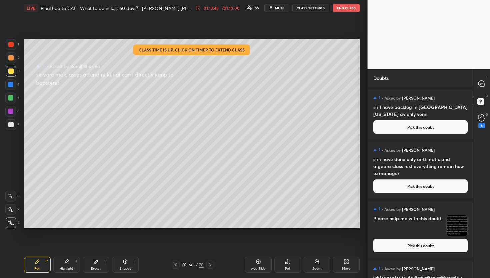
click at [439, 128] on button "Pick this doubt" at bounding box center [421, 126] width 94 height 13
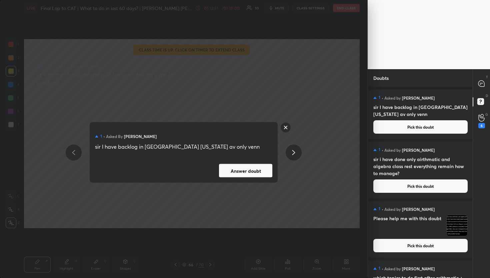
click at [252, 174] on button "Answer doubt" at bounding box center [245, 170] width 53 height 13
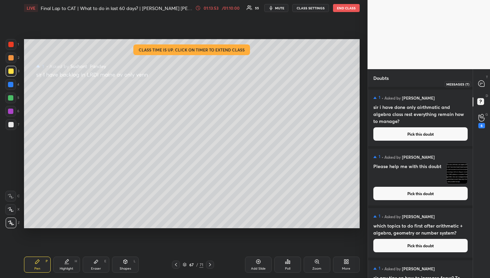
click at [483, 84] on icon at bounding box center [482, 83] width 6 height 6
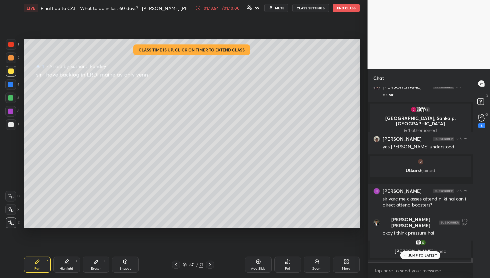
scroll to position [7391, 0]
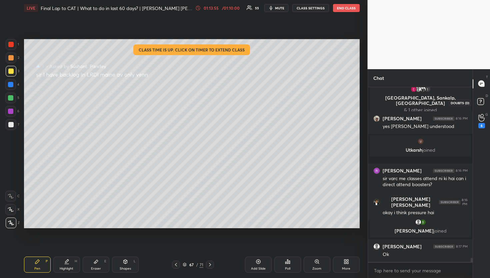
click at [482, 103] on rect at bounding box center [481, 101] width 6 height 6
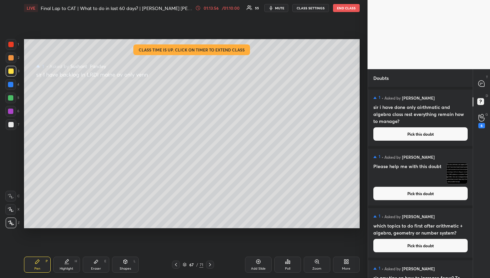
click at [441, 120] on h4 "sir i have done only airthmatic and algebra class rest everything remain how to…" at bounding box center [421, 113] width 94 height 21
click at [427, 138] on button "Pick this doubt" at bounding box center [421, 133] width 94 height 13
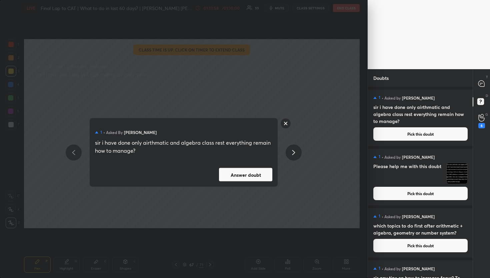
click at [250, 177] on button "Answer doubt" at bounding box center [245, 174] width 53 height 13
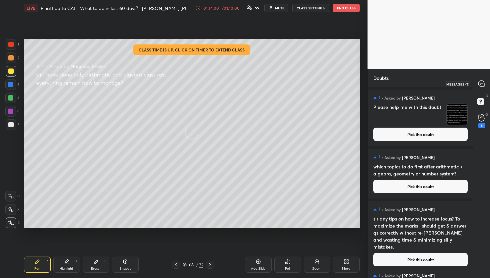
click at [485, 85] on icon at bounding box center [481, 83] width 7 height 7
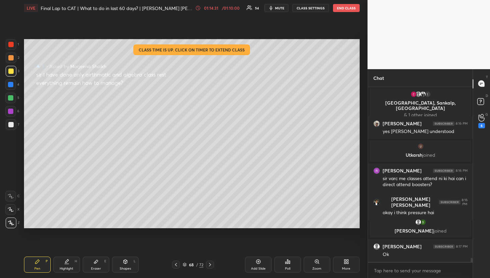
scroll to position [7398, 0]
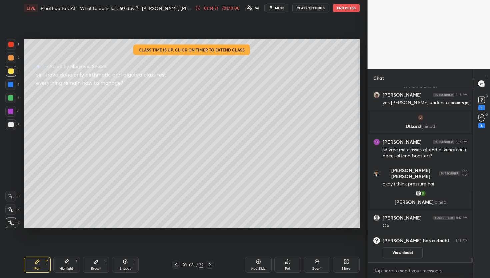
click at [483, 101] on rect at bounding box center [482, 99] width 6 height 6
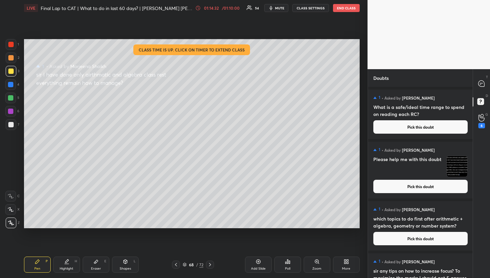
click at [411, 137] on div "1 • Asked by [PERSON_NAME] What is a safe/ideal time range to spend on reading …" at bounding box center [420, 113] width 105 height 49
click at [411, 126] on button "Pick this doubt" at bounding box center [421, 126] width 94 height 13
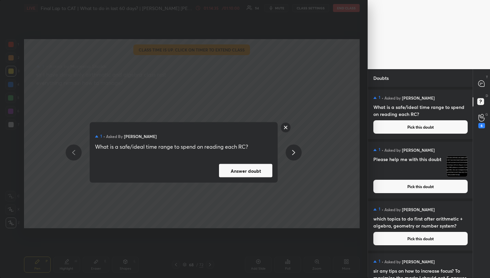
click at [267, 164] on button "Answer doubt" at bounding box center [245, 170] width 53 height 13
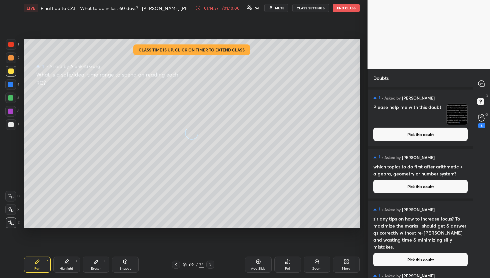
click at [470, 85] on div "Doubts" at bounding box center [420, 78] width 105 height 18
click at [488, 85] on div "T Messages (T)" at bounding box center [481, 83] width 17 height 19
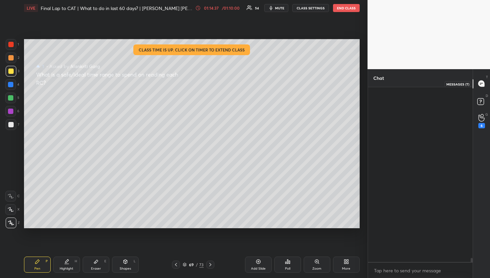
scroll to position [172, 103]
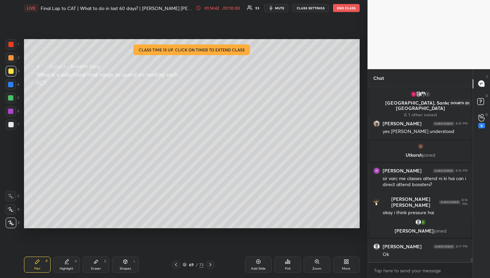
click at [477, 102] on icon at bounding box center [482, 102] width 12 height 12
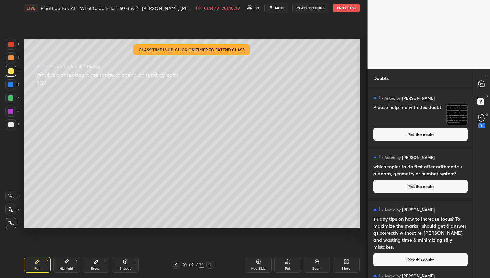
click at [477, 90] on div "T Messages (T)" at bounding box center [481, 83] width 17 height 19
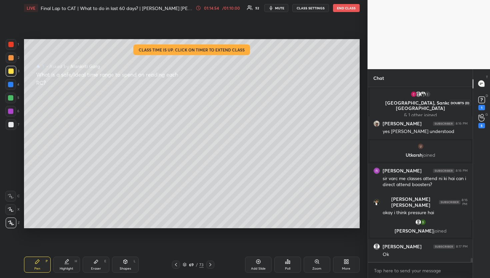
scroll to position [7289, 0]
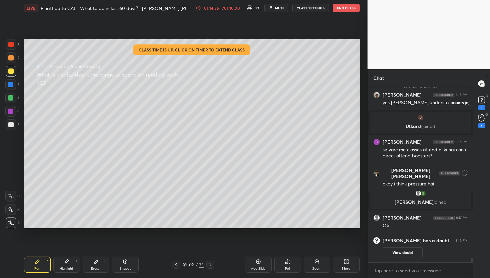
click at [485, 101] on rect at bounding box center [482, 99] width 6 height 6
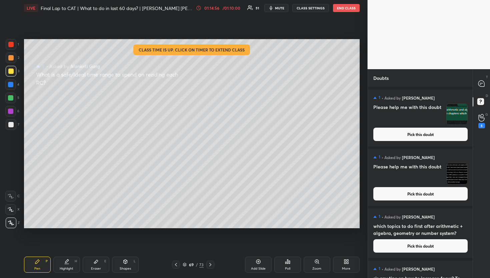
click at [431, 127] on div "1 • Asked by [PERSON_NAME] Please help me with this doubt Pick this doubt" at bounding box center [420, 117] width 105 height 57
click at [431, 127] on button "Pick this doubt" at bounding box center [421, 133] width 94 height 13
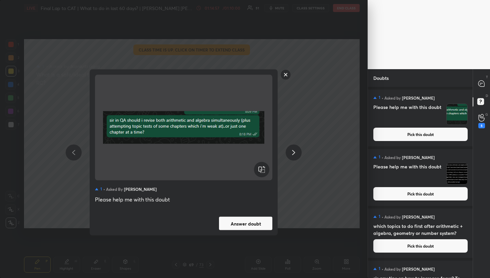
click at [235, 228] on button "Answer doubt" at bounding box center [245, 223] width 53 height 13
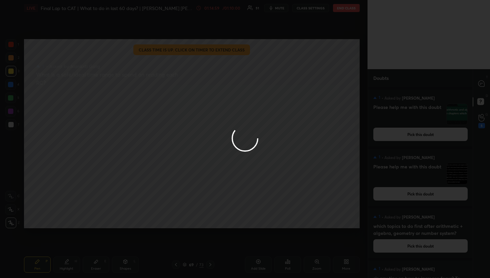
click at [479, 81] on div at bounding box center [245, 139] width 490 height 278
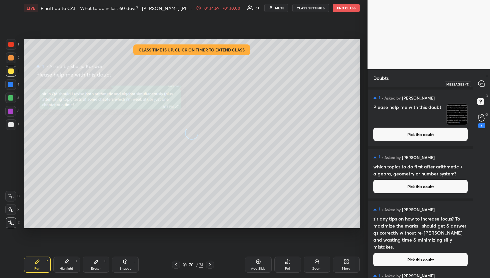
click at [479, 81] on icon at bounding box center [482, 83] width 6 height 6
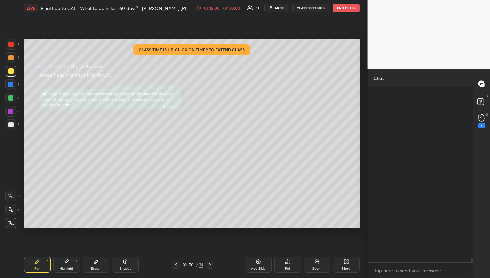
scroll to position [172, 103]
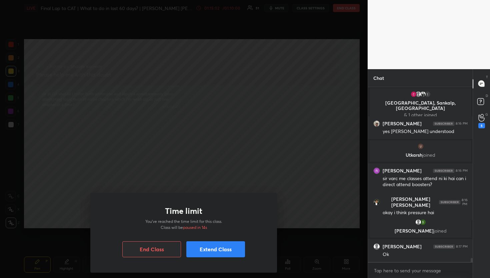
click at [213, 244] on button "Extend Class" at bounding box center [215, 249] width 59 height 16
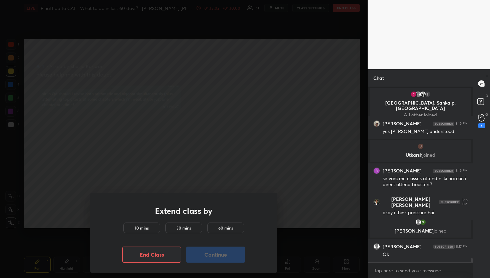
click at [228, 226] on h5 "60 mins" at bounding box center [226, 228] width 15 height 6
click at [226, 260] on button "Continue" at bounding box center [215, 254] width 59 height 16
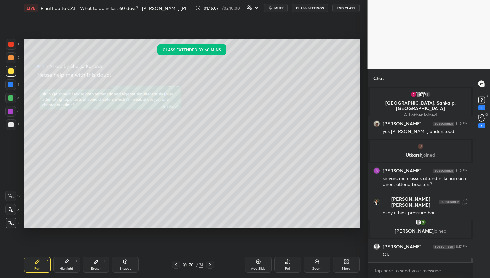
scroll to position [7289, 0]
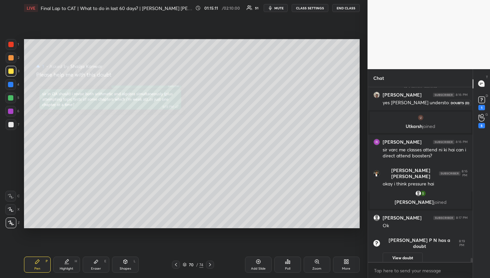
click at [487, 101] on icon at bounding box center [482, 100] width 10 height 10
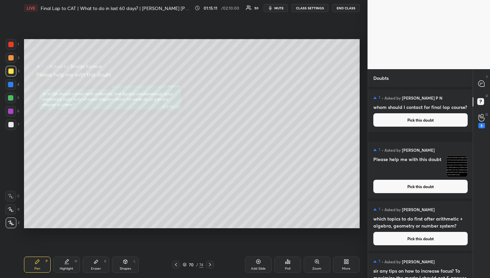
click at [425, 126] on button "Pick this doubt" at bounding box center [421, 119] width 94 height 13
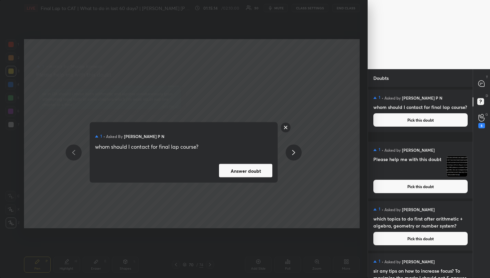
click at [289, 126] on rect at bounding box center [286, 127] width 10 height 10
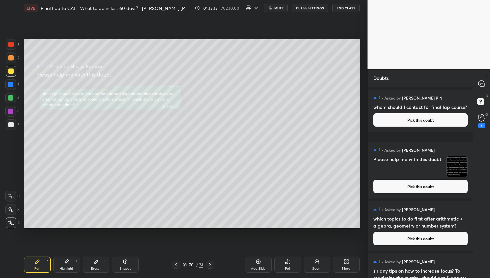
click at [438, 126] on button "Pick this doubt" at bounding box center [421, 119] width 94 height 13
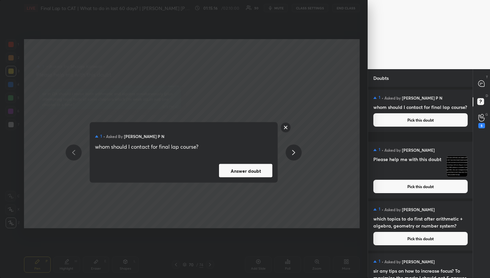
click at [267, 174] on button "Answer doubt" at bounding box center [245, 170] width 53 height 13
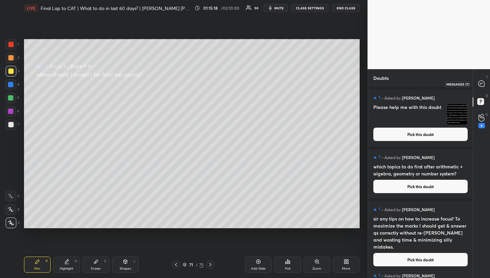
click at [486, 87] on div at bounding box center [481, 84] width 13 height 12
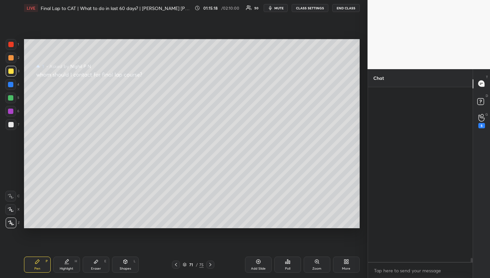
scroll to position [172, 103]
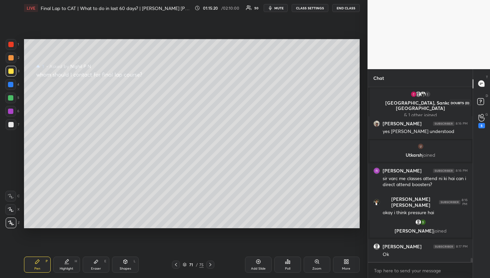
click at [476, 99] on icon at bounding box center [482, 102] width 12 height 12
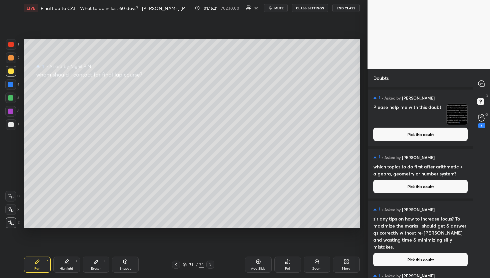
click at [431, 133] on div "1 • Asked by [PERSON_NAME] Please help me with this doubt Pick this doubt" at bounding box center [420, 117] width 105 height 57
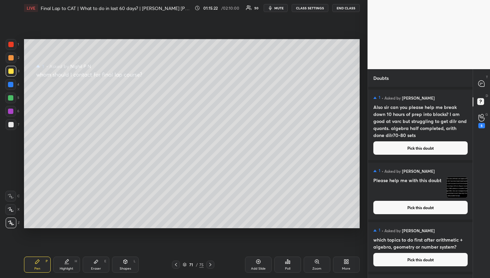
click at [395, 147] on button "Pick this doubt" at bounding box center [421, 147] width 94 height 13
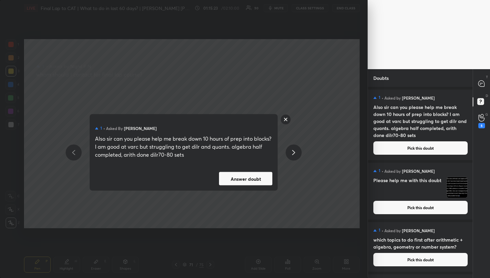
click at [244, 180] on button "Answer doubt" at bounding box center [245, 178] width 53 height 13
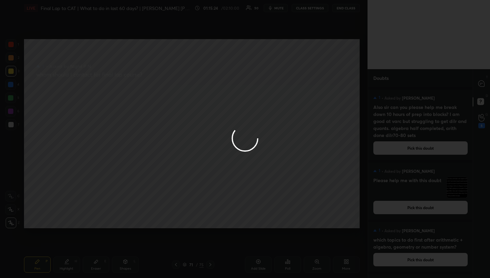
click at [488, 83] on div at bounding box center [245, 139] width 490 height 278
click at [486, 83] on div at bounding box center [245, 139] width 490 height 278
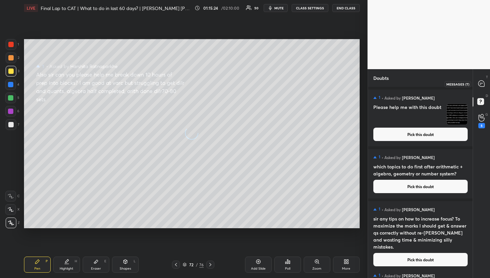
click at [486, 83] on div at bounding box center [481, 84] width 13 height 12
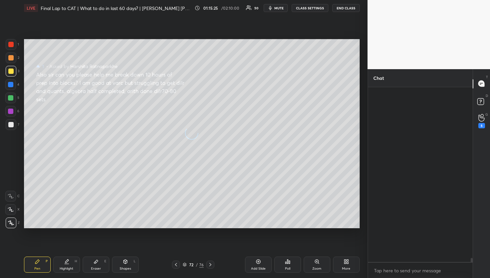
click at [486, 83] on div at bounding box center [481, 84] width 13 height 12
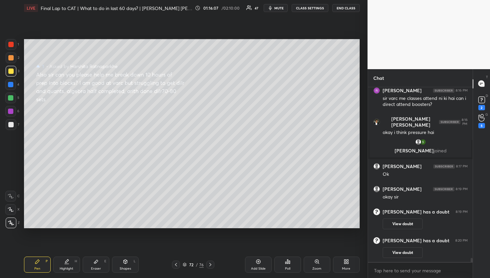
scroll to position [7258, 0]
click at [481, 103] on icon at bounding box center [482, 100] width 10 height 10
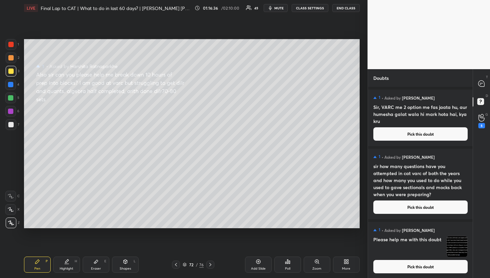
click at [443, 120] on h4 "Sir, VARC me 2 option me fas jaata hu, aur humesha galat wala hi mark hota hai,…" at bounding box center [421, 113] width 94 height 21
click at [435, 133] on button "Pick this doubt" at bounding box center [421, 133] width 94 height 13
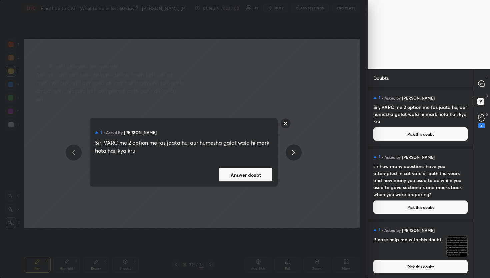
click at [255, 174] on button "Answer doubt" at bounding box center [245, 174] width 53 height 13
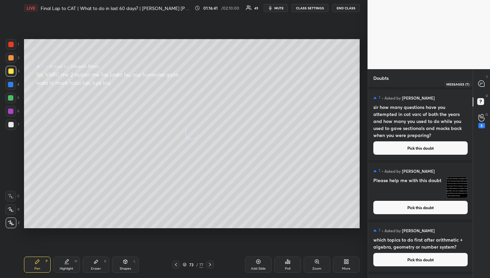
click at [484, 84] on icon at bounding box center [482, 83] width 6 height 6
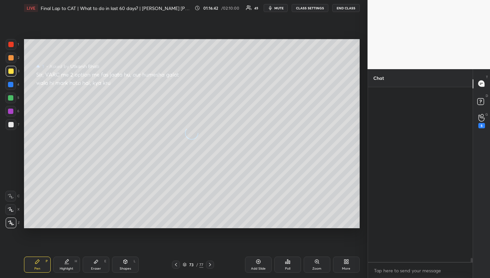
scroll to position [172, 103]
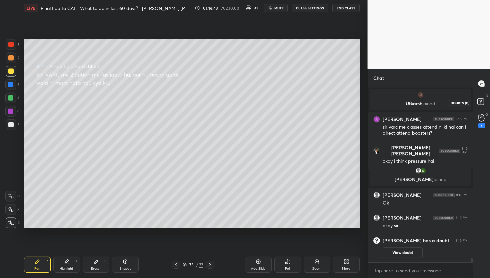
click at [479, 98] on rect at bounding box center [481, 101] width 6 height 6
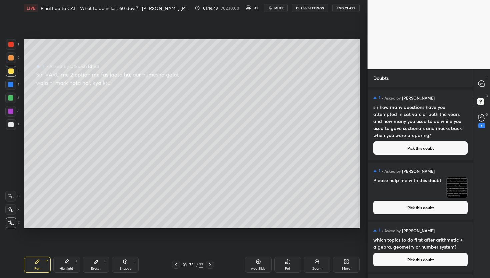
click at [418, 146] on button "Pick this doubt" at bounding box center [421, 147] width 94 height 13
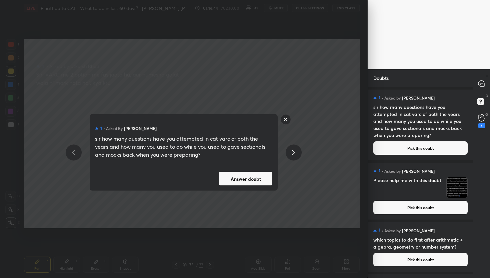
click at [254, 177] on button "Answer doubt" at bounding box center [245, 178] width 53 height 13
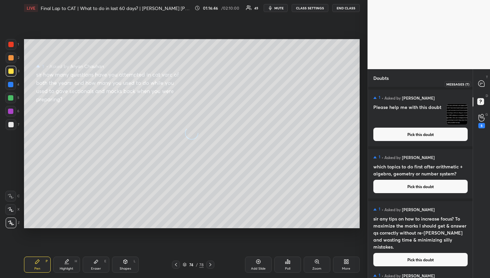
click at [484, 82] on icon at bounding box center [482, 83] width 6 height 6
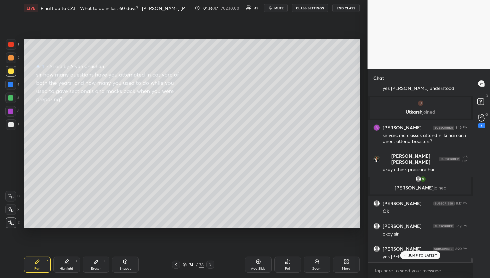
scroll to position [7405, 0]
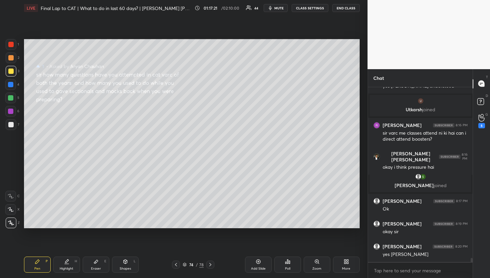
click at [489, 98] on div "D Doubts (D)" at bounding box center [481, 102] width 17 height 19
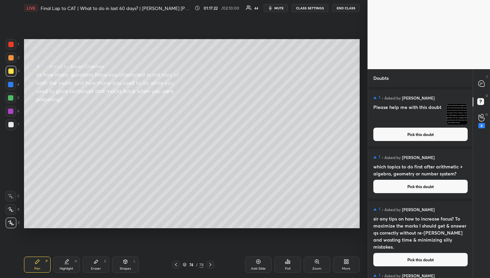
click at [421, 136] on button "Pick this doubt" at bounding box center [421, 133] width 94 height 13
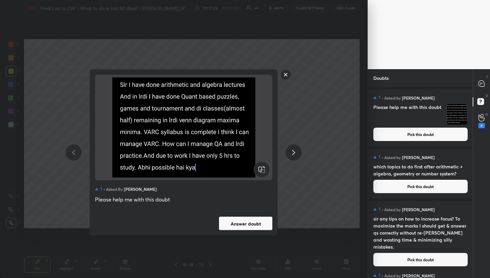
click at [244, 215] on div "1 • Asked by [PERSON_NAME] Please help me with this doubt Answer doubt" at bounding box center [184, 152] width 188 height 166
click at [245, 226] on button "Answer doubt" at bounding box center [245, 223] width 53 height 13
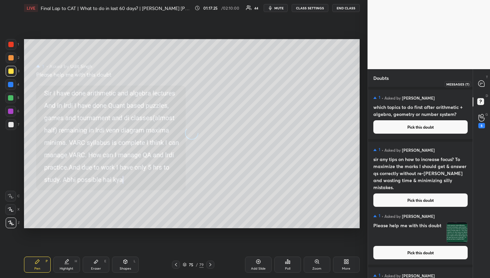
click at [485, 82] on icon at bounding box center [481, 83] width 7 height 7
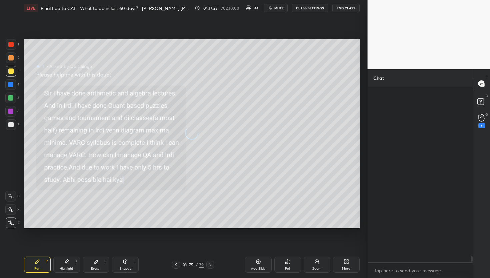
click at [485, 82] on icon at bounding box center [481, 83] width 7 height 7
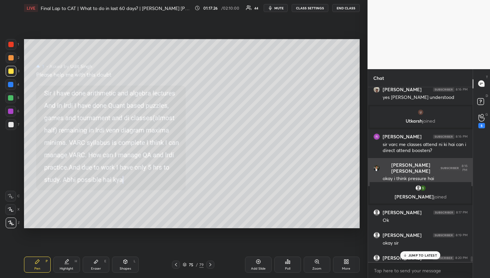
scroll to position [7432, 0]
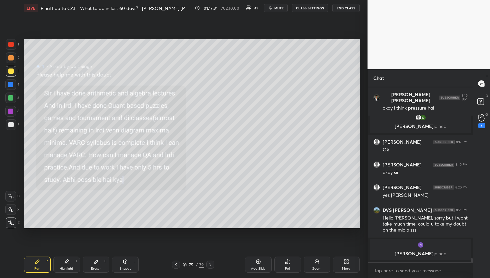
click at [469, 101] on div at bounding box center [471, 174] width 4 height 174
click at [470, 101] on div at bounding box center [471, 174] width 4 height 174
click at [473, 101] on div at bounding box center [471, 174] width 4 height 174
click at [482, 97] on icon at bounding box center [482, 102] width 12 height 12
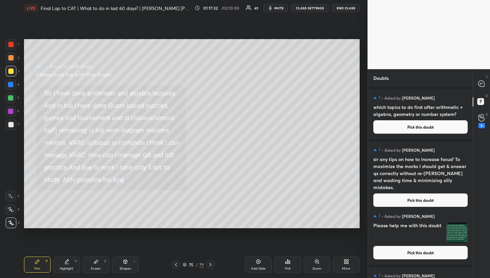
click at [483, 75] on div "T Messages (T)" at bounding box center [481, 83] width 17 height 19
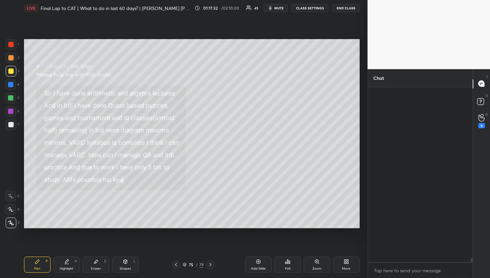
scroll to position [172, 103]
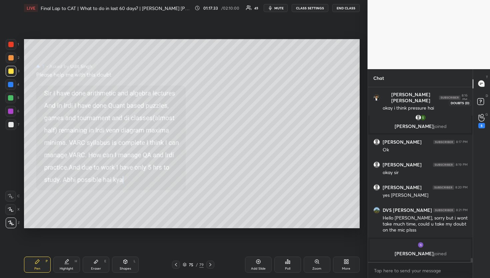
click at [475, 107] on div at bounding box center [481, 102] width 13 height 12
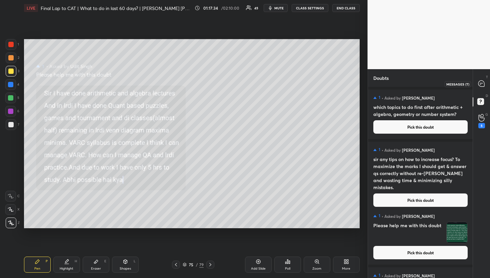
click at [484, 81] on icon at bounding box center [481, 83] width 7 height 7
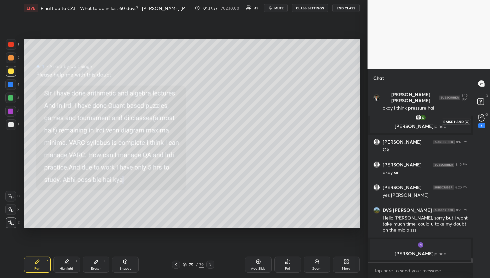
click at [487, 120] on div "5" at bounding box center [481, 121] width 13 height 12
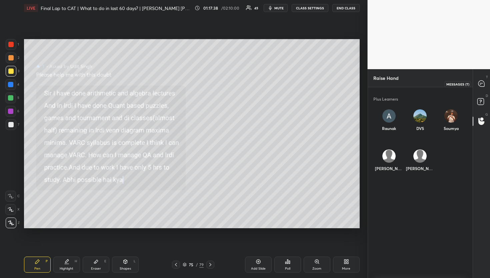
click at [482, 86] on icon at bounding box center [482, 83] width 6 height 6
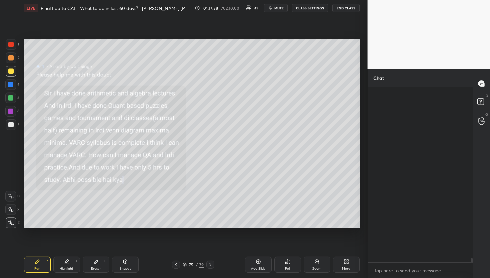
scroll to position [172, 103]
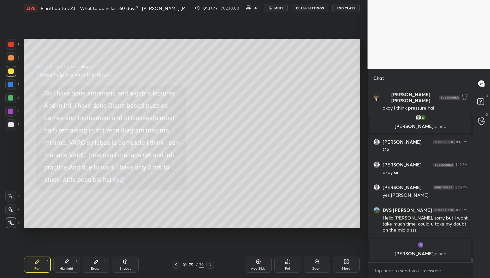
click at [471, 100] on div at bounding box center [471, 174] width 4 height 174
click at [481, 100] on rect at bounding box center [481, 101] width 6 height 6
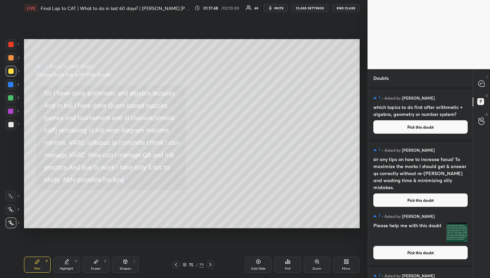
click at [406, 144] on div "1 • Asked by [PERSON_NAME] sir any tips on how to increase focus? To maximize t…" at bounding box center [420, 176] width 105 height 70
click at [411, 119] on div "1 • Asked by [PERSON_NAME] which topics to do first after arithmetic + algebra,…" at bounding box center [420, 113] width 105 height 49
click at [412, 121] on button "Pick this doubt" at bounding box center [421, 126] width 94 height 13
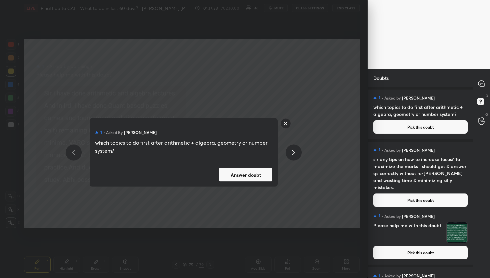
click at [254, 177] on button "Answer doubt" at bounding box center [245, 174] width 53 height 13
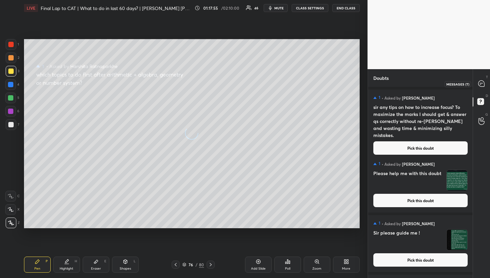
click at [486, 86] on div at bounding box center [481, 84] width 13 height 12
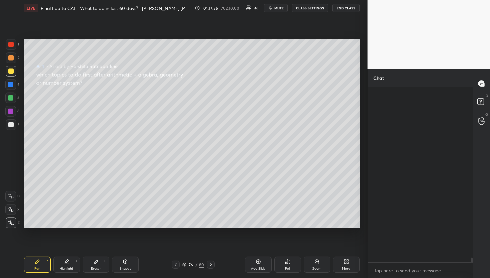
click at [486, 86] on div at bounding box center [481, 84] width 13 height 12
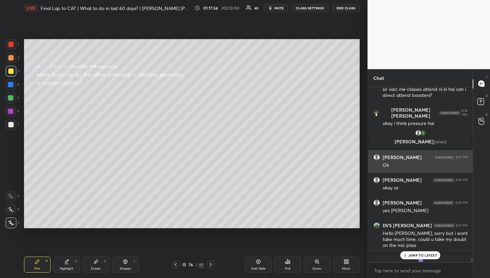
scroll to position [7408, 0]
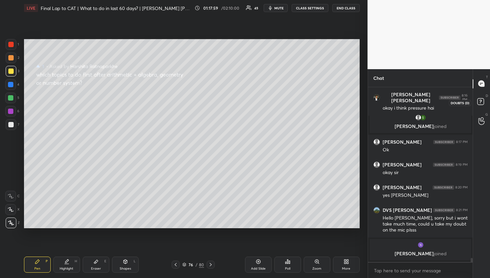
click at [476, 104] on icon at bounding box center [482, 102] width 12 height 12
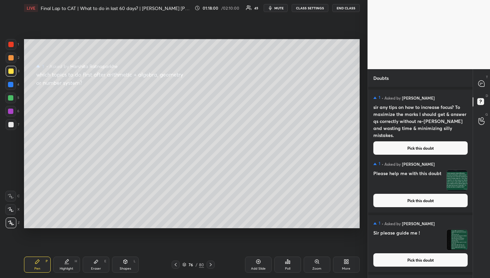
click at [429, 147] on div "1 • Asked by [PERSON_NAME] sir any tips on how to increase focus? To maximize t…" at bounding box center [420, 124] width 105 height 70
click at [411, 141] on button "Pick this doubt" at bounding box center [421, 147] width 94 height 13
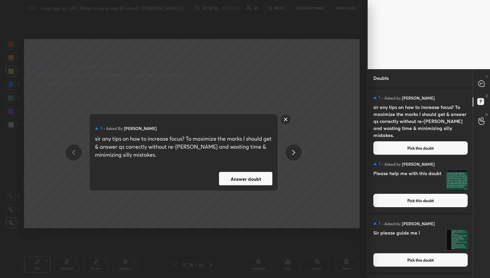
click at [257, 174] on button "Answer doubt" at bounding box center [245, 178] width 53 height 13
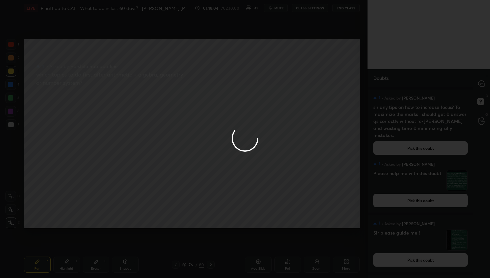
click at [481, 83] on icon at bounding box center [482, 83] width 6 height 6
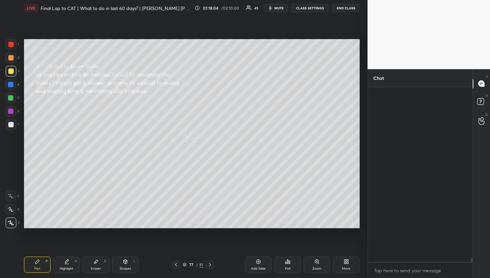
scroll to position [172, 103]
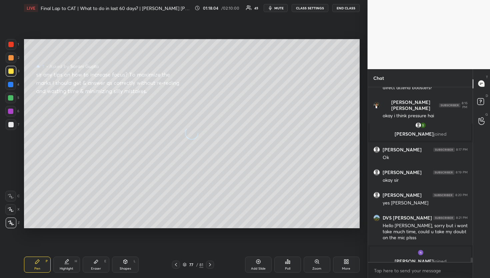
click at [481, 83] on icon at bounding box center [482, 83] width 6 height 6
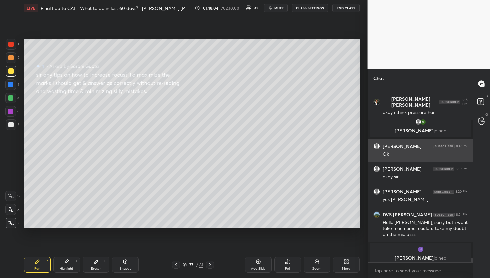
scroll to position [7391, 0]
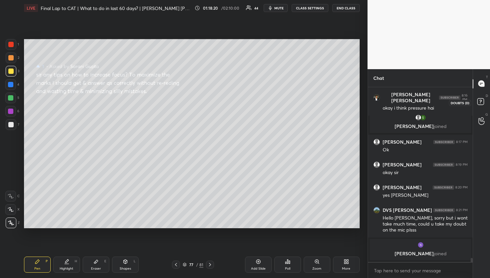
click at [483, 101] on rect at bounding box center [481, 101] width 6 height 6
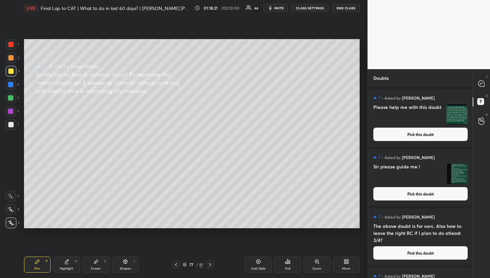
click at [417, 126] on div "1 • Asked by [PERSON_NAME] Please help me with this doubt Pick this doubt" at bounding box center [420, 117] width 105 height 57
click at [418, 132] on button "Pick this doubt" at bounding box center [421, 133] width 94 height 13
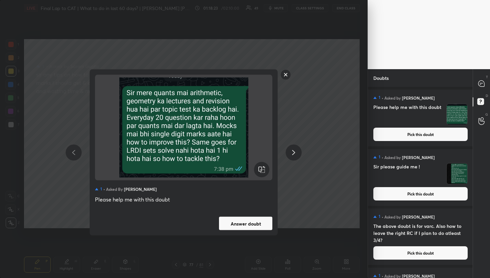
click at [264, 217] on button "Answer doubt" at bounding box center [245, 223] width 53 height 13
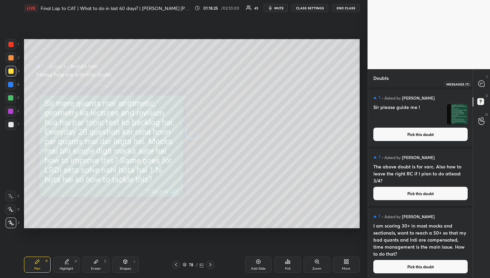
click at [478, 81] on div at bounding box center [481, 84] width 13 height 12
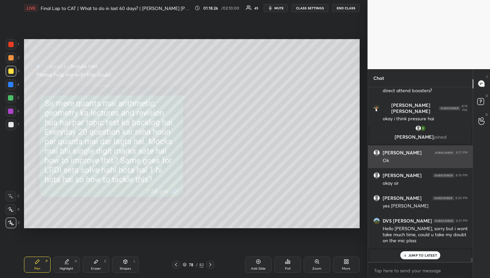
scroll to position [7377, 0]
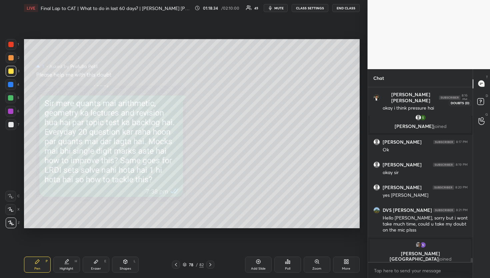
click at [483, 104] on rect at bounding box center [481, 101] width 6 height 6
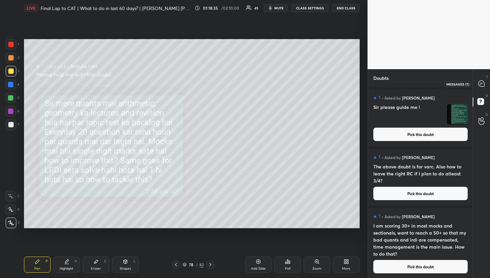
click at [477, 84] on div at bounding box center [481, 84] width 13 height 12
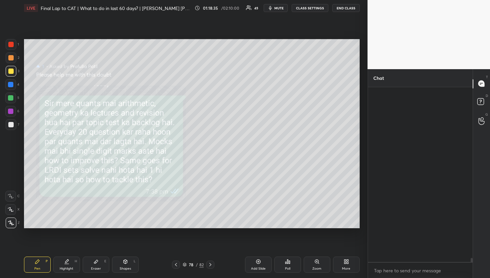
scroll to position [172, 103]
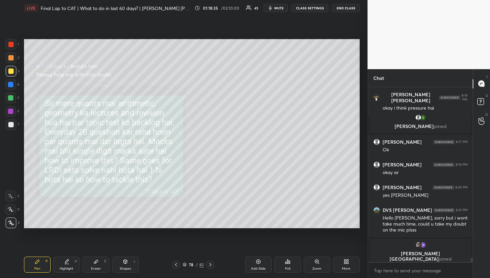
click at [482, 94] on div "D Doubts (D)" at bounding box center [481, 102] width 17 height 19
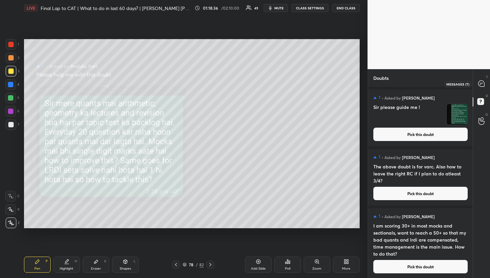
click at [482, 83] on icon at bounding box center [481, 83] width 3 height 0
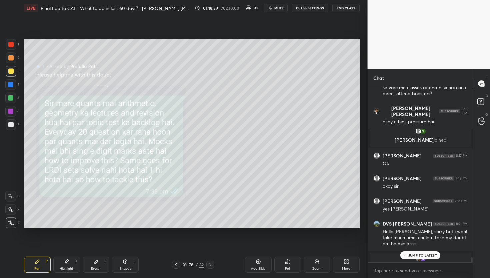
scroll to position [7443, 0]
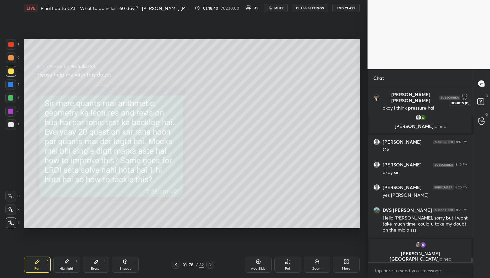
click at [482, 106] on icon at bounding box center [482, 102] width 12 height 12
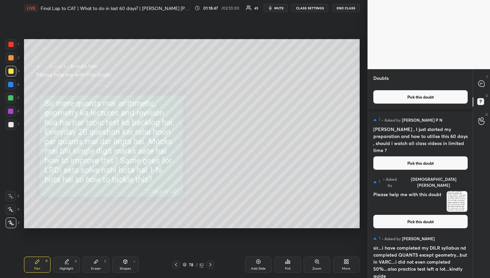
scroll to position [192, 0]
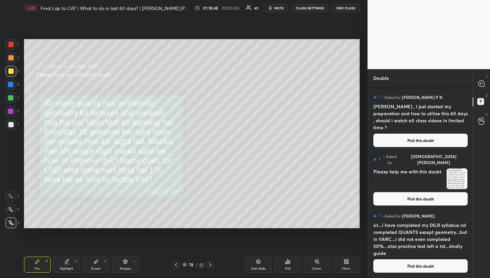
click at [413, 192] on button "Pick this doubt" at bounding box center [421, 198] width 94 height 13
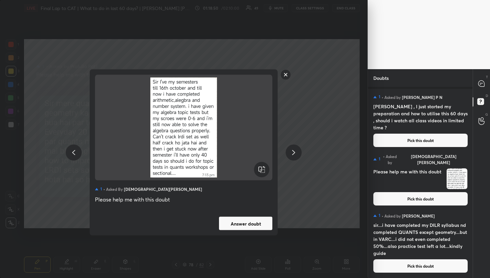
click at [289, 72] on rect at bounding box center [286, 74] width 10 height 10
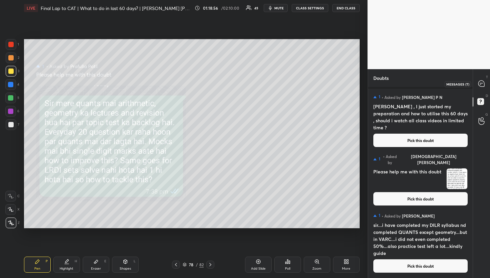
click at [479, 83] on icon at bounding box center [482, 83] width 6 height 6
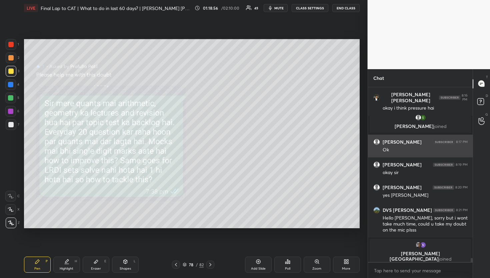
scroll to position [172, 103]
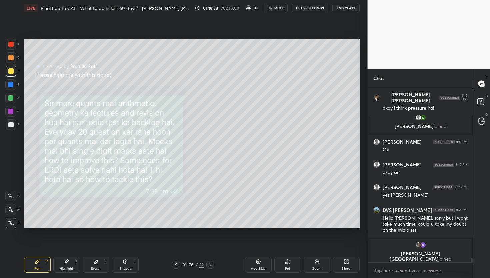
click at [203, 261] on div "78 / 82" at bounding box center [193, 264] width 42 height 8
click at [215, 261] on div "78 / 82" at bounding box center [193, 264] width 52 height 8
click at [213, 263] on icon at bounding box center [210, 264] width 5 height 5
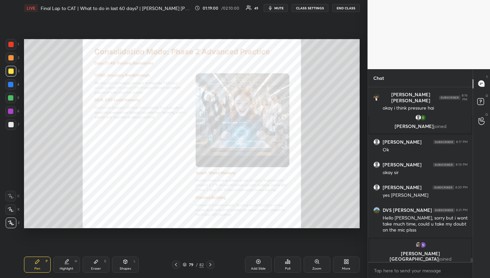
click at [198, 266] on div "79 / 82" at bounding box center [193, 264] width 21 height 6
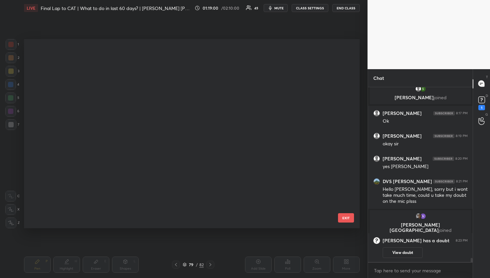
scroll to position [187, 333]
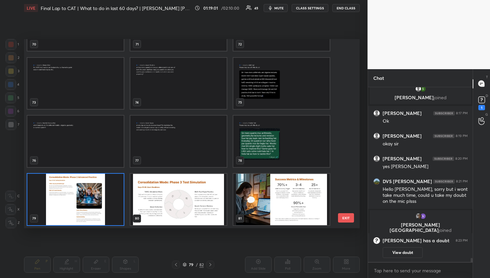
click at [70, 195] on img "grid" at bounding box center [75, 198] width 96 height 51
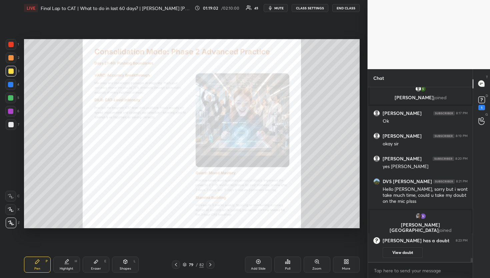
click at [175, 264] on icon at bounding box center [175, 264] width 5 height 5
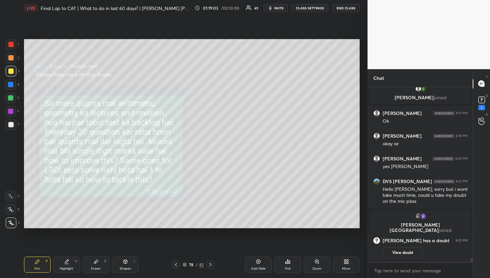
click at [276, 260] on div "Poll" at bounding box center [288, 264] width 27 height 16
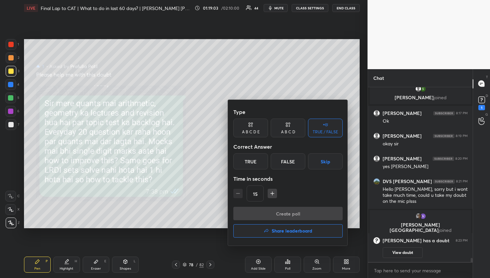
click at [259, 261] on div at bounding box center [245, 139] width 490 height 278
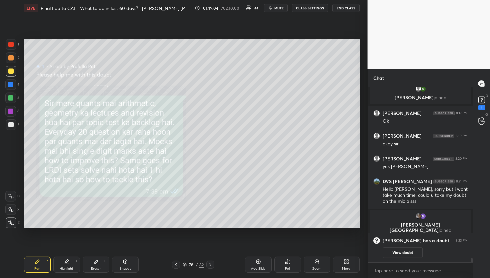
click at [270, 256] on div "Add Slide" at bounding box center [258, 264] width 27 height 16
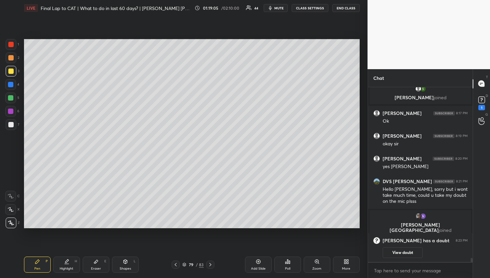
click at [489, 115] on div "G Raise Hand (G)" at bounding box center [481, 121] width 17 height 19
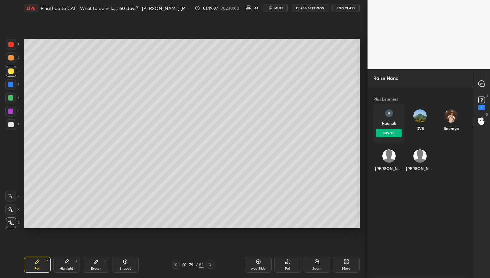
click at [389, 120] on div "[PERSON_NAME] INVITE" at bounding box center [389, 123] width 31 height 39
click at [387, 132] on button "INVITE" at bounding box center [389, 132] width 26 height 9
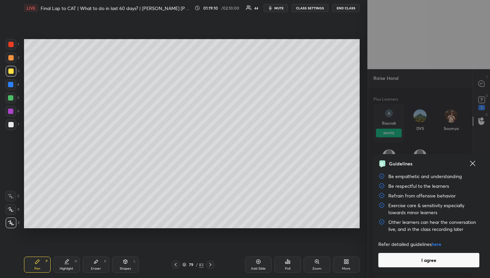
click at [447, 258] on button "I agree" at bounding box center [429, 260] width 101 height 14
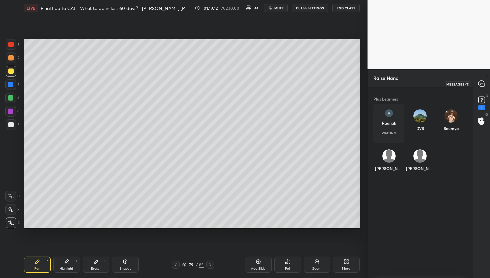
click at [486, 85] on div at bounding box center [481, 84] width 13 height 12
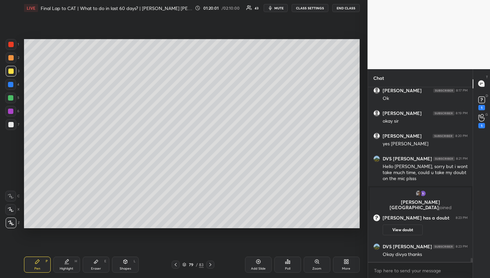
scroll to position [7353, 0]
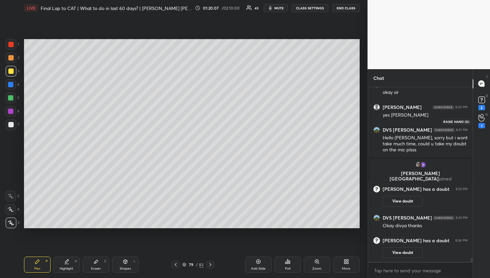
click at [484, 121] on icon at bounding box center [482, 118] width 6 height 8
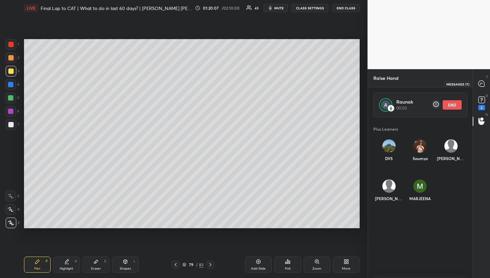
click at [486, 82] on div at bounding box center [481, 84] width 13 height 12
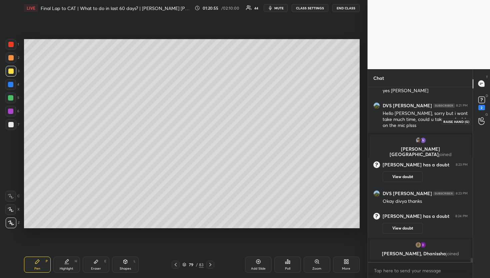
scroll to position [7293, 0]
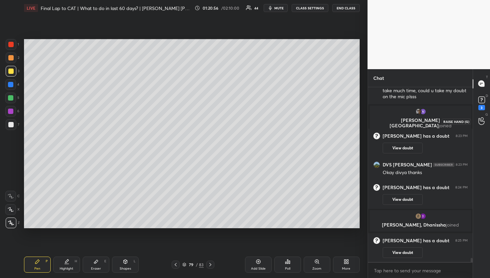
click at [479, 120] on icon at bounding box center [482, 121] width 6 height 7
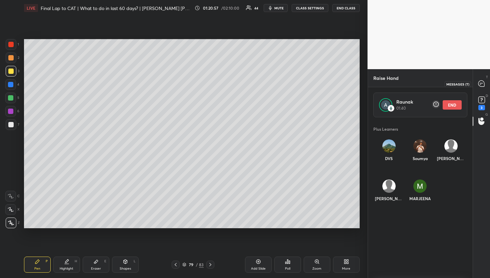
click at [476, 82] on div at bounding box center [481, 84] width 13 height 12
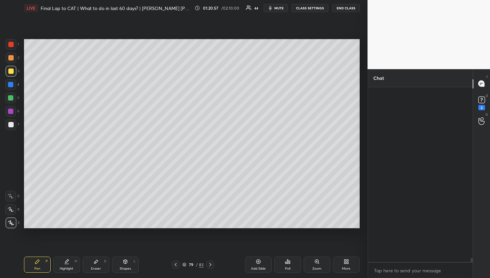
scroll to position [172, 103]
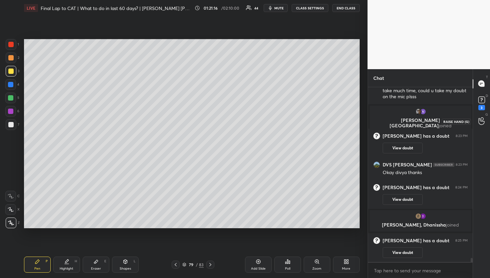
click at [485, 123] on div at bounding box center [481, 121] width 13 height 12
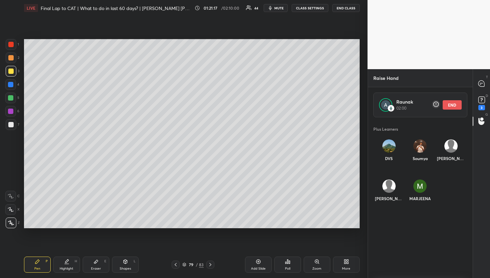
click at [457, 105] on button "END" at bounding box center [452, 104] width 19 height 9
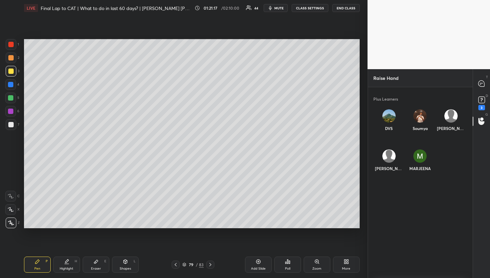
scroll to position [156, 103]
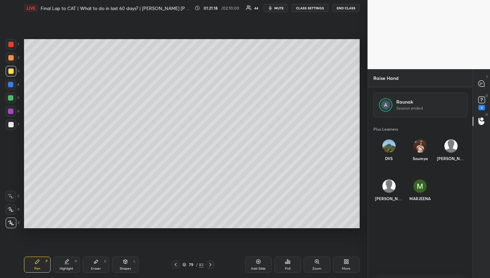
click at [380, 143] on div "DVS" at bounding box center [389, 151] width 31 height 35
click at [392, 160] on button "INVITE" at bounding box center [389, 162] width 26 height 9
click at [479, 105] on div "3" at bounding box center [482, 107] width 7 height 5
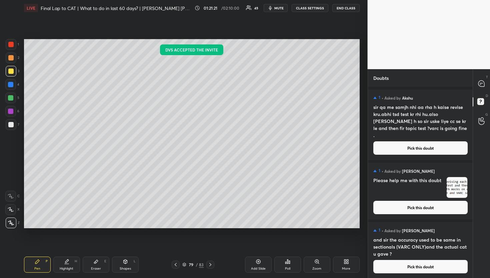
click at [488, 82] on div at bounding box center [481, 84] width 13 height 12
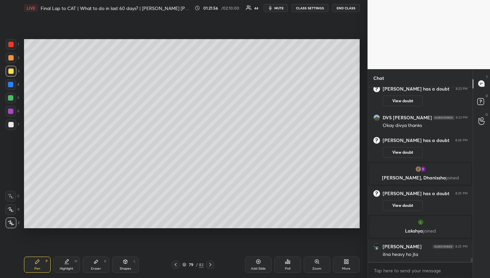
scroll to position [7546, 0]
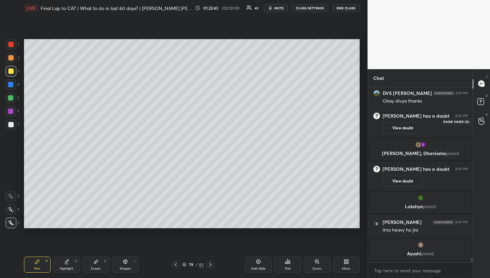
click at [485, 122] on div at bounding box center [481, 121] width 13 height 12
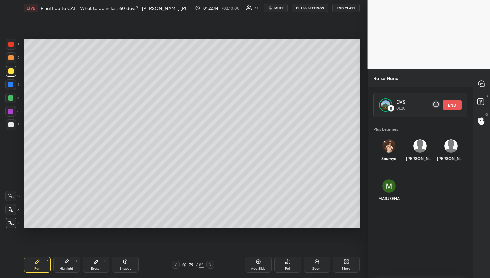
click at [486, 74] on p "T" at bounding box center [487, 76] width 2 height 5
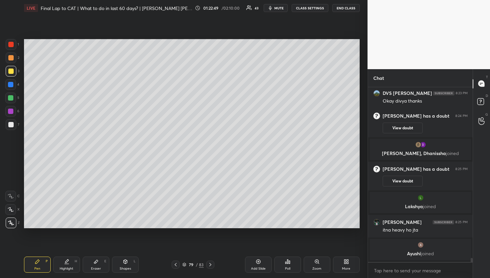
click at [194, 267] on div "79 / 83" at bounding box center [192, 264] width 21 height 6
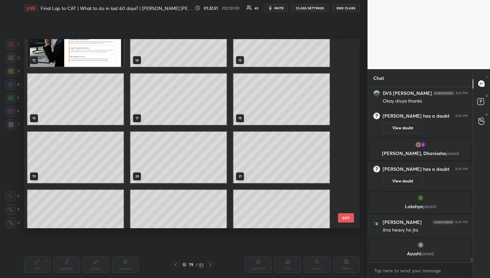
scroll to position [259, 0]
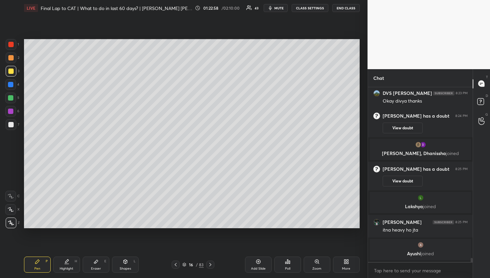
click at [60, 230] on div "Setting up your live class Poll for secs No correct answer Start poll" at bounding box center [191, 133] width 341 height 235
click at [477, 122] on div at bounding box center [481, 121] width 13 height 12
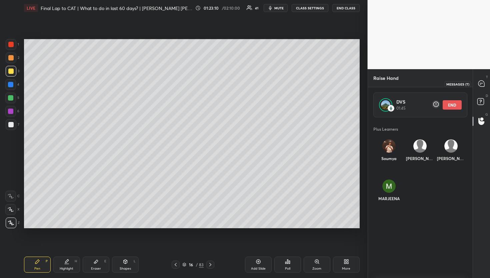
click at [478, 86] on icon at bounding box center [481, 83] width 7 height 7
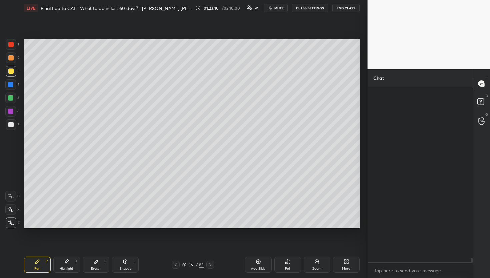
scroll to position [172, 103]
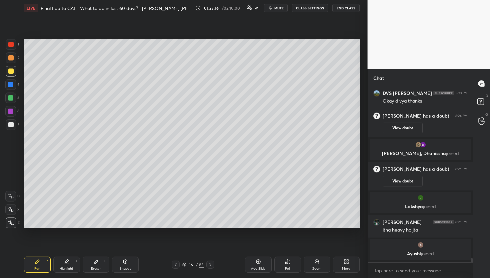
click at [192, 264] on div "16" at bounding box center [191, 264] width 7 height 4
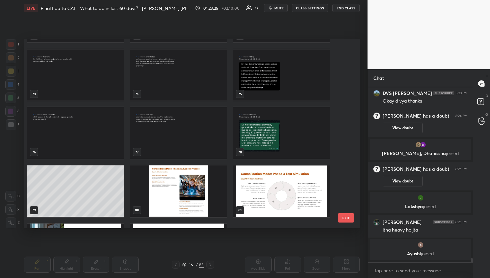
scroll to position [1385, 0]
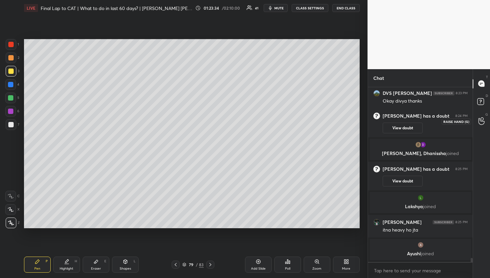
click at [482, 117] on icon at bounding box center [482, 121] width 6 height 8
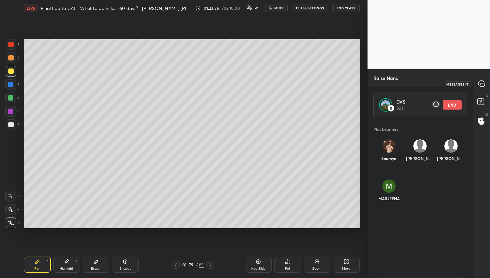
click at [487, 80] on div at bounding box center [481, 84] width 13 height 12
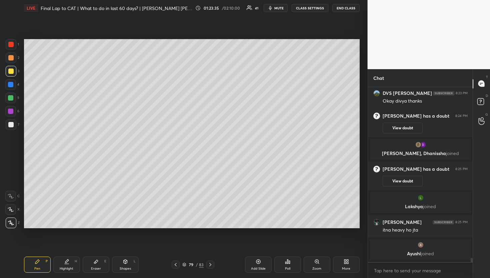
scroll to position [172, 103]
click at [475, 125] on div at bounding box center [481, 121] width 13 height 12
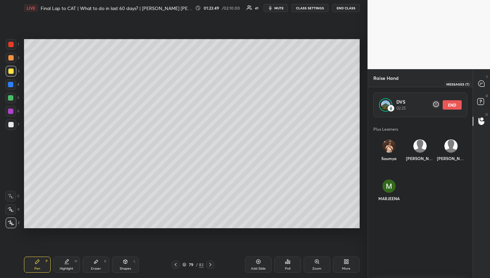
click at [484, 78] on div at bounding box center [481, 84] width 13 height 12
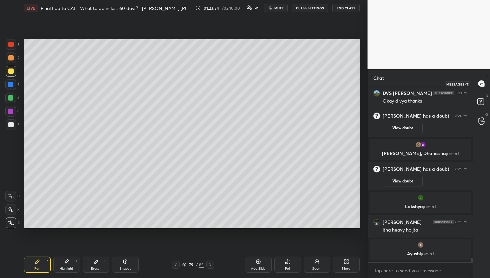
click at [480, 84] on icon at bounding box center [480, 84] width 1 height 0
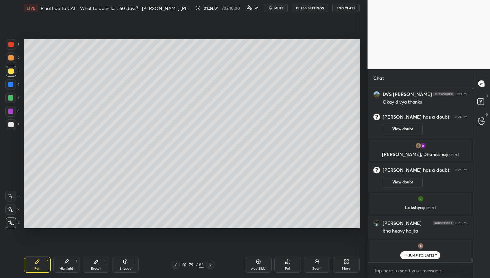
scroll to position [7545, 0]
click at [440, 254] on p "[PERSON_NAME] joined" at bounding box center [421, 254] width 94 height 5
click at [431, 256] on p "JUMP TO LATEST" at bounding box center [423, 255] width 29 height 4
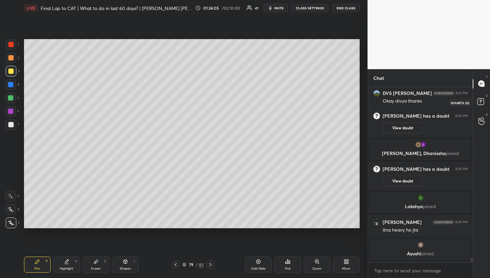
click at [485, 97] on icon at bounding box center [482, 102] width 12 height 12
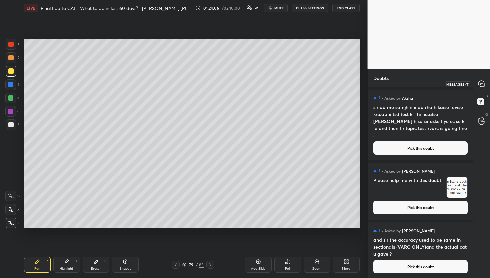
click at [486, 89] on div at bounding box center [481, 84] width 13 height 12
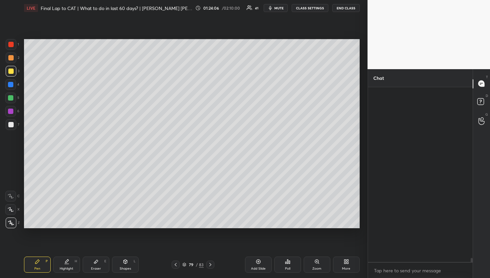
scroll to position [172, 103]
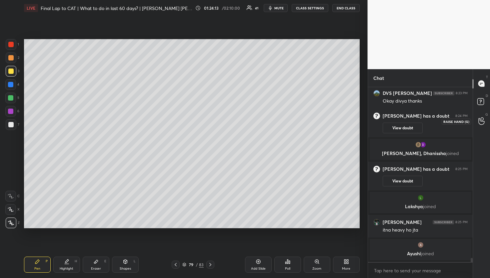
click at [487, 120] on div at bounding box center [481, 121] width 13 height 12
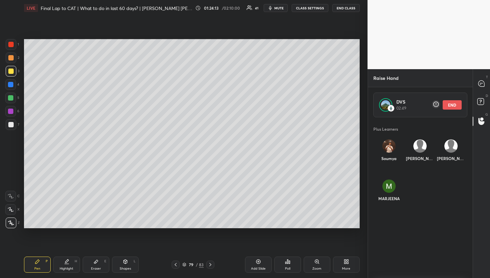
click at [479, 91] on div "T Messages (T)" at bounding box center [481, 83] width 17 height 19
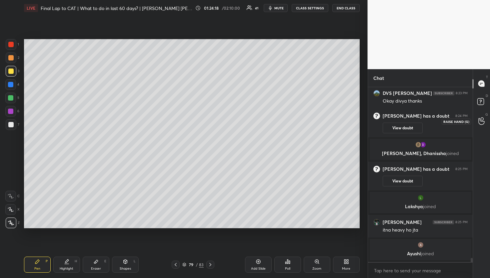
click at [482, 122] on icon at bounding box center [482, 121] width 6 height 8
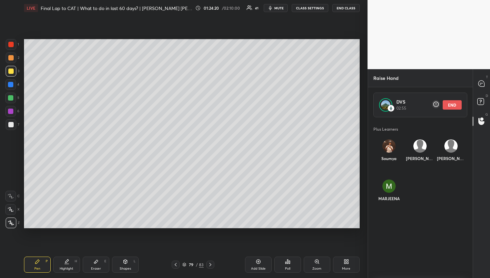
click at [481, 76] on div "T Messages (T)" at bounding box center [481, 83] width 17 height 19
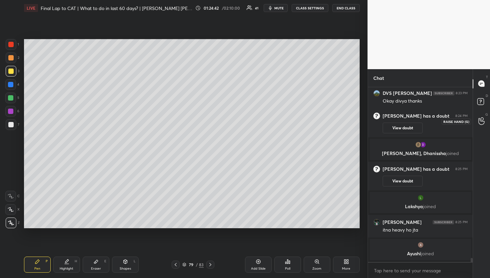
click at [483, 117] on circle at bounding box center [482, 118] width 3 height 3
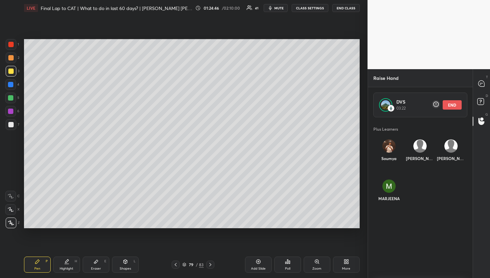
click at [461, 104] on button "END" at bounding box center [452, 104] width 19 height 9
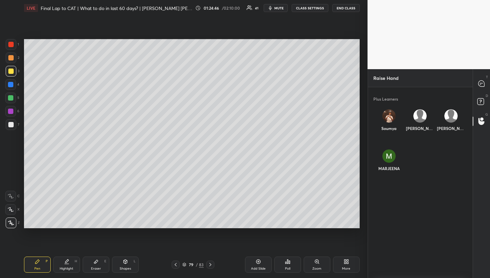
scroll to position [156, 103]
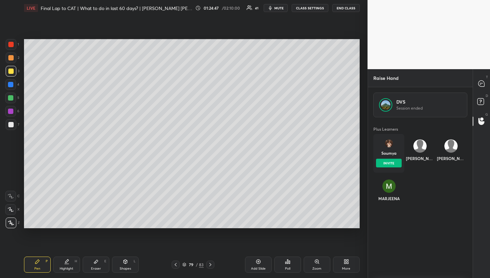
click at [385, 160] on div "[DEMOGRAPHIC_DATA] INVITE" at bounding box center [389, 153] width 31 height 39
click at [385, 159] on button "INVITE" at bounding box center [389, 162] width 26 height 9
click at [482, 82] on icon at bounding box center [482, 83] width 6 height 6
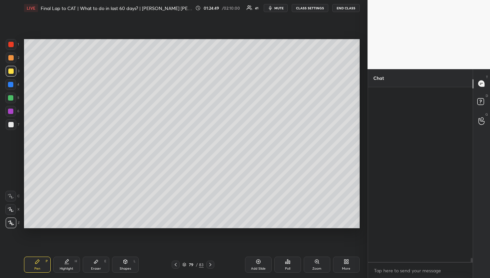
scroll to position [172, 103]
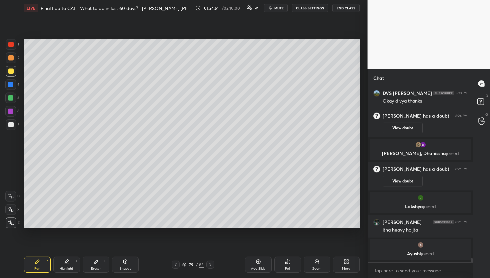
click at [476, 120] on div at bounding box center [481, 121] width 13 height 12
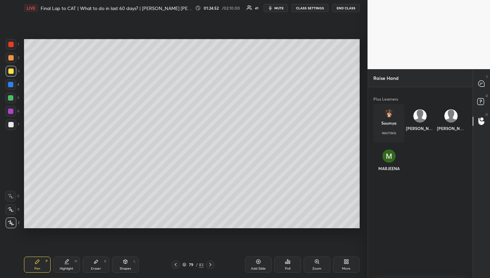
scroll to position [186, 103]
click at [477, 88] on div at bounding box center [481, 84] width 13 height 12
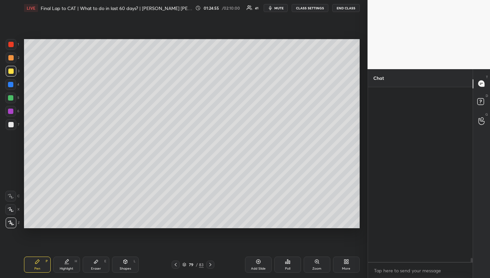
scroll to position [172, 103]
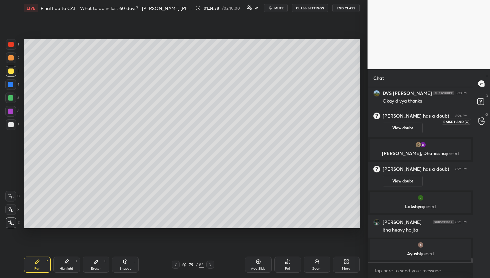
click at [488, 117] on div at bounding box center [481, 121] width 13 height 12
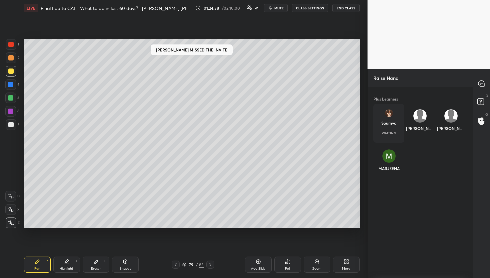
scroll to position [156, 103]
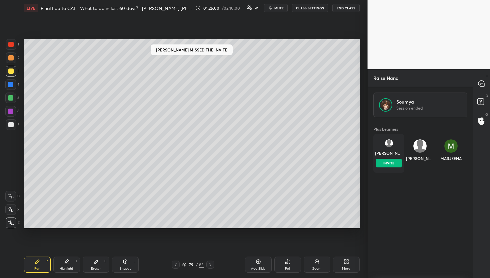
click at [375, 153] on div "[PERSON_NAME] INVITE" at bounding box center [389, 153] width 31 height 39
click at [397, 165] on button "INVITE" at bounding box center [389, 162] width 26 height 9
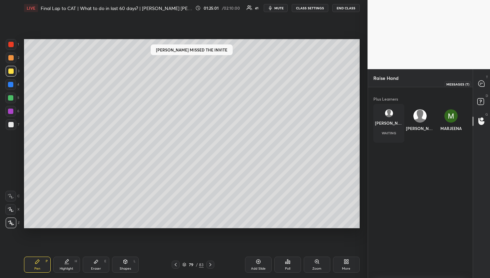
scroll to position [186, 103]
click at [481, 79] on div at bounding box center [481, 84] width 13 height 12
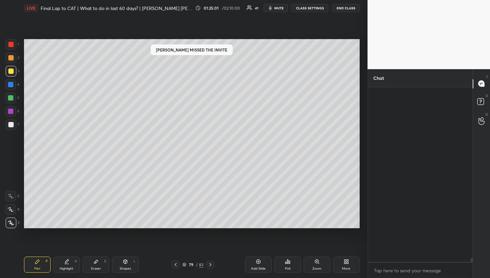
scroll to position [172, 103]
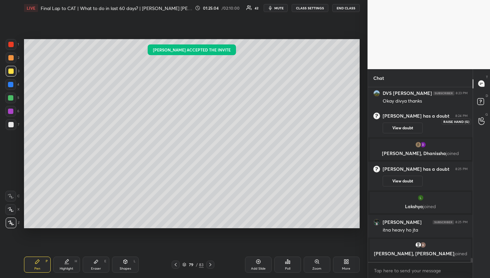
click at [486, 125] on div at bounding box center [481, 121] width 13 height 12
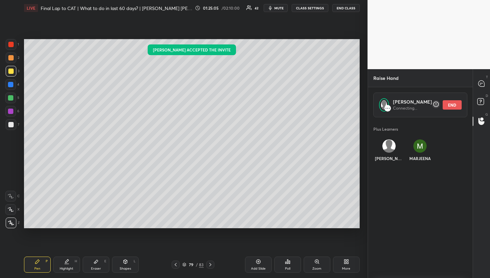
click at [485, 87] on icon at bounding box center [481, 83] width 7 height 7
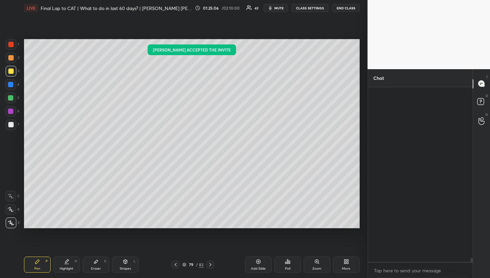
scroll to position [172, 103]
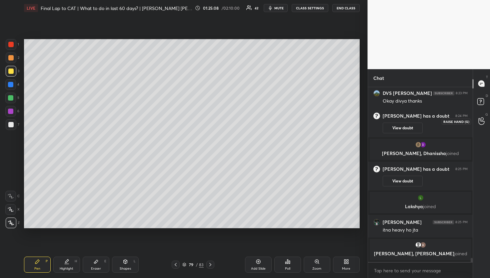
click at [481, 117] on icon at bounding box center [482, 121] width 6 height 8
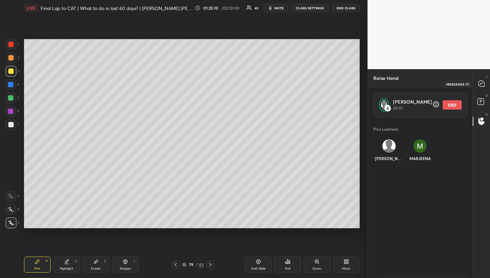
click at [482, 80] on div at bounding box center [481, 84] width 13 height 12
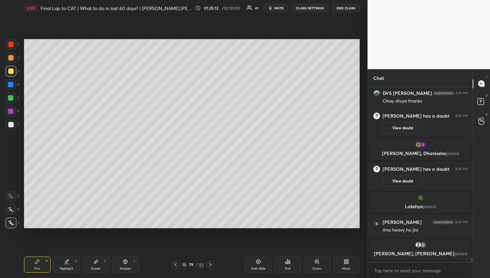
click at [483, 128] on div "G Raise Hand (G)" at bounding box center [481, 121] width 17 height 19
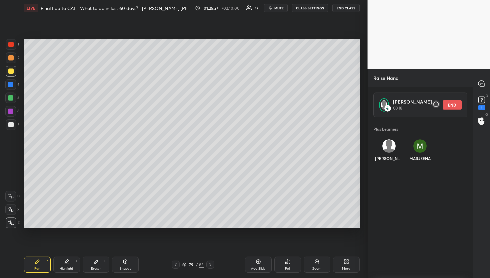
click at [483, 93] on div "D Doubts (D) 1" at bounding box center [481, 102] width 17 height 19
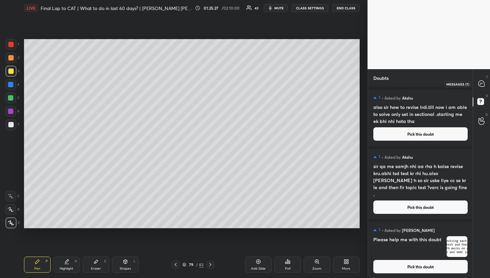
click at [484, 89] on div at bounding box center [481, 84] width 13 height 12
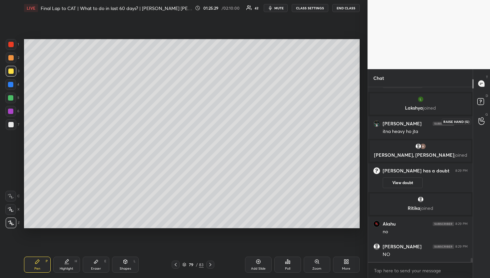
scroll to position [7667, 0]
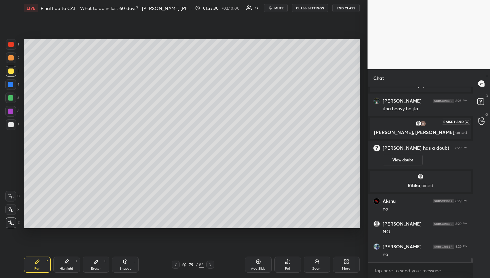
click at [478, 115] on div at bounding box center [481, 121] width 13 height 12
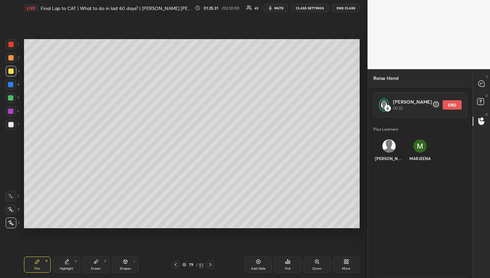
click at [448, 103] on button "END" at bounding box center [452, 104] width 19 height 9
click at [392, 148] on div "[PERSON_NAME]" at bounding box center [389, 151] width 31 height 35
click at [394, 165] on button "INVITE" at bounding box center [389, 162] width 26 height 9
click at [475, 86] on div at bounding box center [481, 84] width 13 height 12
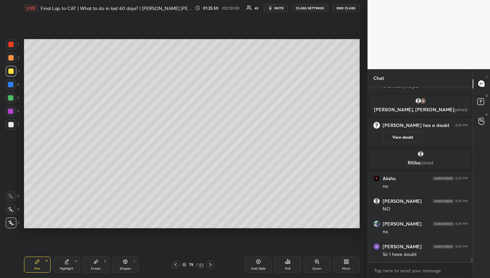
scroll to position [7712, 0]
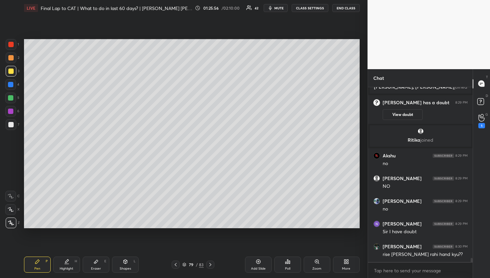
click at [485, 116] on div "1" at bounding box center [481, 121] width 13 height 12
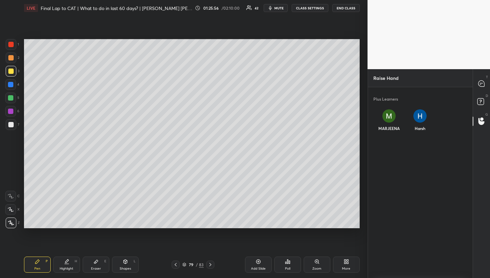
scroll to position [186, 103]
click at [384, 118] on div "MARJEENA" at bounding box center [389, 121] width 31 height 35
click at [389, 137] on div "MARJEENA INVITE" at bounding box center [389, 123] width 31 height 39
click at [390, 134] on button "INVITE" at bounding box center [389, 132] width 26 height 9
click at [474, 88] on div "T Messages (T)" at bounding box center [481, 83] width 17 height 19
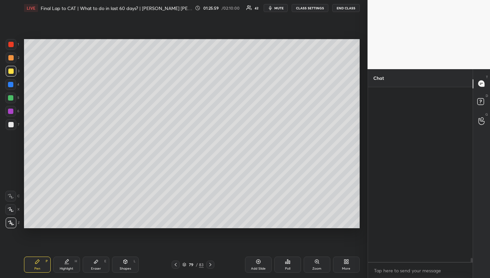
scroll to position [172, 103]
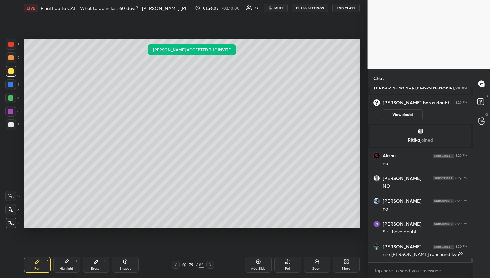
click at [308, 6] on button "CLASS SETTINGS" at bounding box center [310, 8] width 37 height 8
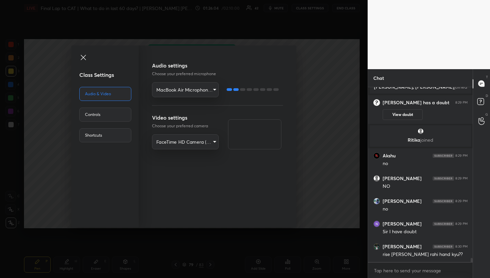
click at [112, 110] on div "Controls" at bounding box center [105, 114] width 52 height 14
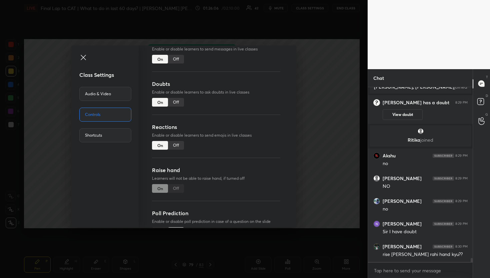
scroll to position [53, 0]
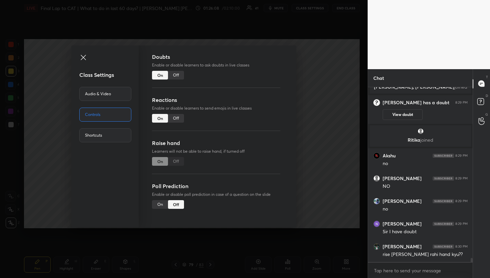
click at [85, 54] on icon at bounding box center [83, 57] width 8 height 8
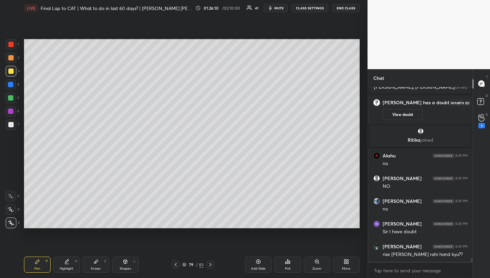
click at [480, 98] on icon at bounding box center [482, 102] width 12 height 12
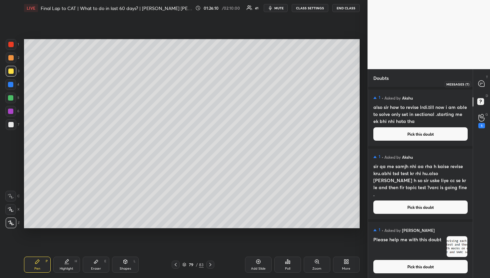
click at [481, 81] on icon at bounding box center [482, 83] width 6 height 6
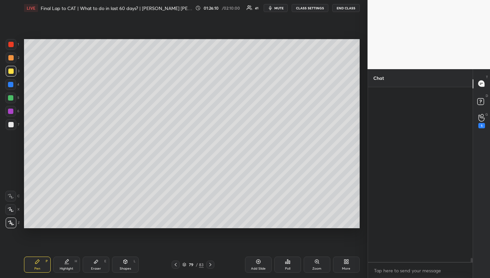
scroll to position [172, 103]
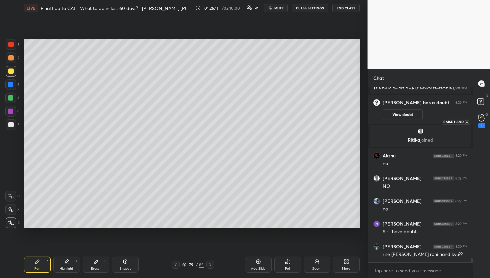
click at [482, 127] on div "1" at bounding box center [482, 125] width 7 height 5
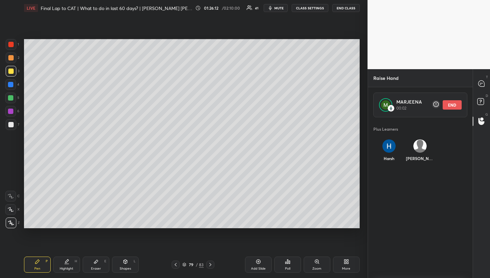
click at [483, 92] on div "T Messages (T)" at bounding box center [481, 83] width 17 height 19
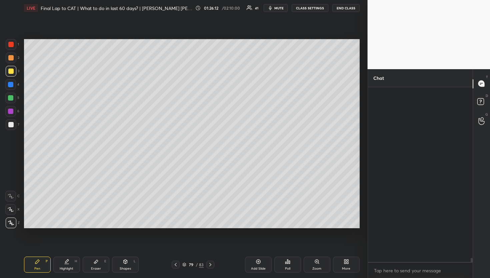
scroll to position [172, 103]
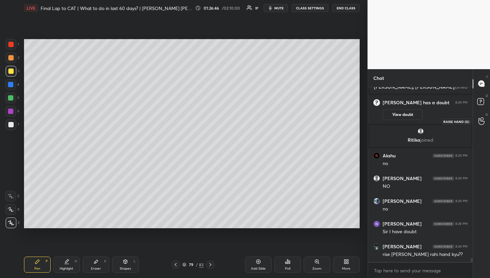
click at [487, 120] on div at bounding box center [481, 121] width 13 height 12
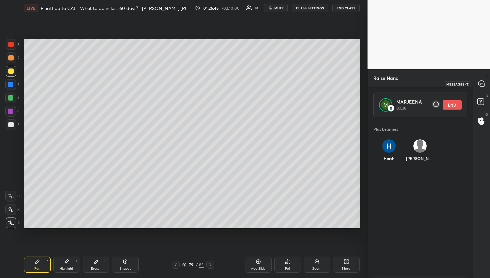
click at [486, 86] on div at bounding box center [481, 84] width 13 height 12
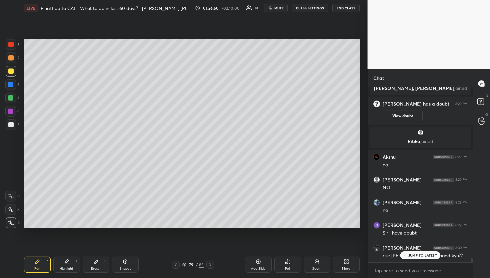
scroll to position [7737, 0]
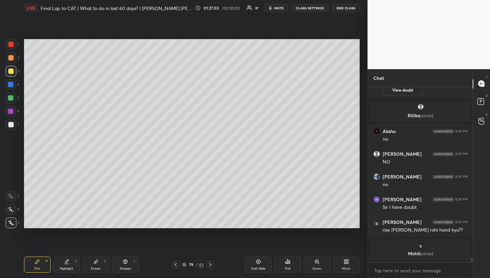
click at [472, 126] on div at bounding box center [471, 174] width 4 height 174
click at [490, 126] on div "G Raise Hand (G)" at bounding box center [481, 121] width 17 height 19
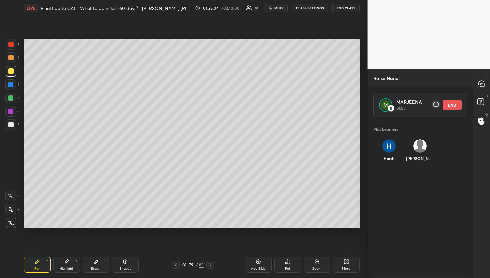
click at [455, 108] on button "END" at bounding box center [452, 104] width 19 height 9
click at [392, 146] on div "Harsh" at bounding box center [389, 151] width 31 height 35
click at [388, 163] on button "INVITE" at bounding box center [389, 162] width 26 height 9
click at [482, 82] on icon at bounding box center [482, 83] width 6 height 6
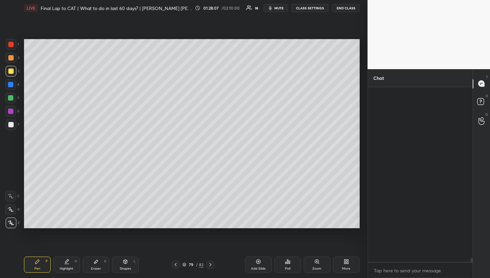
scroll to position [172, 103]
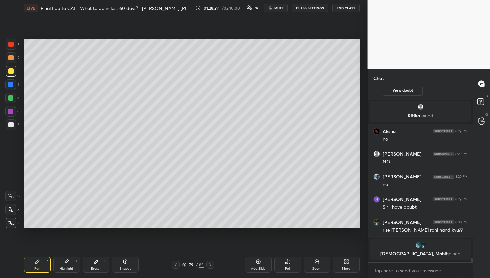
click at [479, 110] on div "D Doubts (D)" at bounding box center [481, 102] width 17 height 19
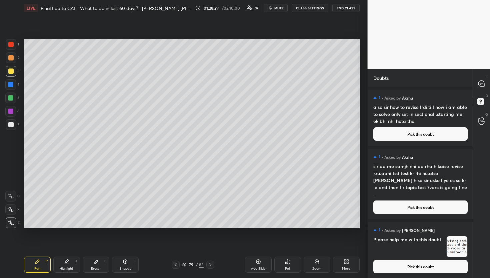
click at [479, 112] on div "G Raise Hand (G)" at bounding box center [481, 121] width 17 height 19
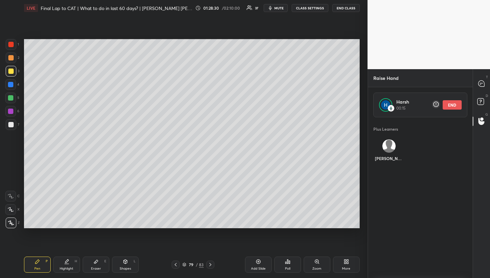
click at [490, 85] on div "T Messages (T)" at bounding box center [481, 83] width 17 height 19
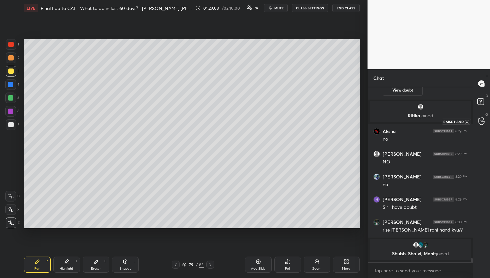
click at [484, 119] on icon at bounding box center [482, 121] width 6 height 8
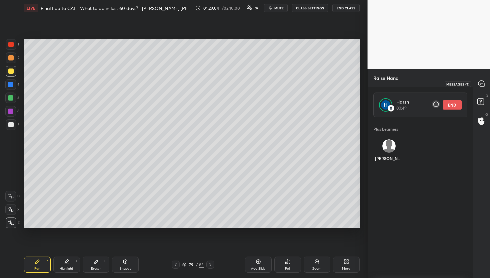
click at [489, 75] on div "T Messages (T)" at bounding box center [481, 83] width 17 height 19
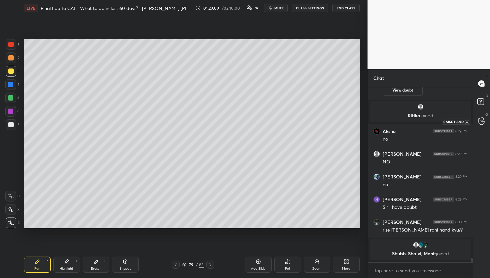
click at [481, 115] on div at bounding box center [481, 121] width 13 height 12
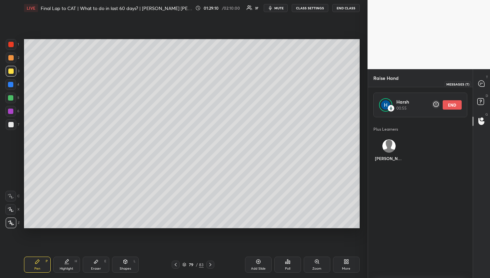
click at [480, 88] on div at bounding box center [481, 84] width 13 height 12
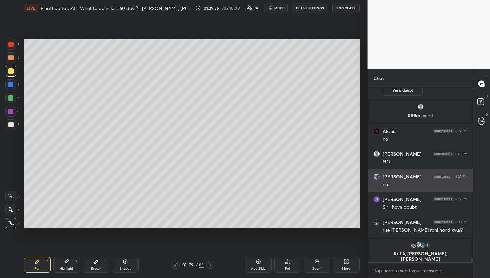
scroll to position [7742, 0]
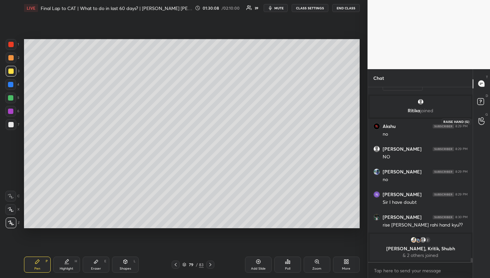
click at [479, 124] on icon at bounding box center [482, 121] width 6 height 8
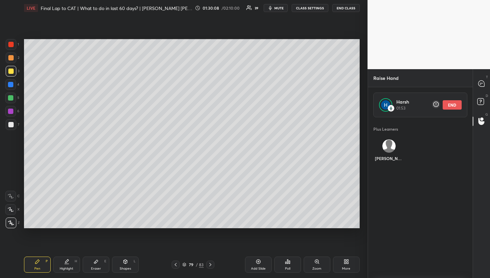
click at [467, 104] on div "Harsh 01:53 END" at bounding box center [421, 104] width 94 height 25
click at [444, 105] on button "END" at bounding box center [452, 104] width 19 height 9
click at [392, 146] on div "[PERSON_NAME]" at bounding box center [389, 151] width 31 height 35
click at [392, 163] on button "INVITE" at bounding box center [389, 162] width 26 height 9
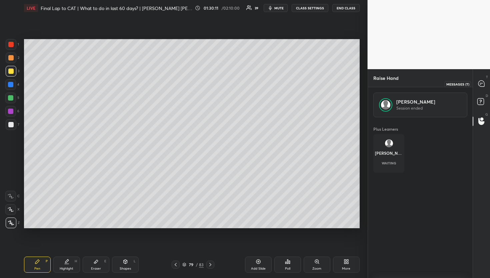
click at [485, 82] on icon at bounding box center [481, 83] width 7 height 7
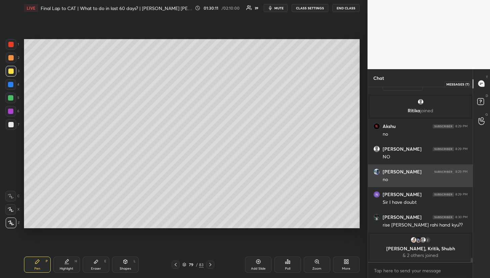
scroll to position [172, 103]
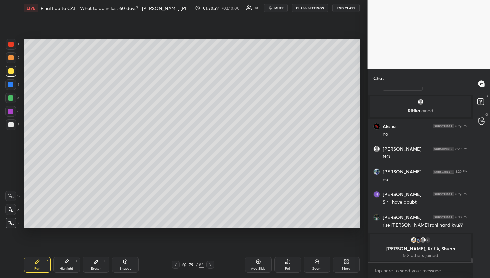
click at [487, 119] on div at bounding box center [481, 121] width 13 height 12
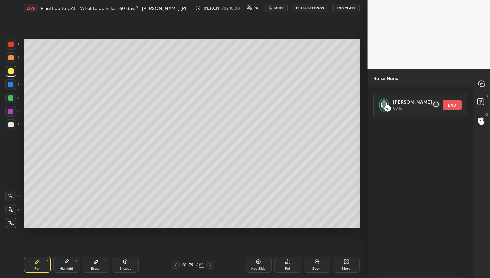
click at [479, 90] on div "T Messages (T)" at bounding box center [481, 83] width 17 height 19
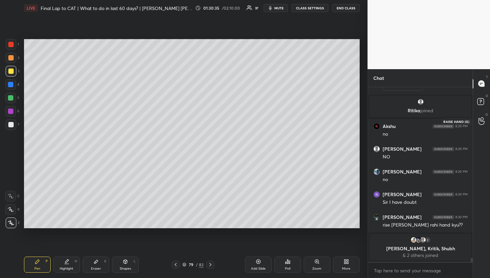
click at [480, 121] on icon at bounding box center [482, 121] width 6 height 8
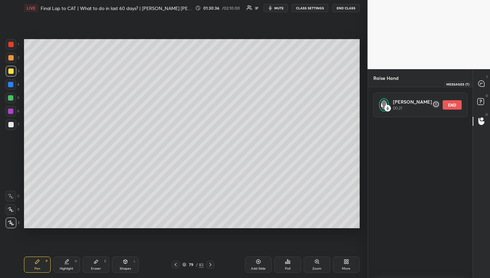
click at [480, 85] on icon at bounding box center [482, 83] width 6 height 6
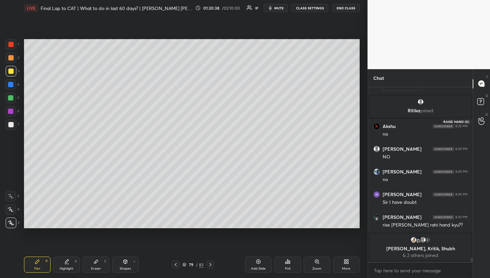
click at [480, 123] on icon at bounding box center [482, 121] width 6 height 8
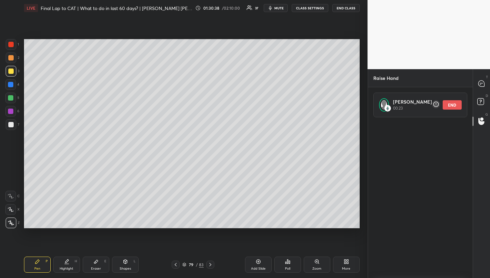
click at [443, 105] on button "END" at bounding box center [452, 104] width 19 height 9
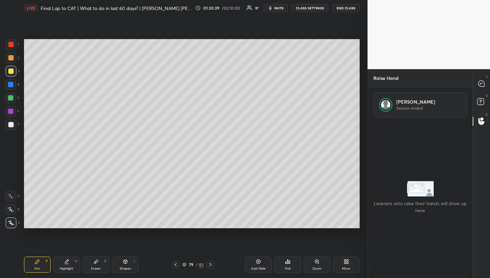
click at [482, 73] on div "T Messages (T) D Doubts (D) G Raise Hand (G)" at bounding box center [481, 173] width 17 height 209
click at [482, 85] on icon at bounding box center [482, 83] width 6 height 6
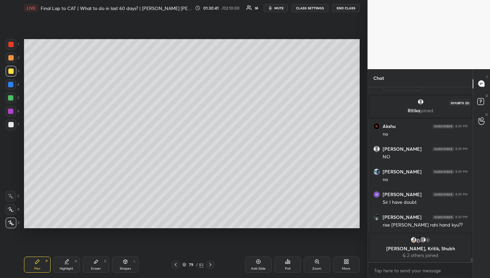
click at [480, 101] on rect at bounding box center [481, 101] width 6 height 6
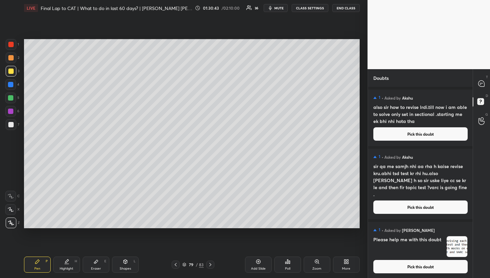
click at [429, 136] on button "Pick this doubt" at bounding box center [421, 133] width 94 height 13
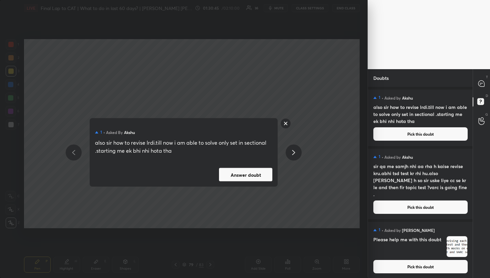
click at [261, 172] on button "Answer doubt" at bounding box center [245, 174] width 53 height 13
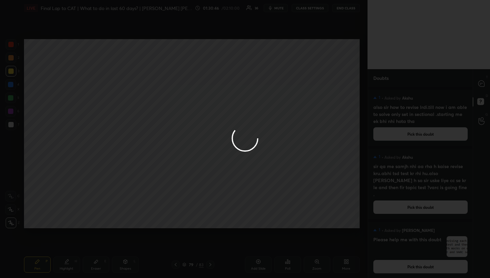
click at [476, 88] on div at bounding box center [245, 139] width 490 height 278
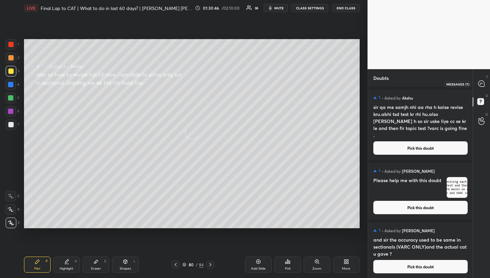
click at [476, 88] on div at bounding box center [481, 84] width 13 height 12
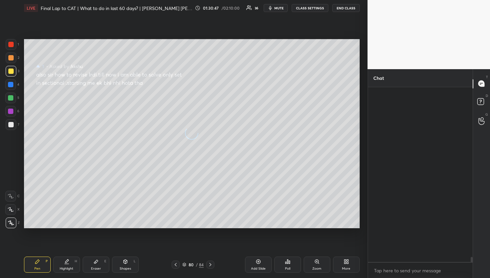
click at [476, 88] on div at bounding box center [481, 84] width 13 height 12
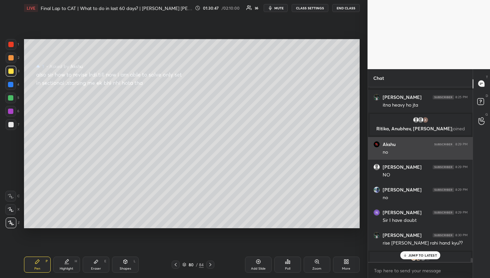
scroll to position [7506, 0]
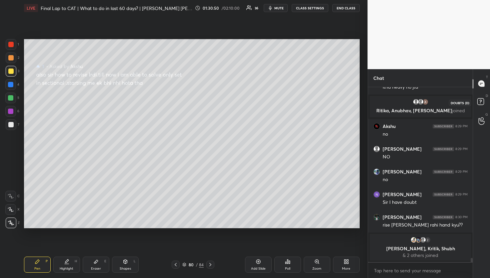
click at [479, 102] on rect at bounding box center [481, 101] width 6 height 6
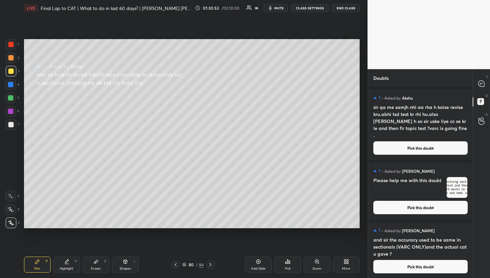
click at [393, 160] on div "1 • Asked by [PERSON_NAME] Please help me with this doubt Pick this doubt" at bounding box center [420, 189] width 105 height 59
click at [393, 157] on div "1 • Asked by Akshu sir qa me samjh nhi aa rha h kaise revise kru.abhi tsd test …" at bounding box center [420, 124] width 105 height 70
click at [390, 154] on div "1 • Asked by Akshu sir qa me samjh nhi aa rha h kaise revise kru.abhi tsd test …" at bounding box center [420, 124] width 105 height 70
click at [389, 152] on button "Pick this doubt" at bounding box center [421, 147] width 94 height 13
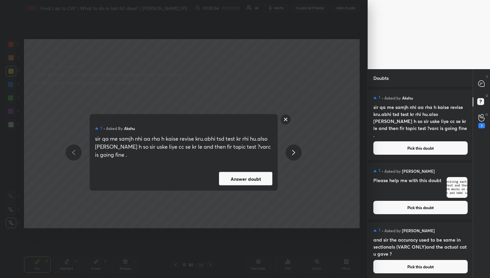
click at [255, 182] on button "Answer doubt" at bounding box center [245, 178] width 53 height 13
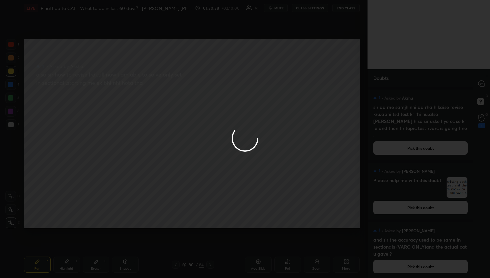
click at [487, 85] on div at bounding box center [245, 139] width 490 height 278
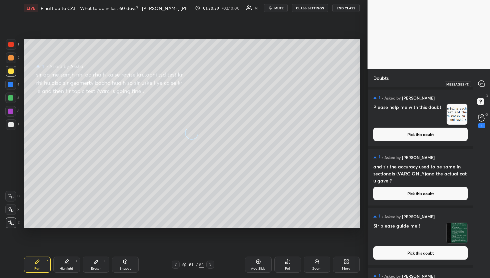
click at [487, 85] on div at bounding box center [481, 84] width 13 height 12
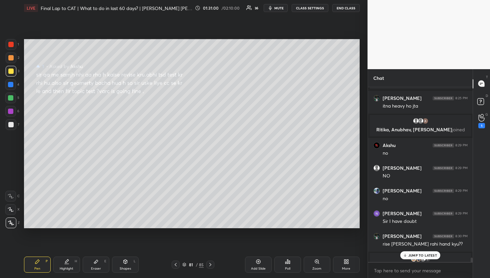
scroll to position [7472, 0]
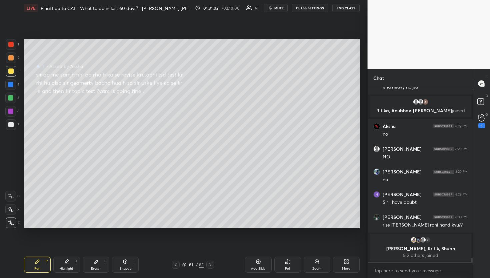
click at [473, 105] on div "D Doubts (D)" at bounding box center [481, 102] width 17 height 19
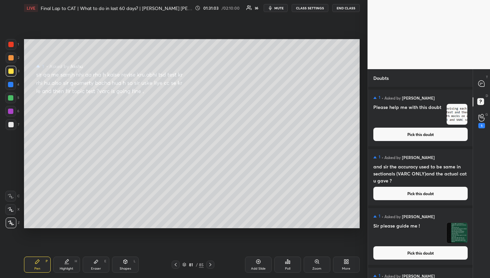
click at [414, 156] on h5 "[PERSON_NAME]" at bounding box center [418, 157] width 33 height 6
click at [415, 144] on div "1 • Asked by [PERSON_NAME] Please help me with this doubt Pick this doubt" at bounding box center [420, 117] width 105 height 57
click at [481, 120] on icon at bounding box center [482, 118] width 6 height 8
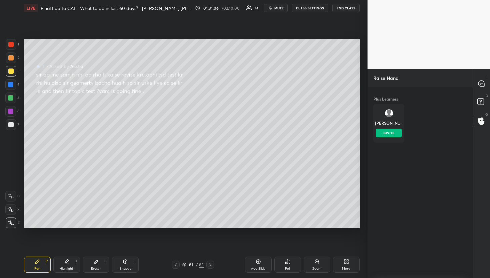
click at [399, 122] on div "[PERSON_NAME] INVITE" at bounding box center [389, 123] width 31 height 39
click at [394, 128] on div "[PERSON_NAME] INVITE" at bounding box center [389, 123] width 31 height 39
click at [398, 128] on button "INVITE" at bounding box center [389, 132] width 26 height 9
click at [482, 109] on div "D Doubts (D)" at bounding box center [481, 102] width 17 height 19
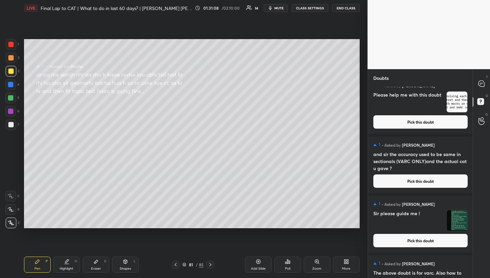
scroll to position [61, 0]
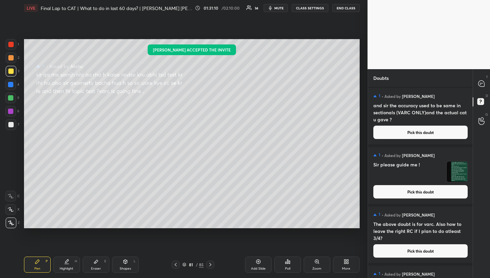
click at [279, 257] on div "Poll" at bounding box center [288, 264] width 27 height 16
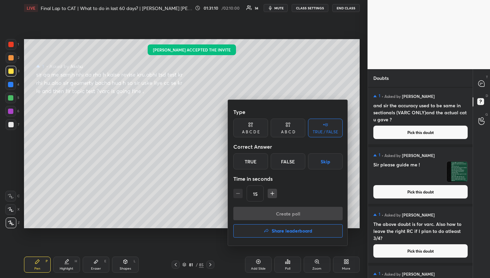
click at [264, 261] on div at bounding box center [245, 139] width 490 height 278
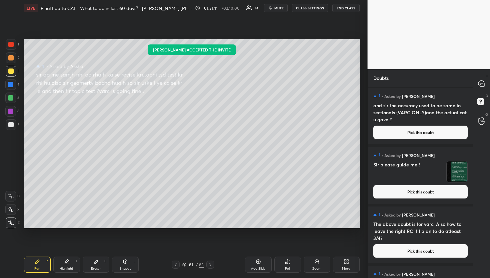
click at [264, 261] on div "Add Slide" at bounding box center [258, 264] width 27 height 16
click at [401, 189] on button "Pick this doubt" at bounding box center [421, 191] width 94 height 13
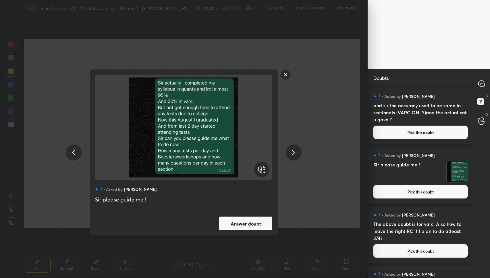
drag, startPoint x: 298, startPoint y: 80, endPoint x: 280, endPoint y: 77, distance: 17.8
click at [298, 80] on div "1 • Asked by [PERSON_NAME] Sir please guide me ! Answer doubt" at bounding box center [184, 152] width 252 height 166
click at [280, 77] on div "1 • Asked by [PERSON_NAME] Sir please guide me ! Answer doubt" at bounding box center [184, 152] width 252 height 166
click at [280, 76] on div "1 • Asked by [PERSON_NAME] Sir please guide me ! Answer doubt" at bounding box center [184, 152] width 252 height 166
click at [285, 74] on rect at bounding box center [286, 74] width 10 height 10
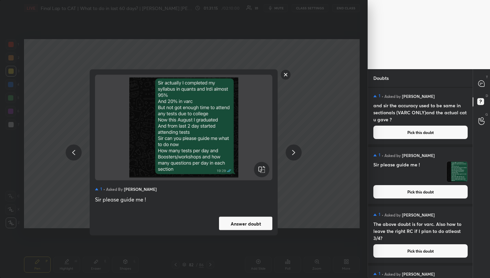
scroll to position [0, 0]
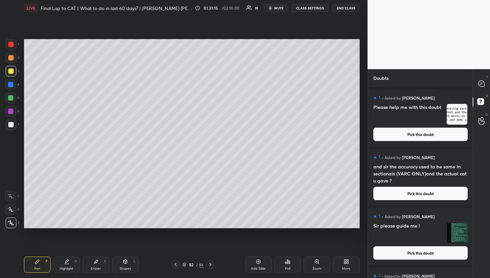
click at [474, 86] on div "T Messages (T)" at bounding box center [481, 83] width 17 height 19
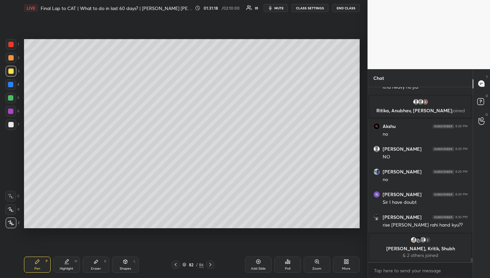
scroll to position [7495, 0]
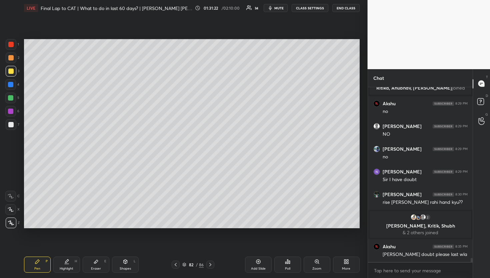
click at [479, 111] on div "D Doubts (D)" at bounding box center [481, 102] width 17 height 19
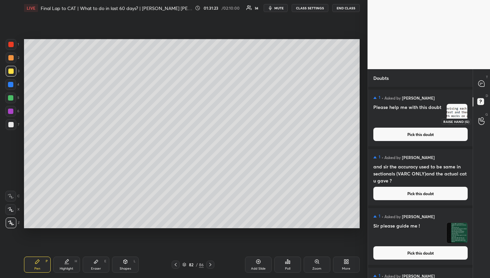
click at [478, 115] on div at bounding box center [481, 121] width 13 height 12
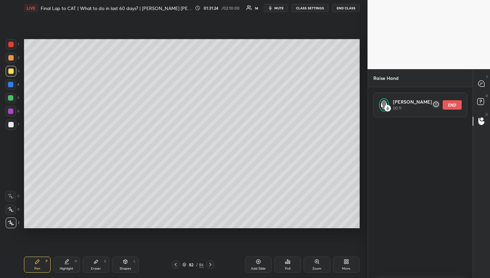
click at [484, 91] on div "T Messages (T)" at bounding box center [481, 83] width 17 height 19
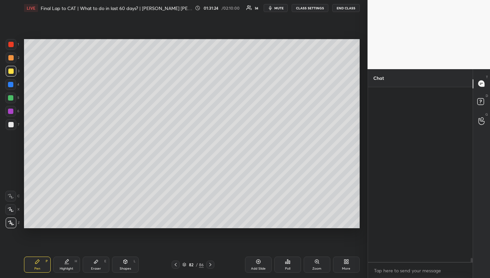
scroll to position [172, 103]
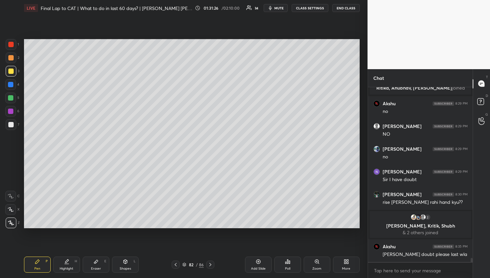
click at [477, 131] on div "T Messages (T) D Doubts (D) G Raise Hand (G)" at bounding box center [481, 173] width 17 height 209
click at [480, 124] on icon at bounding box center [482, 121] width 6 height 8
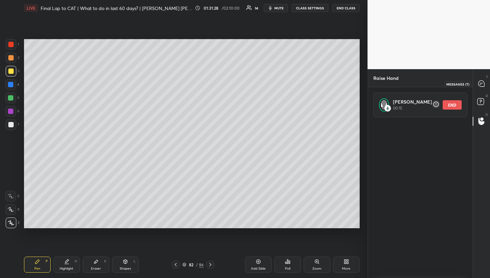
click at [482, 88] on div at bounding box center [481, 84] width 13 height 12
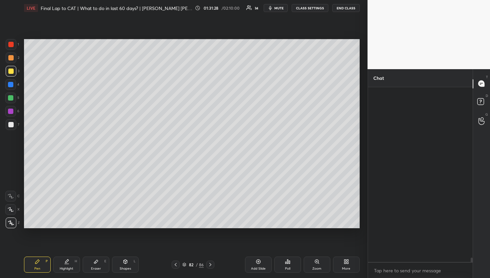
scroll to position [7489, 0]
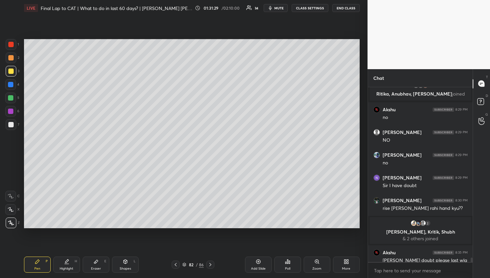
click at [475, 122] on div "G Raise Hand (G)" at bounding box center [481, 121] width 17 height 19
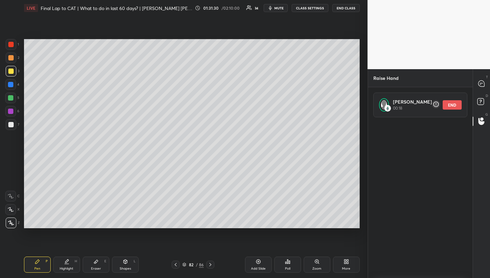
click at [447, 105] on button "END" at bounding box center [452, 104] width 19 height 9
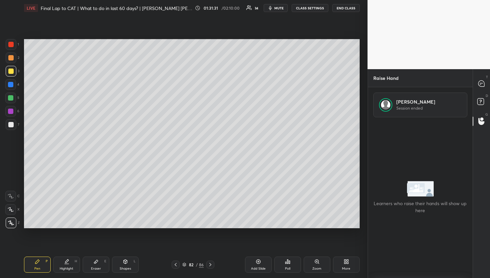
click at [462, 84] on div "Raise Hand" at bounding box center [420, 78] width 105 height 18
click at [472, 83] on div "Raise Hand" at bounding box center [420, 78] width 105 height 18
click at [488, 82] on div "T Messages (T)" at bounding box center [481, 83] width 17 height 19
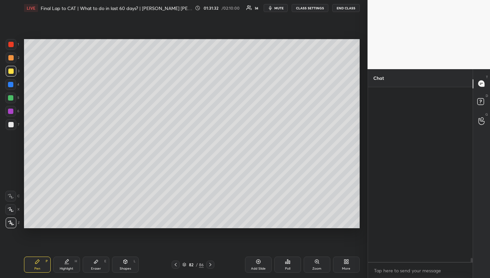
scroll to position [7502, 0]
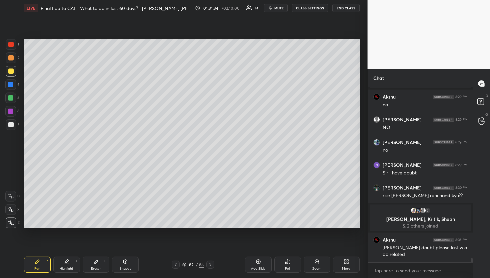
click at [172, 265] on div at bounding box center [176, 264] width 8 height 8
click at [479, 121] on icon at bounding box center [482, 118] width 6 height 8
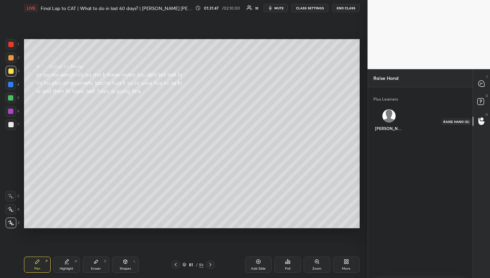
scroll to position [2, 2]
click at [388, 115] on img "grid" at bounding box center [388, 115] width 13 height 13
click at [387, 133] on button "INVITE" at bounding box center [389, 132] width 26 height 9
click at [480, 81] on icon at bounding box center [482, 83] width 6 height 6
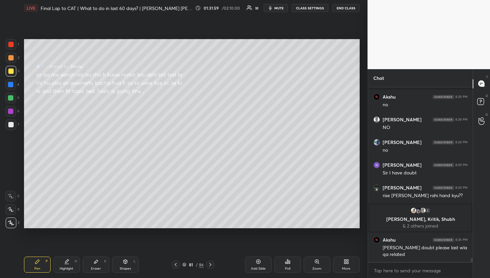
click at [489, 116] on div "G Raise Hand (G)" at bounding box center [481, 121] width 17 height 19
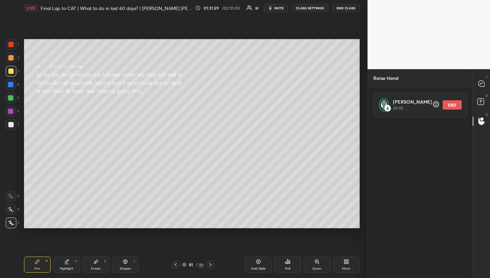
scroll to position [156, 103]
click at [481, 87] on icon at bounding box center [481, 83] width 7 height 7
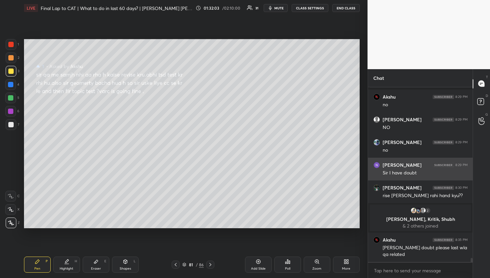
scroll to position [7526, 0]
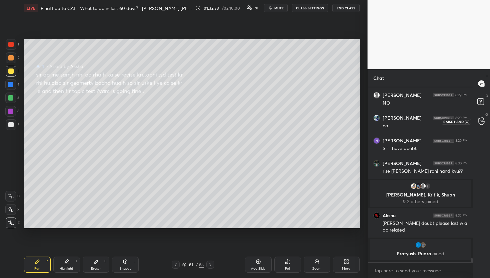
click at [480, 120] on icon at bounding box center [482, 121] width 6 height 7
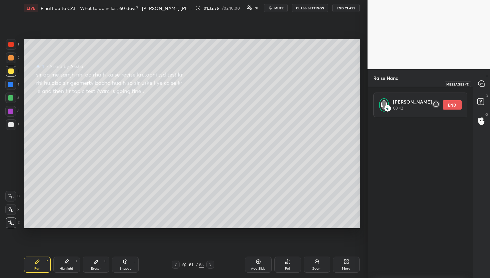
click at [483, 78] on div at bounding box center [481, 84] width 13 height 12
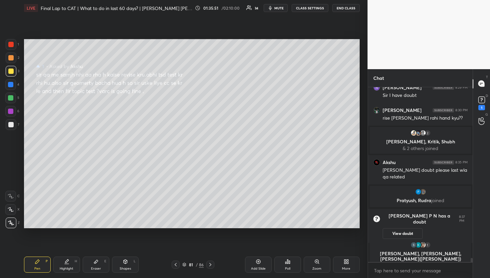
scroll to position [7465, 0]
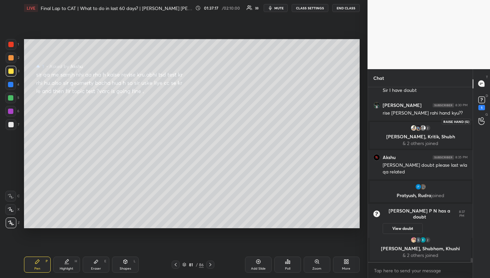
click at [488, 115] on div at bounding box center [481, 121] width 13 height 12
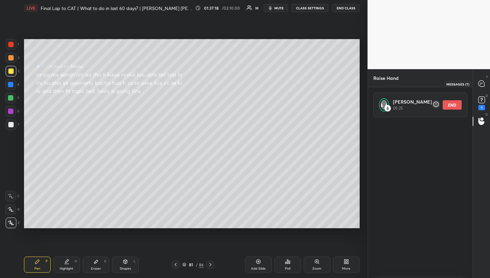
click at [486, 86] on div at bounding box center [481, 84] width 13 height 12
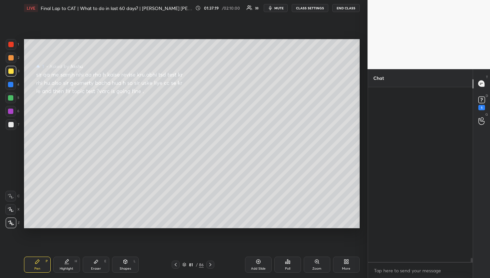
scroll to position [172, 103]
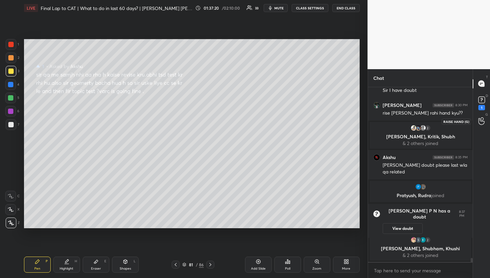
click at [482, 118] on icon at bounding box center [482, 121] width 6 height 8
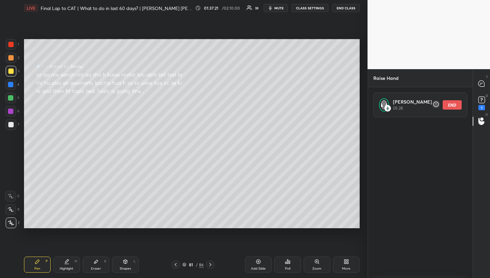
click at [485, 91] on div "T Messages (T)" at bounding box center [481, 83] width 17 height 19
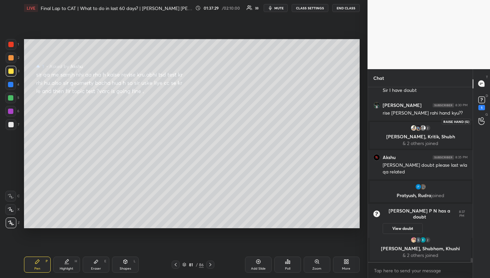
click at [480, 121] on icon at bounding box center [482, 121] width 6 height 8
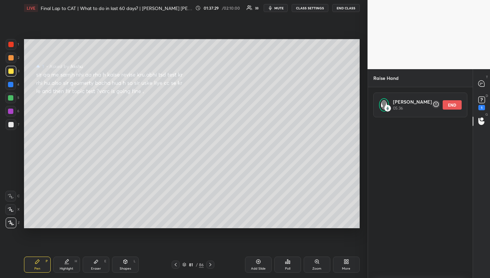
click at [483, 81] on icon at bounding box center [482, 83] width 6 height 6
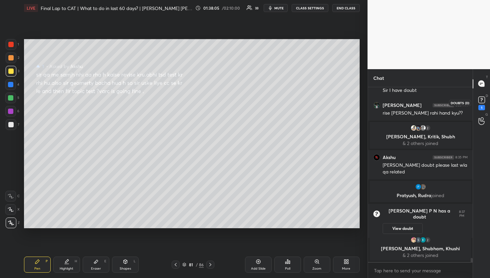
click at [477, 103] on icon at bounding box center [482, 100] width 10 height 10
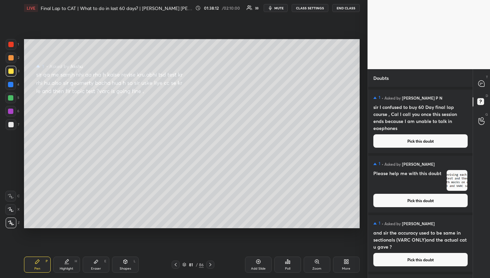
click at [487, 114] on p "G" at bounding box center [487, 114] width 3 height 5
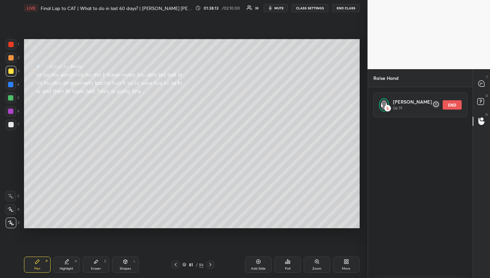
click at [457, 106] on button "END" at bounding box center [452, 104] width 19 height 9
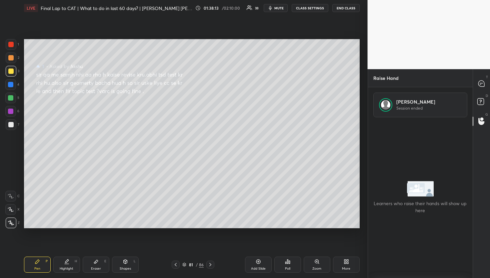
click at [475, 85] on div "T Messages (T)" at bounding box center [481, 83] width 17 height 19
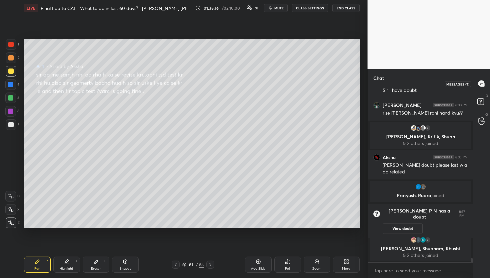
click at [484, 82] on icon at bounding box center [482, 83] width 6 height 6
click at [476, 124] on div at bounding box center [481, 121] width 13 height 12
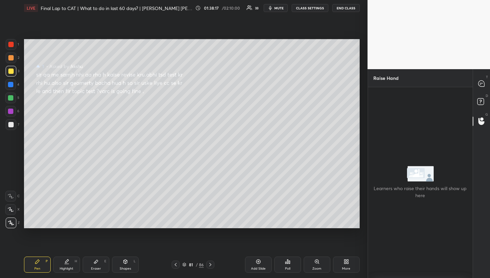
click at [480, 93] on div "D Doubts (D)" at bounding box center [481, 102] width 17 height 19
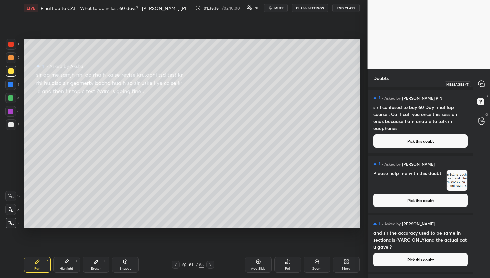
click at [481, 88] on div at bounding box center [481, 84] width 13 height 12
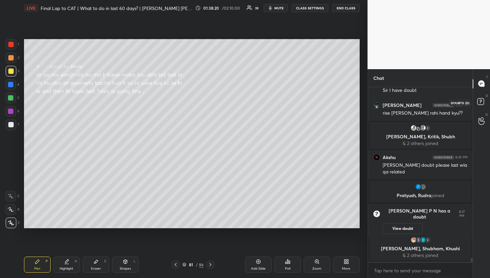
click at [477, 104] on icon at bounding box center [482, 102] width 12 height 12
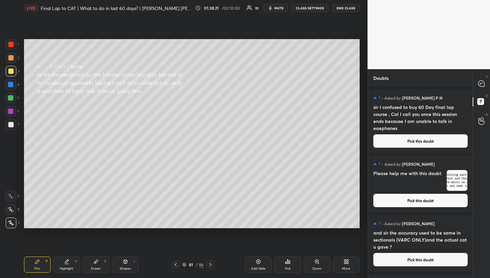
scroll to position [47, 0]
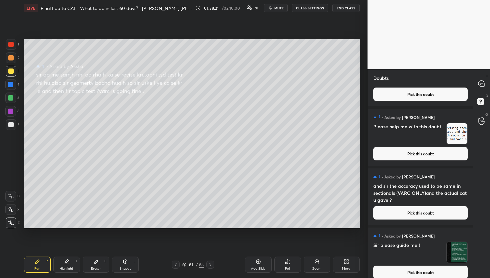
click at [442, 156] on button "Pick this doubt" at bounding box center [421, 153] width 94 height 13
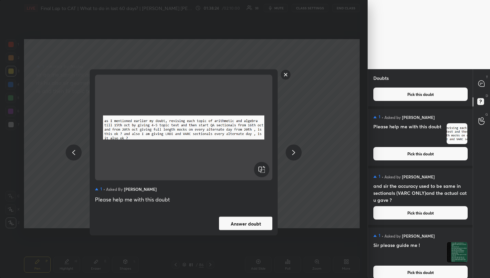
click at [283, 73] on rect at bounding box center [286, 74] width 10 height 10
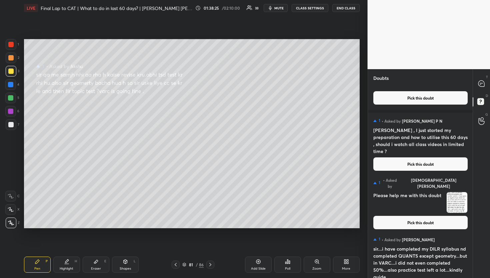
scroll to position [377, 0]
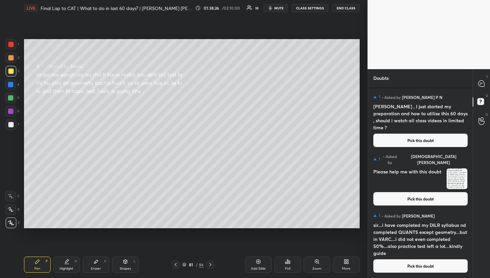
click at [484, 84] on icon at bounding box center [482, 83] width 6 height 6
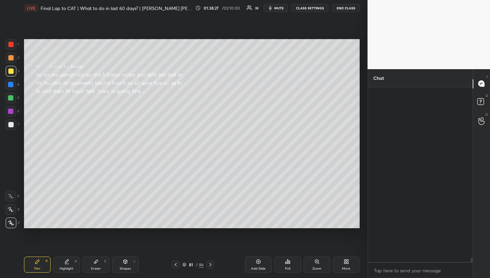
scroll to position [172, 103]
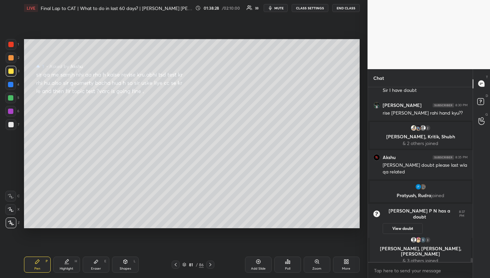
click at [195, 263] on div "81 / 86" at bounding box center [192, 264] width 21 height 6
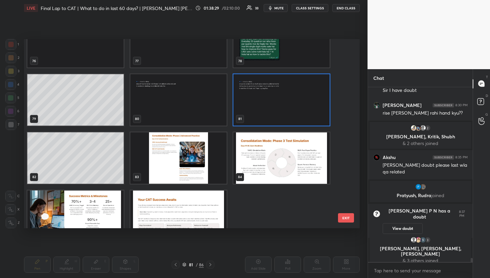
scroll to position [1492, 0]
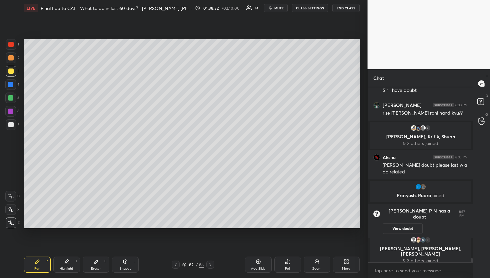
click at [484, 129] on div "G Raise Hand (G)" at bounding box center [481, 121] width 17 height 19
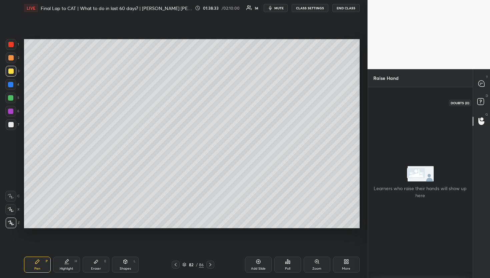
click at [484, 107] on icon at bounding box center [482, 102] width 12 height 12
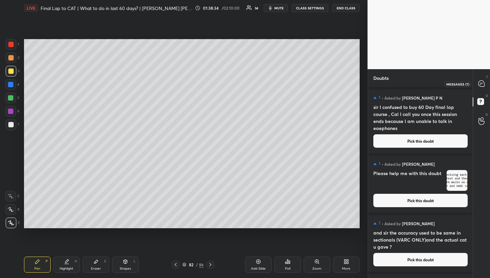
click at [476, 80] on div at bounding box center [481, 84] width 13 height 12
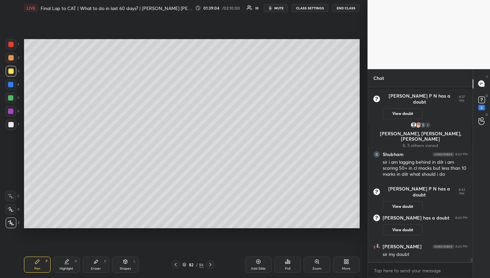
scroll to position [7560, 0]
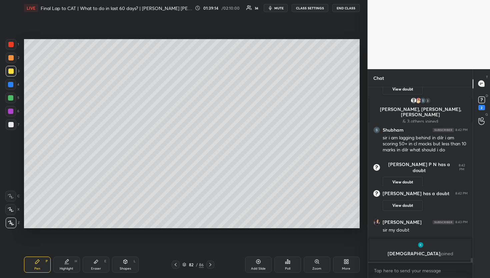
click at [336, 11] on button "END CLASS" at bounding box center [346, 8] width 27 height 8
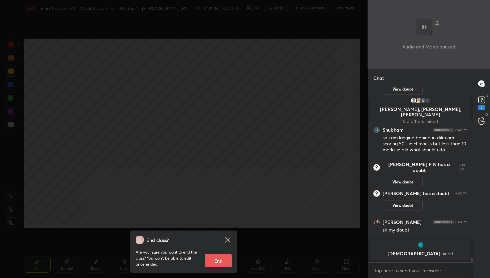
click at [221, 267] on div "End class? Are your sure you want to end the class? You won’t be able to edit o…" at bounding box center [183, 251] width 107 height 42
click at [221, 262] on button "End" at bounding box center [218, 260] width 27 height 13
type textarea "x"
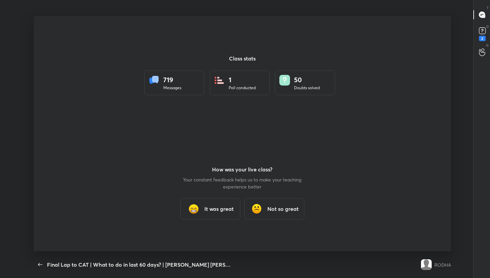
scroll to position [0, 0]
click at [45, 264] on span "button" at bounding box center [40, 264] width 11 height 8
click at [45, 263] on span "button" at bounding box center [40, 264] width 11 height 8
click at [45, 262] on span "button" at bounding box center [40, 264] width 11 height 8
